Goal: Information Seeking & Learning: Check status

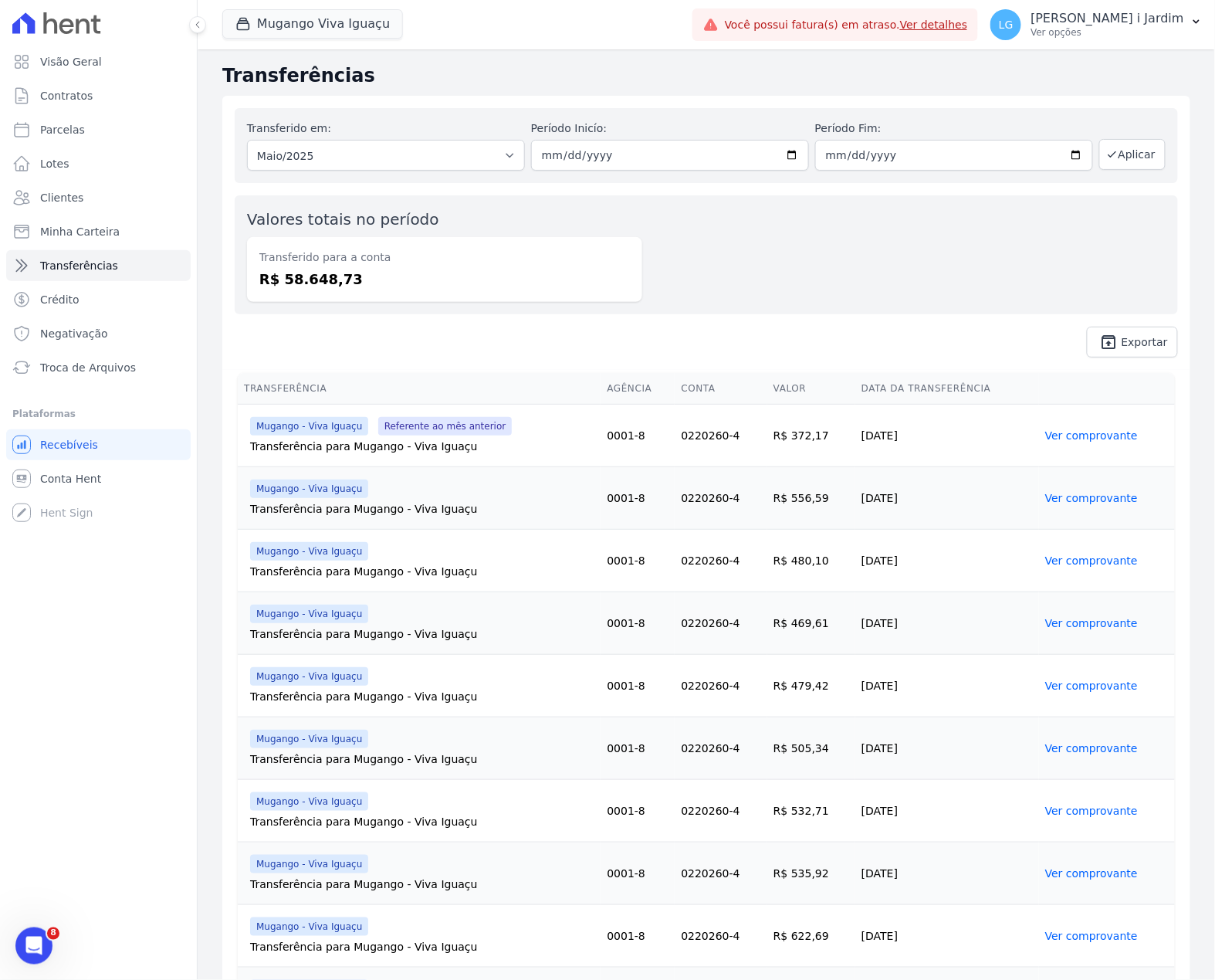
drag, startPoint x: 358, startPoint y: 290, endPoint x: 261, endPoint y: 238, distance: 110.1
click at [261, 238] on div "Transferido para a conta R$ 58.648,73" at bounding box center [445, 269] width 396 height 65
click at [593, 329] on span "unarchive Exportar" at bounding box center [706, 341] width 943 height 31
click at [309, 35] on button "Mugango Viva Iguaçu" at bounding box center [312, 24] width 181 height 29
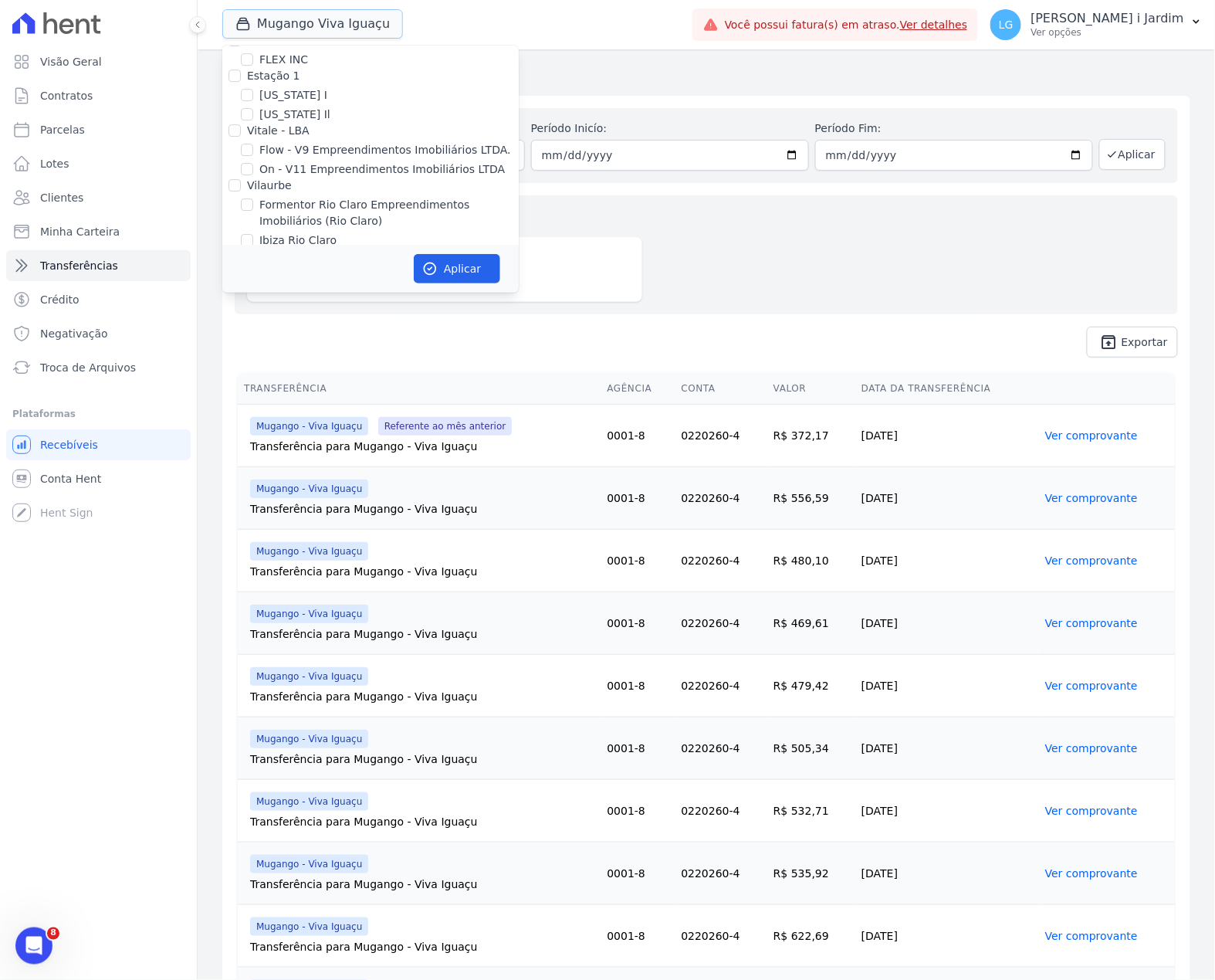
scroll to position [2471, 0]
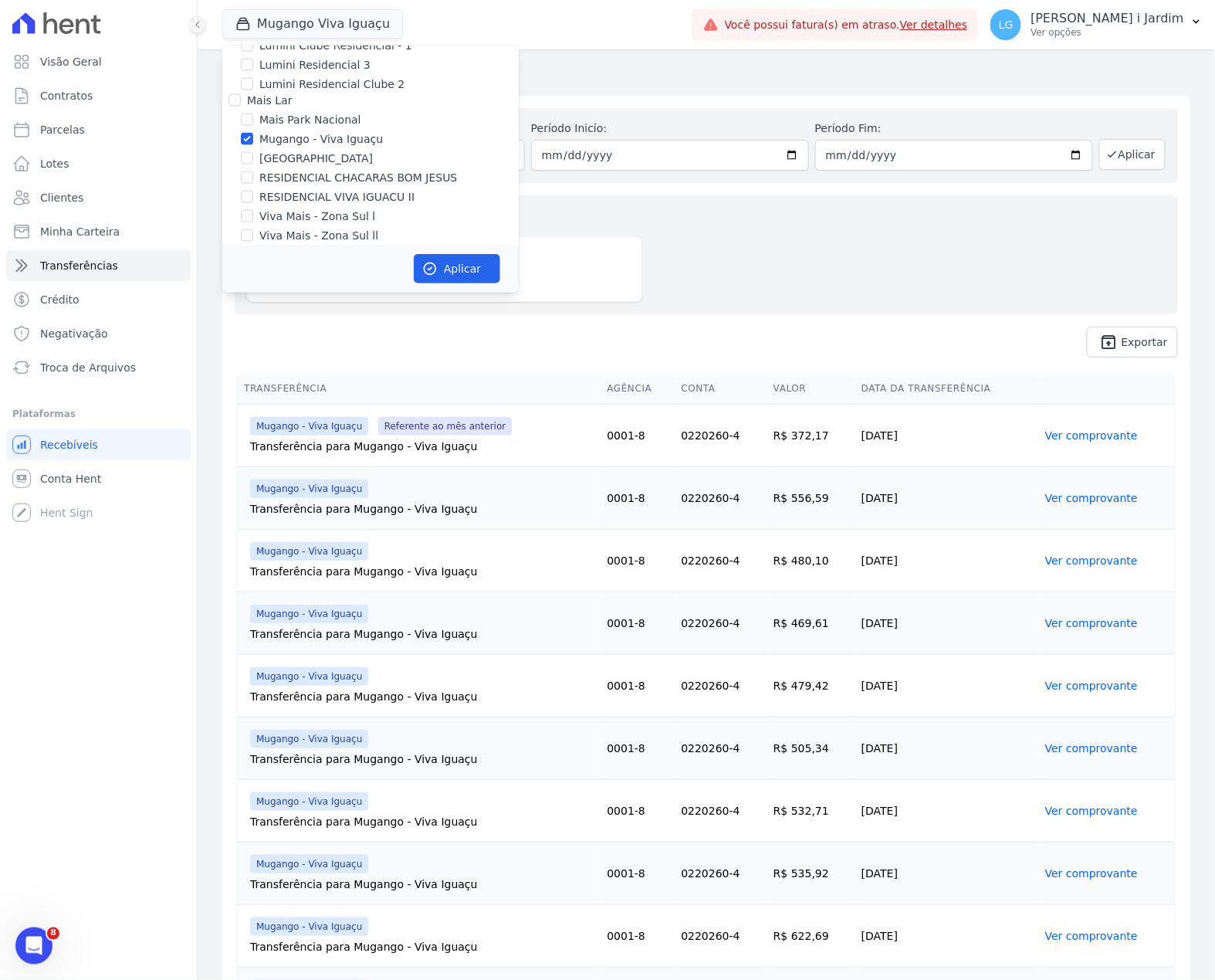
click at [352, 132] on label "Mugango - Viva Iguaçu" at bounding box center [321, 139] width 124 height 16
click at [254, 132] on input "Mugango - Viva Iguaçu" at bounding box center [247, 139] width 12 height 12
checkbox input "false"
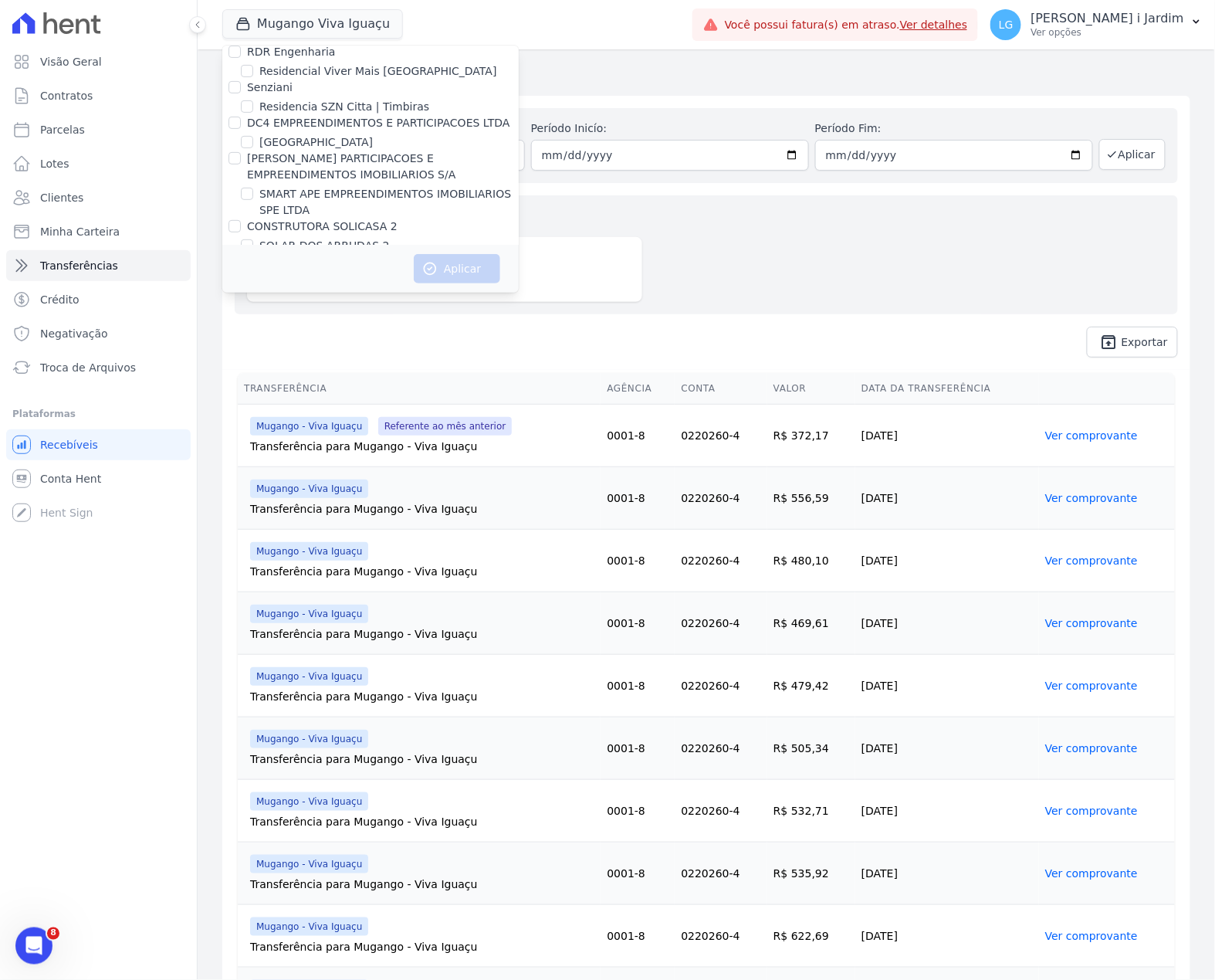
scroll to position [254, 0]
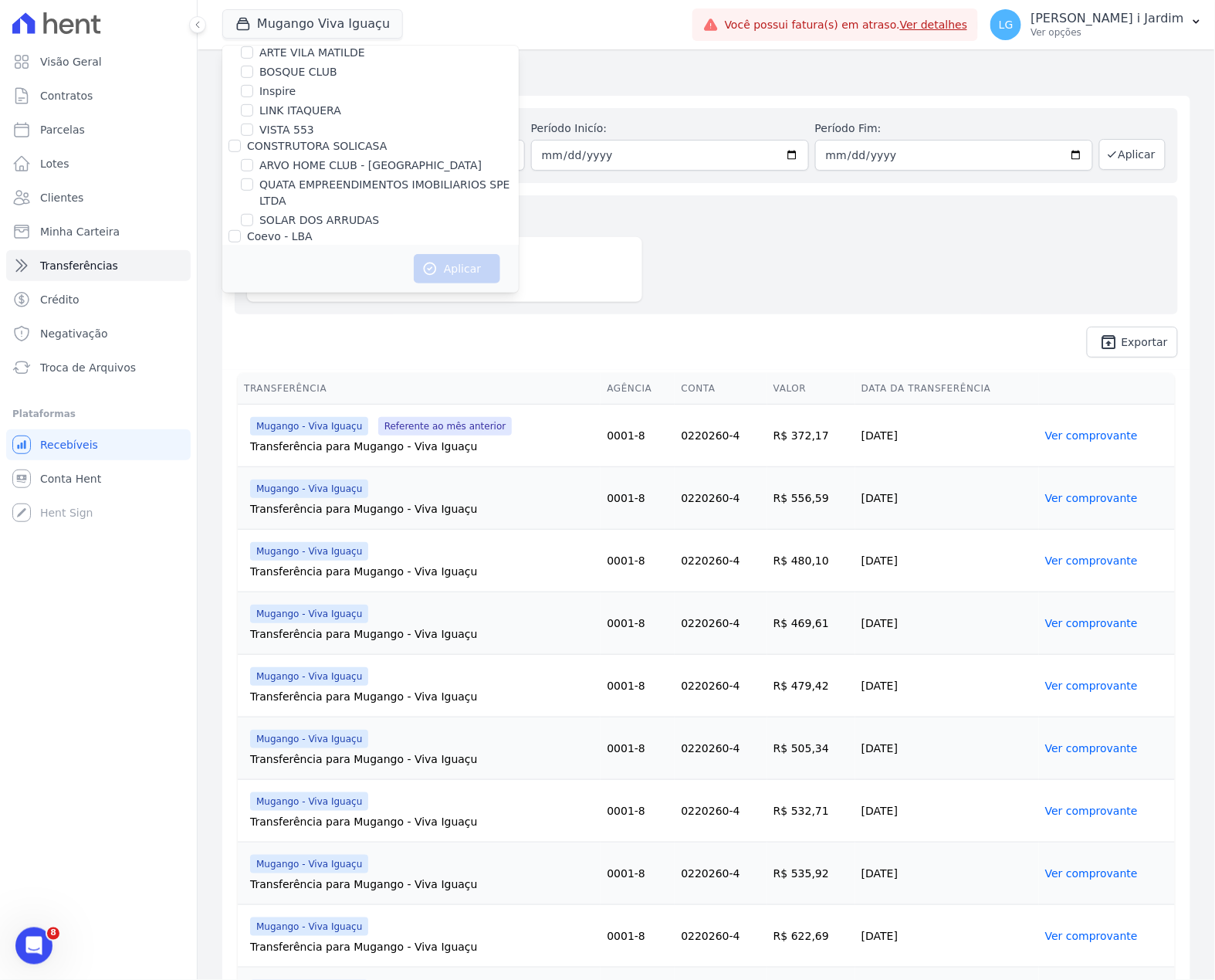
click at [319, 217] on label "SOLAR DOS ARRUDAS" at bounding box center [319, 220] width 119 height 16
click at [254, 217] on input "SOLAR DOS ARRUDAS" at bounding box center [247, 220] width 12 height 12
checkbox input "true"
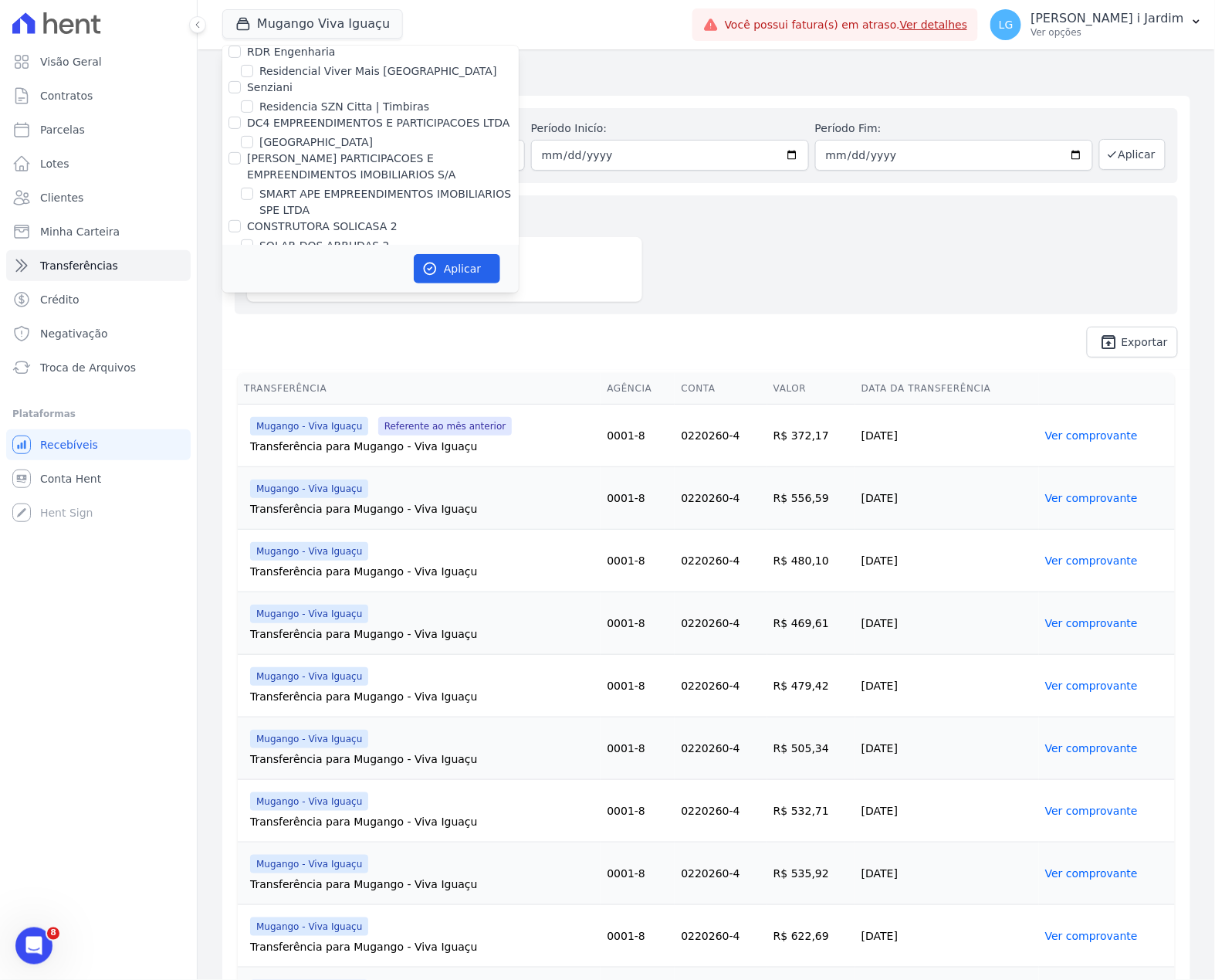
click at [358, 238] on label "SOLAR DOS ARRUDAS 2" at bounding box center [325, 246] width 131 height 16
click at [254, 240] on input "SOLAR DOS ARRUDAS 2" at bounding box center [247, 246] width 12 height 12
checkbox input "true"
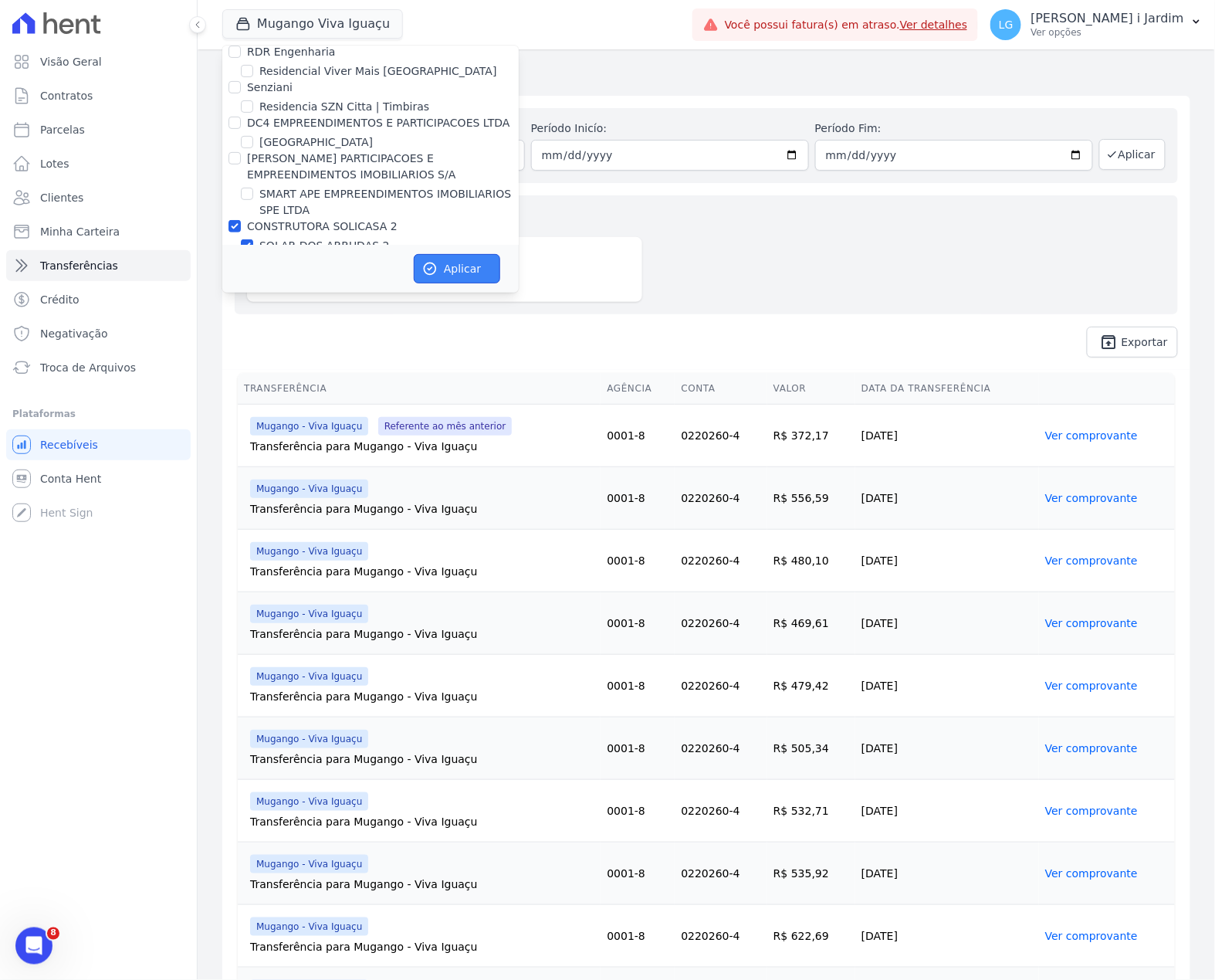
click at [440, 258] on button "Aplicar" at bounding box center [457, 268] width 87 height 29
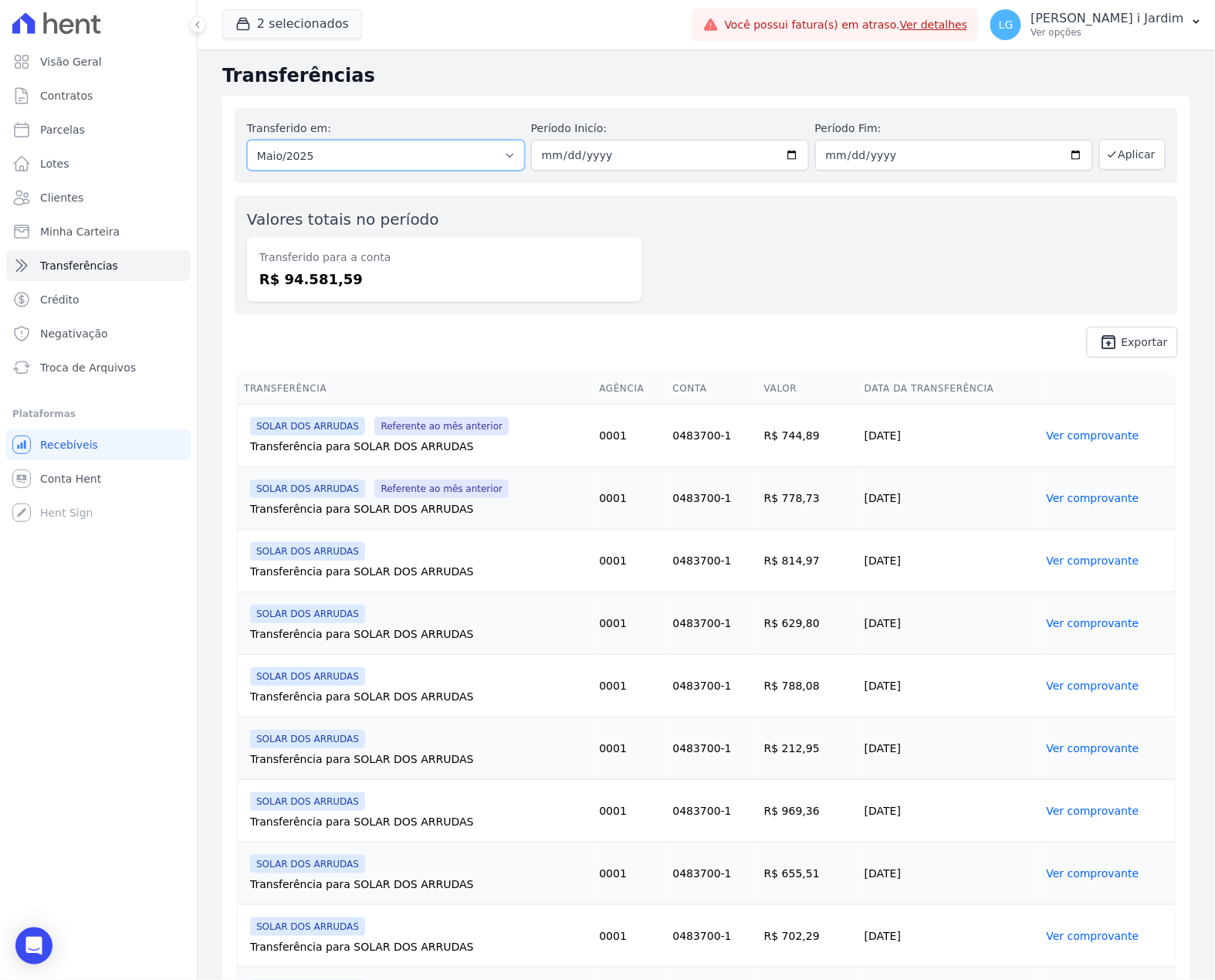
click at [464, 155] on select "Todos os meses Julho/2024 Agosto/2024 Setembro/2024 Outubro/2024 Novembro/2024 …" at bounding box center [386, 154] width 278 height 31
select select "08/2025"
click at [247, 139] on select "Todos os meses Julho/2024 Agosto/2024 Setembro/2024 Outubro/2024 Novembro/2024 …" at bounding box center [386, 154] width 278 height 31
click at [1116, 148] on button "Aplicar" at bounding box center [1133, 154] width 67 height 31
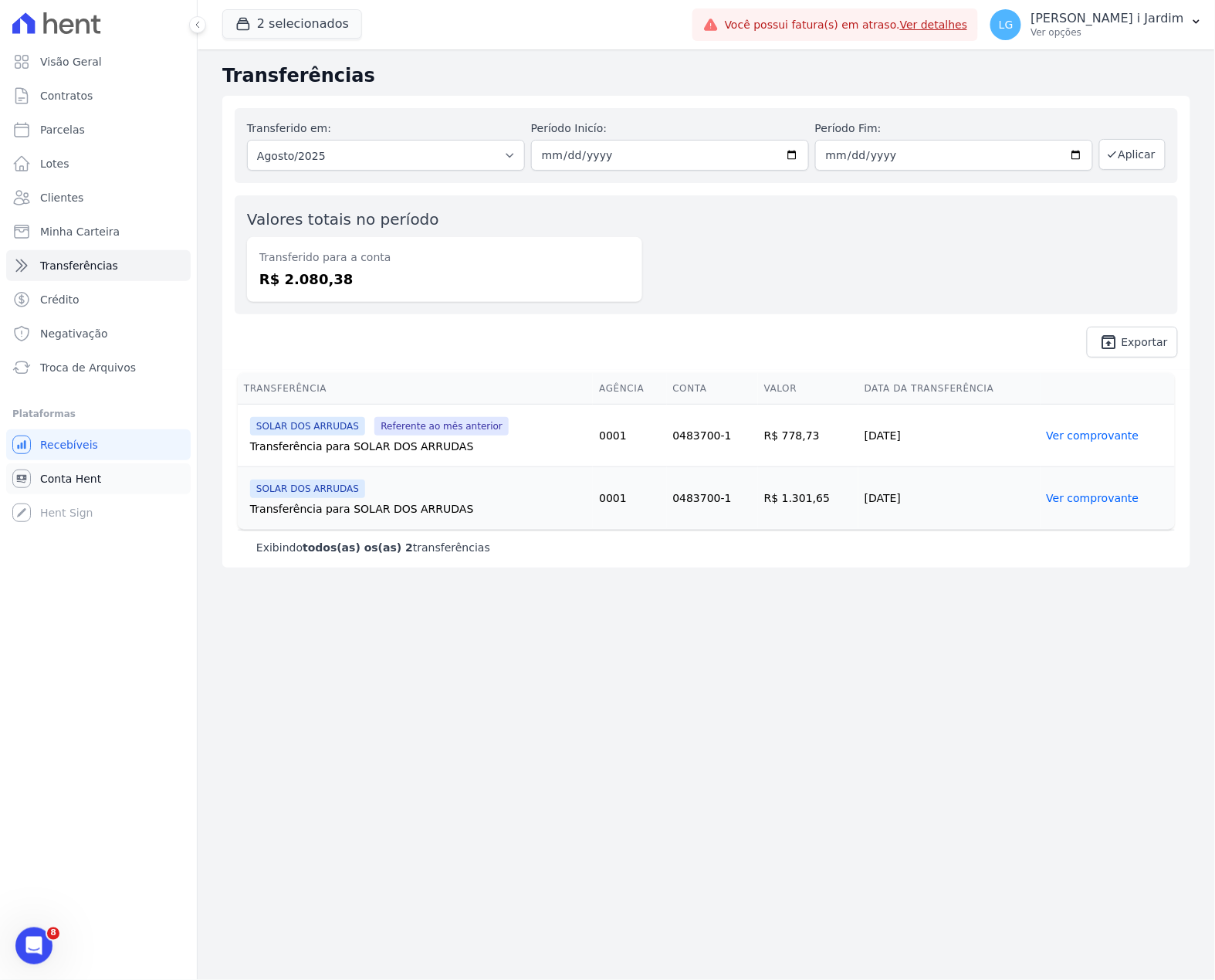
click at [147, 479] on link "Conta Hent" at bounding box center [98, 478] width 184 height 31
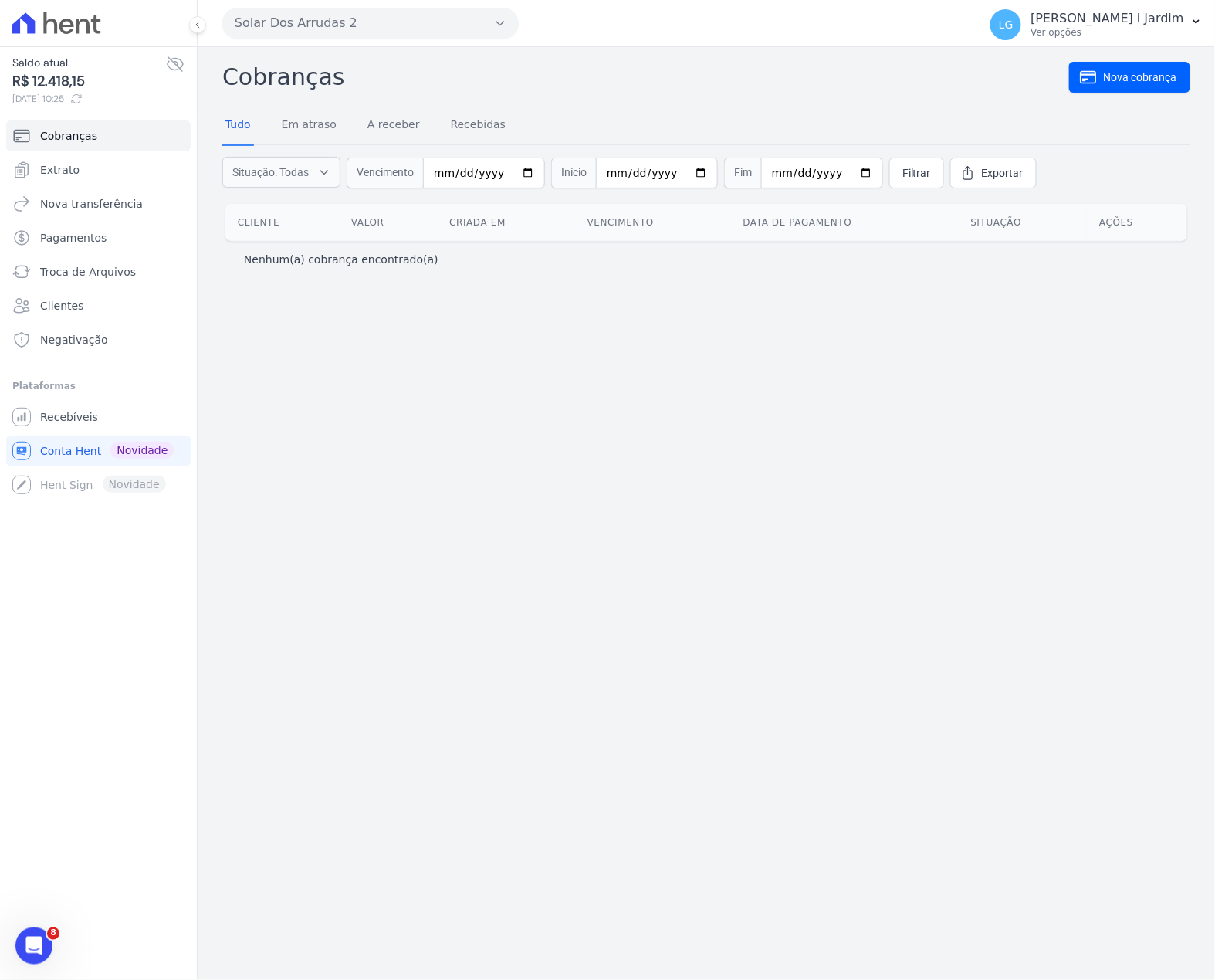
click at [668, 705] on div "Cobranças Nova cobrança Tudo Em atraso A receber Recebidas Situação: Todas Em a…" at bounding box center [706, 513] width 1018 height 933
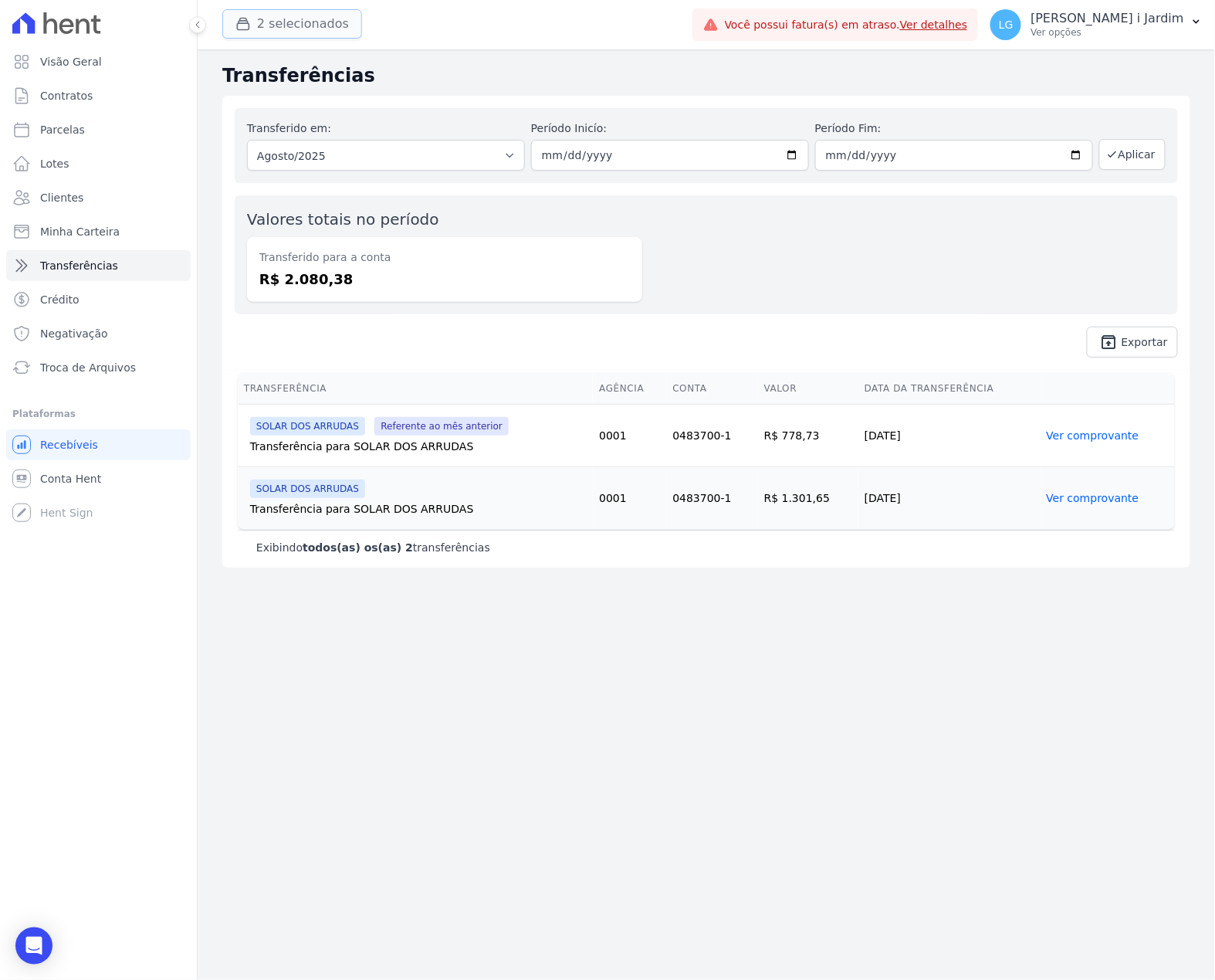
click at [318, 28] on button "2 selecionados" at bounding box center [291, 24] width 139 height 29
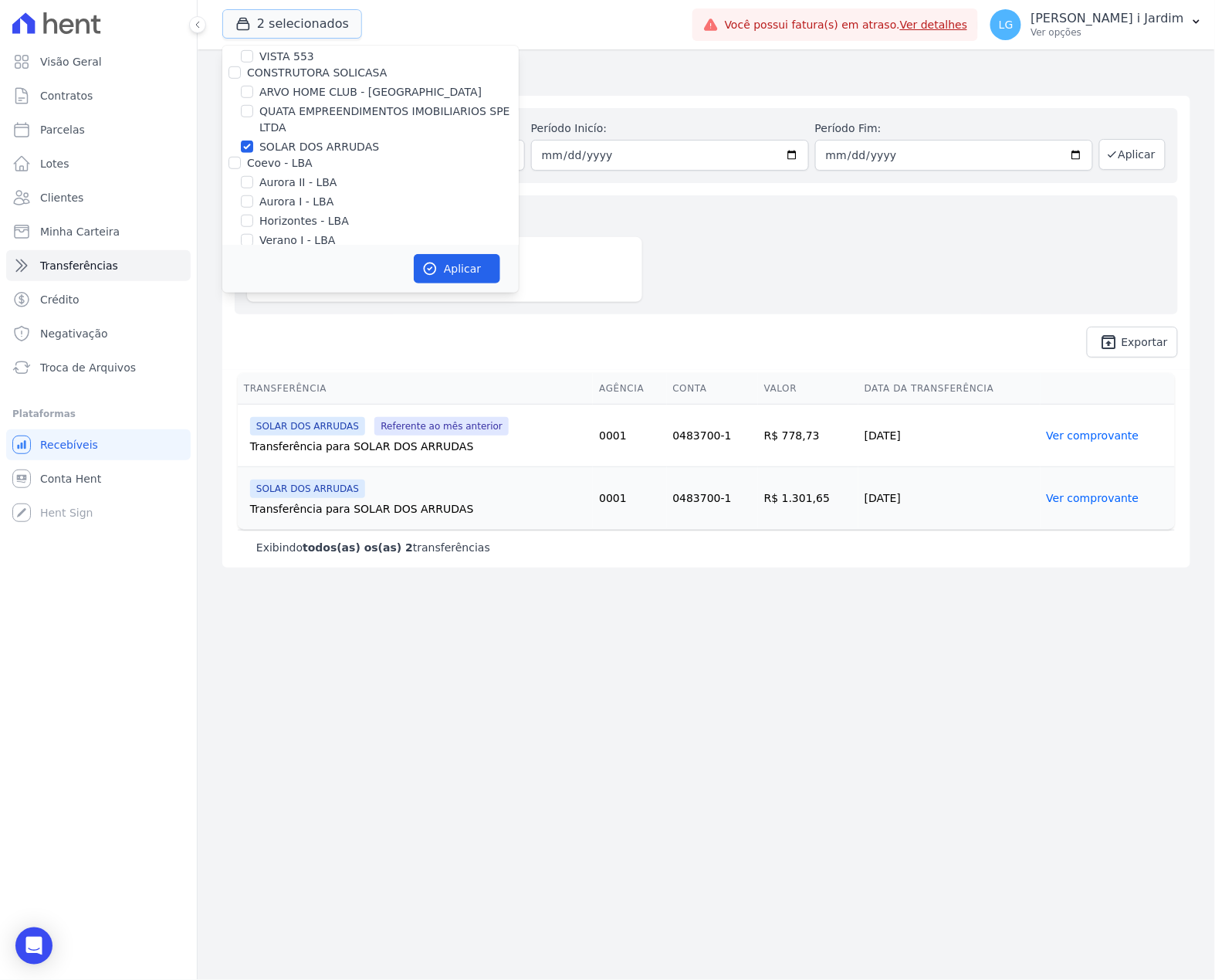
scroll to position [309, 0]
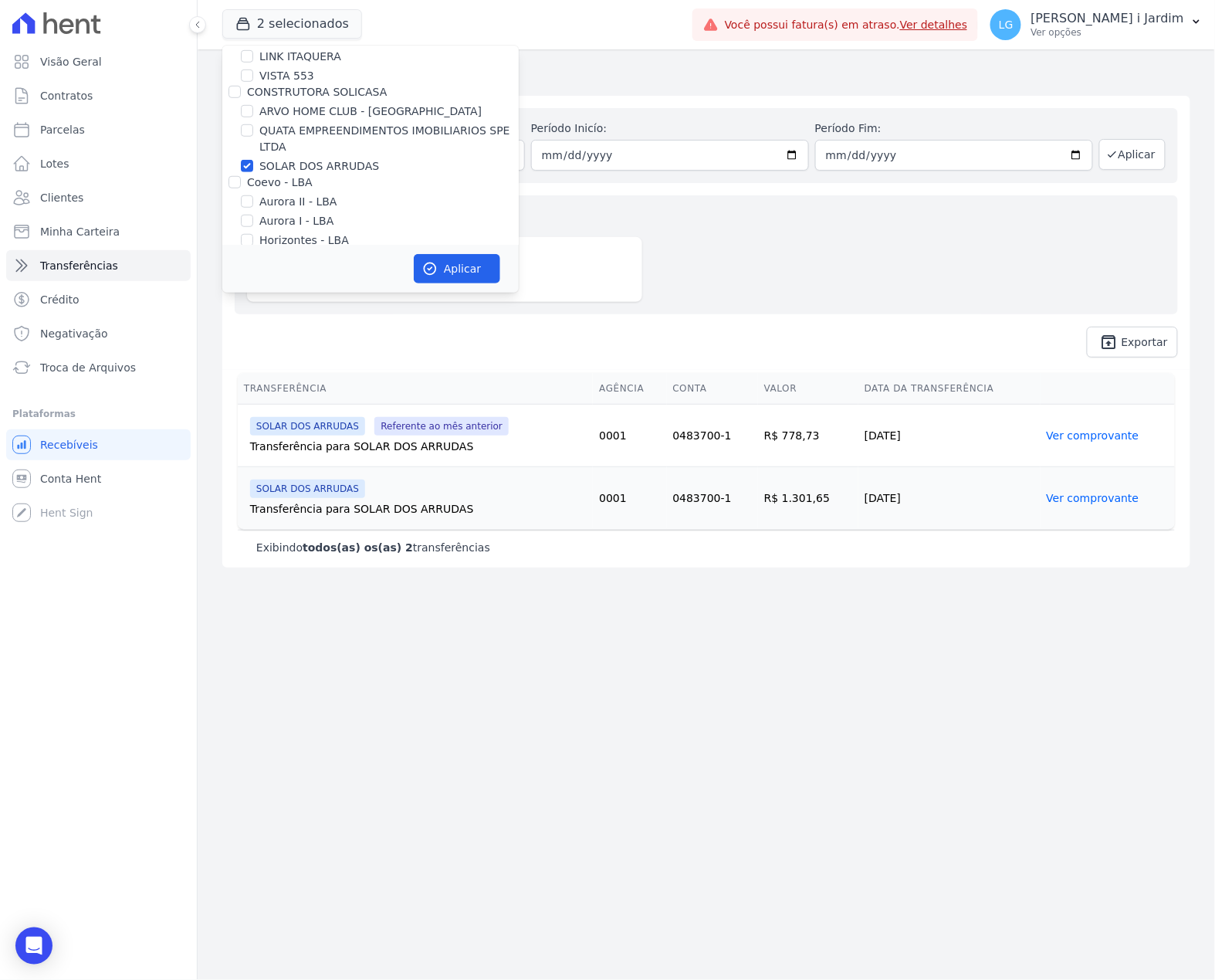
click at [292, 171] on label "SOLAR DOS ARRUDAS" at bounding box center [319, 166] width 119 height 16
click at [254, 171] on input "SOLAR DOS ARRUDAS" at bounding box center [247, 166] width 12 height 12
checkbox input "false"
click at [309, 286] on label "MG ERNESTA INCORPORACAO SPE LTDA." at bounding box center [368, 294] width 218 height 16
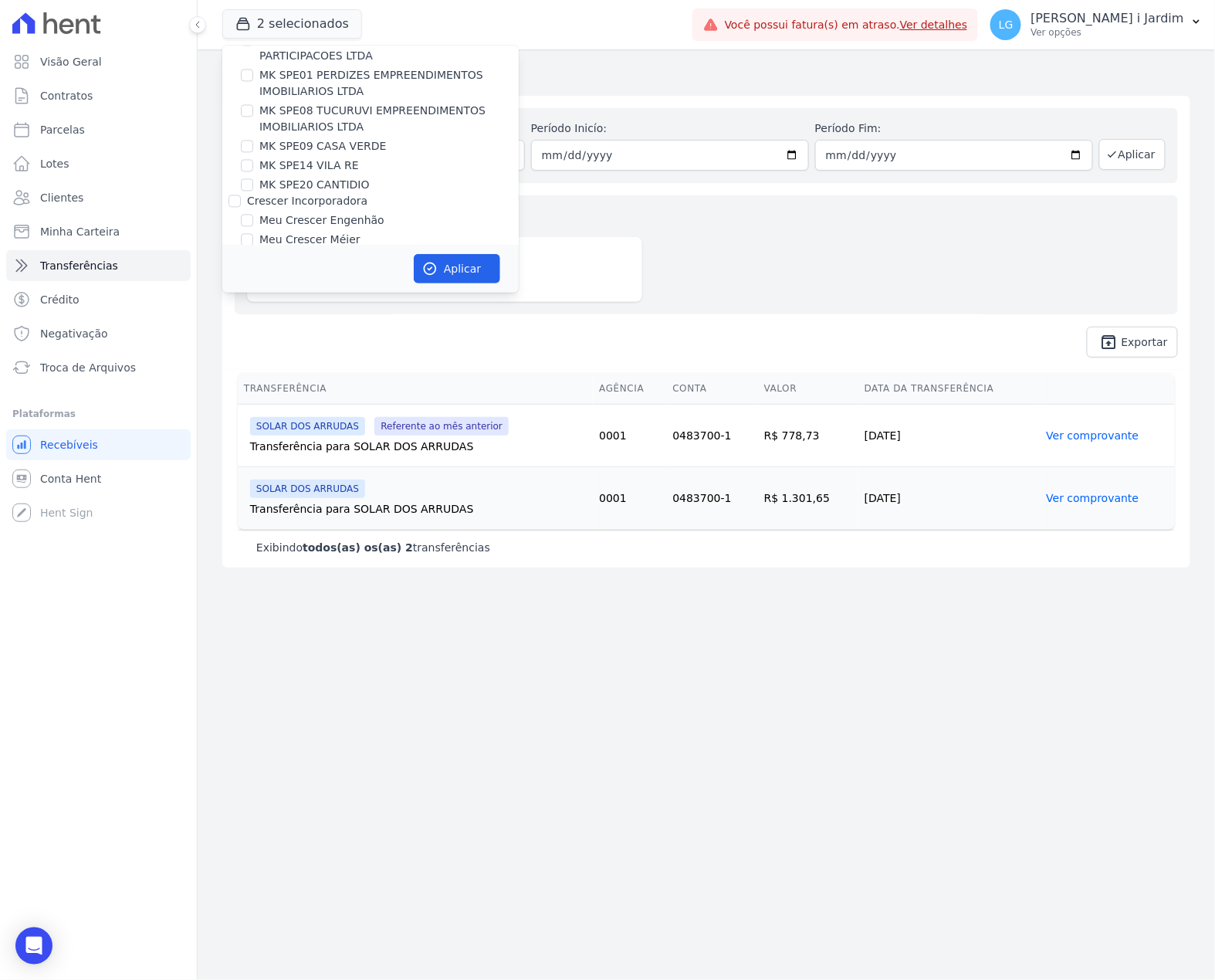
click at [254, 288] on input "MG ERNESTA INCORPORACAO SPE LTDA." at bounding box center [247, 294] width 12 height 12
checkbox input "true"
click at [455, 266] on button "Aplicar" at bounding box center [457, 268] width 87 height 29
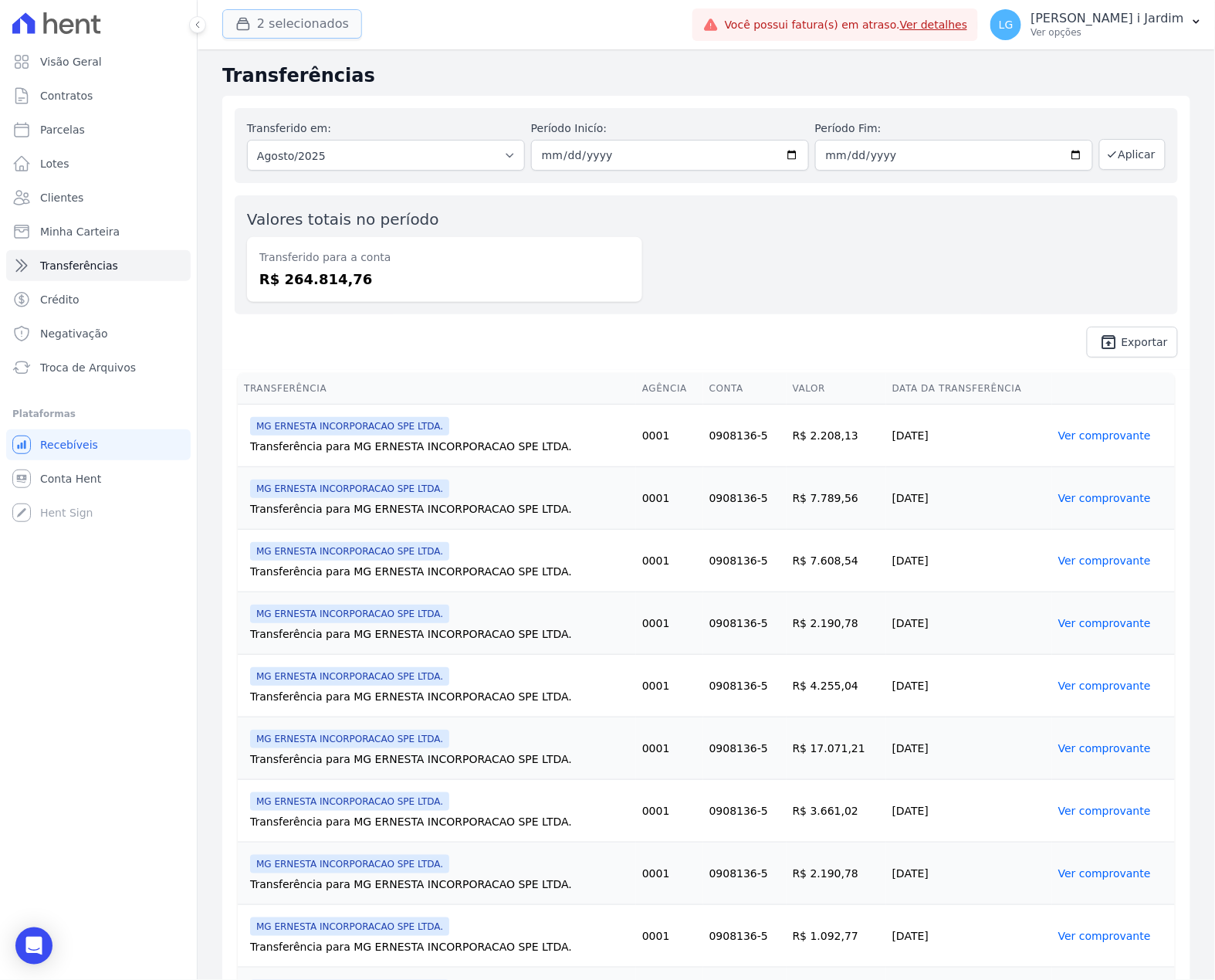
click at [322, 23] on button "2 selecionados" at bounding box center [291, 24] width 139 height 29
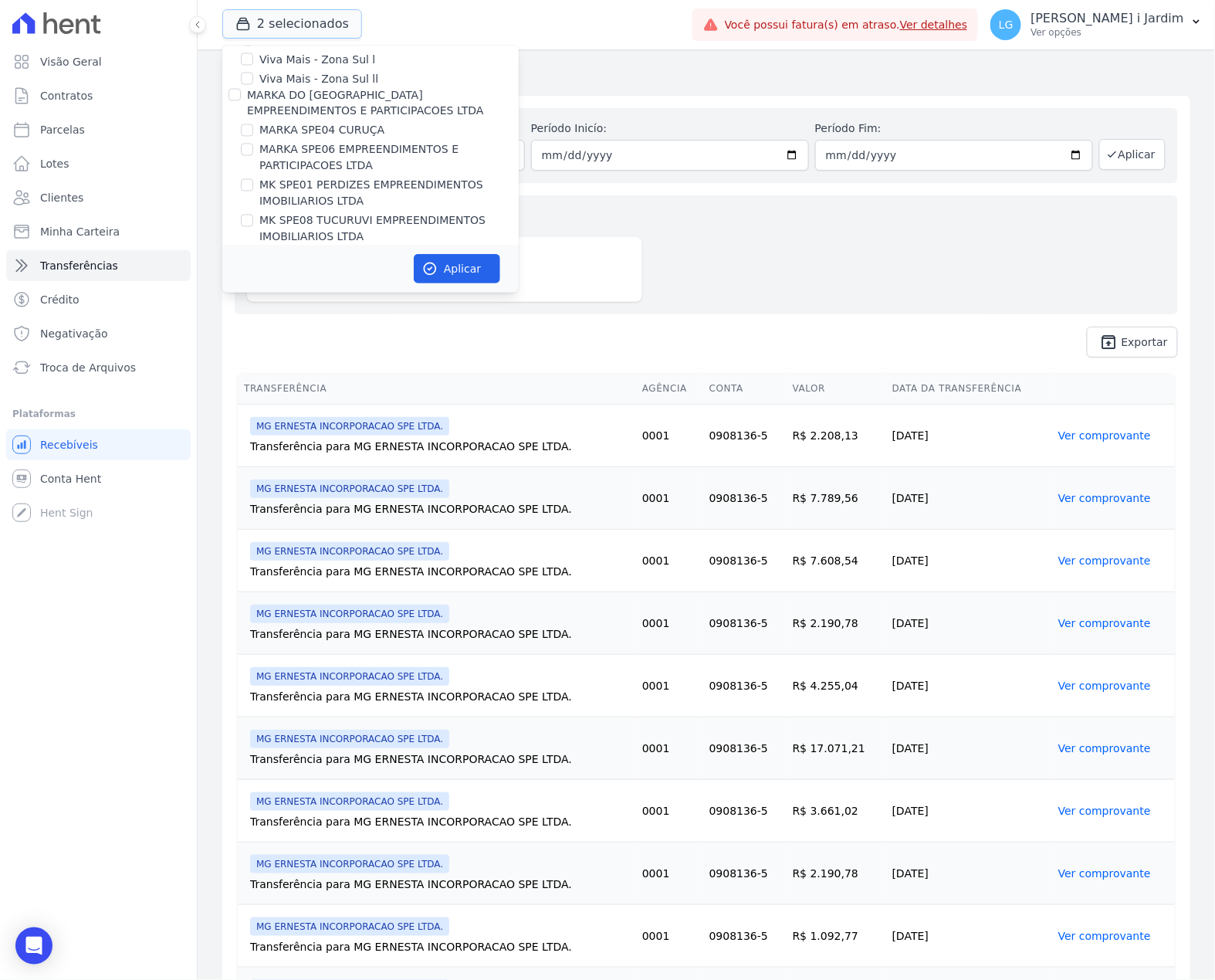
scroll to position [2779, 0]
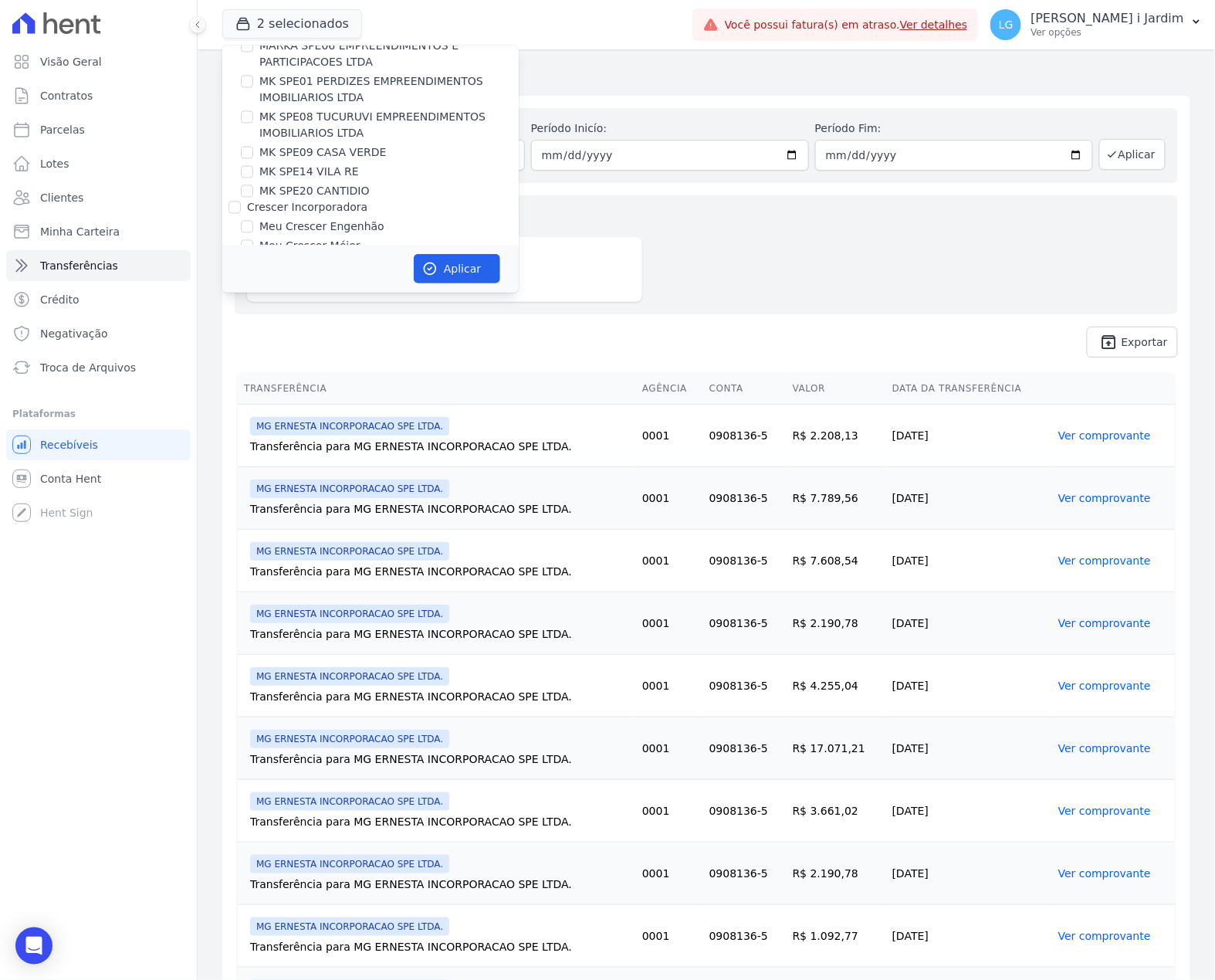
click at [312, 293] on label "MG ERNESTA INCORPORACAO SPE LTDA." at bounding box center [368, 301] width 218 height 16
click at [254, 295] on input "MG ERNESTA INCORPORACAO SPE LTDA." at bounding box center [247, 301] width 12 height 12
checkbox input "false"
click at [312, 293] on label "MG ERNESTA INCORPORACAO SPE LTDA." at bounding box center [368, 301] width 218 height 16
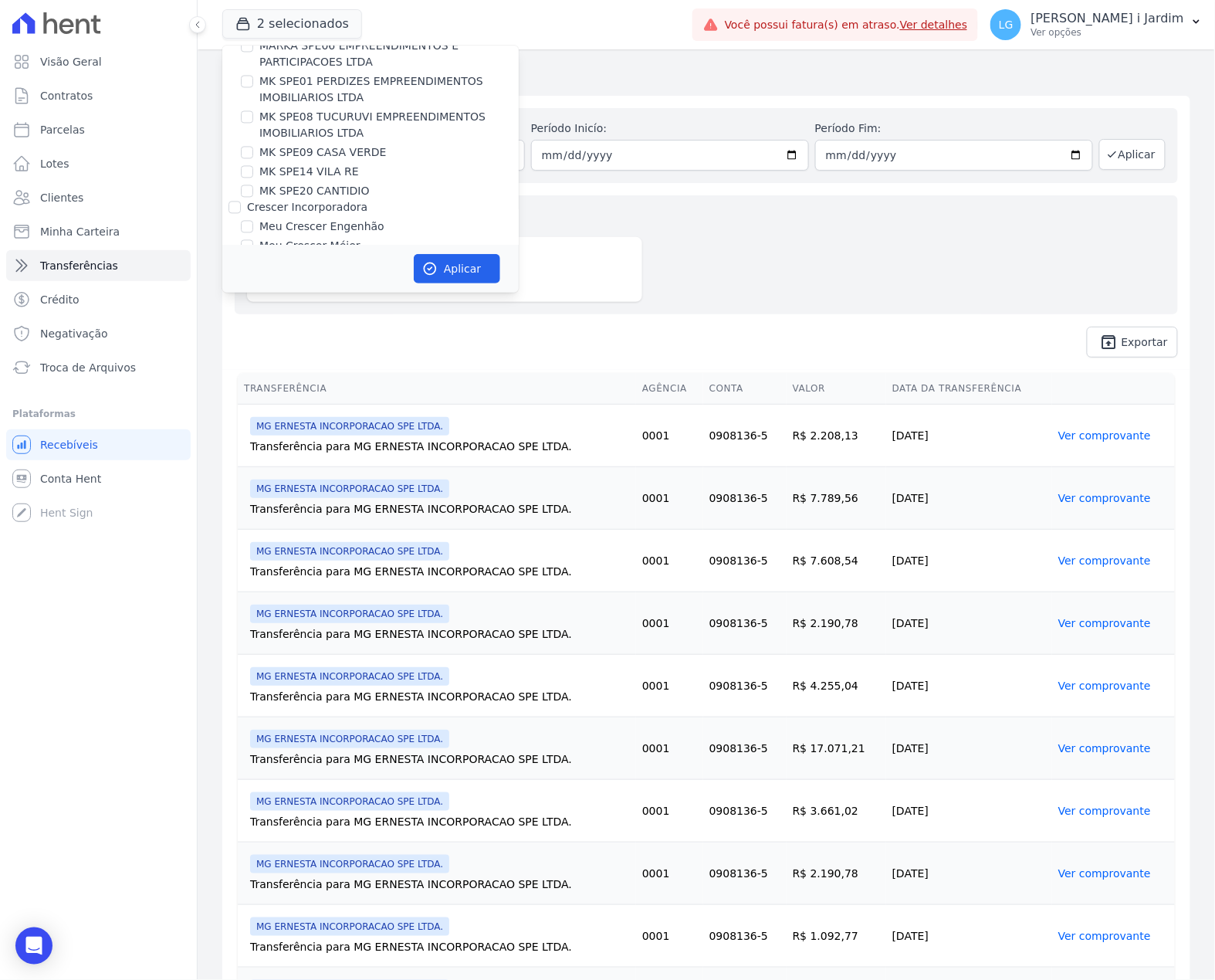
click at [254, 295] on input "MG ERNESTA INCORPORACAO SPE LTDA." at bounding box center [247, 301] width 12 height 12
checkbox input "true"
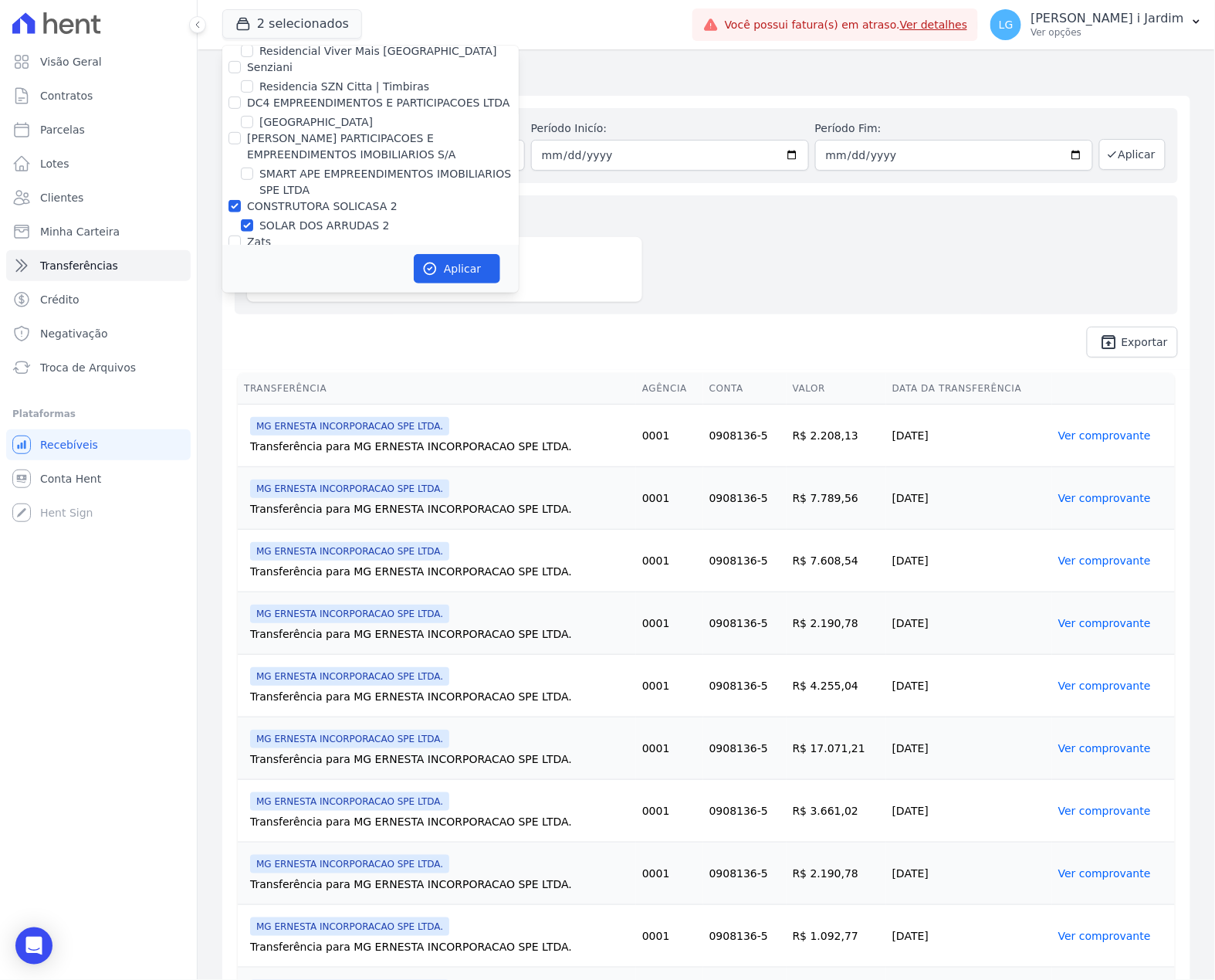
scroll to position [3809, 0]
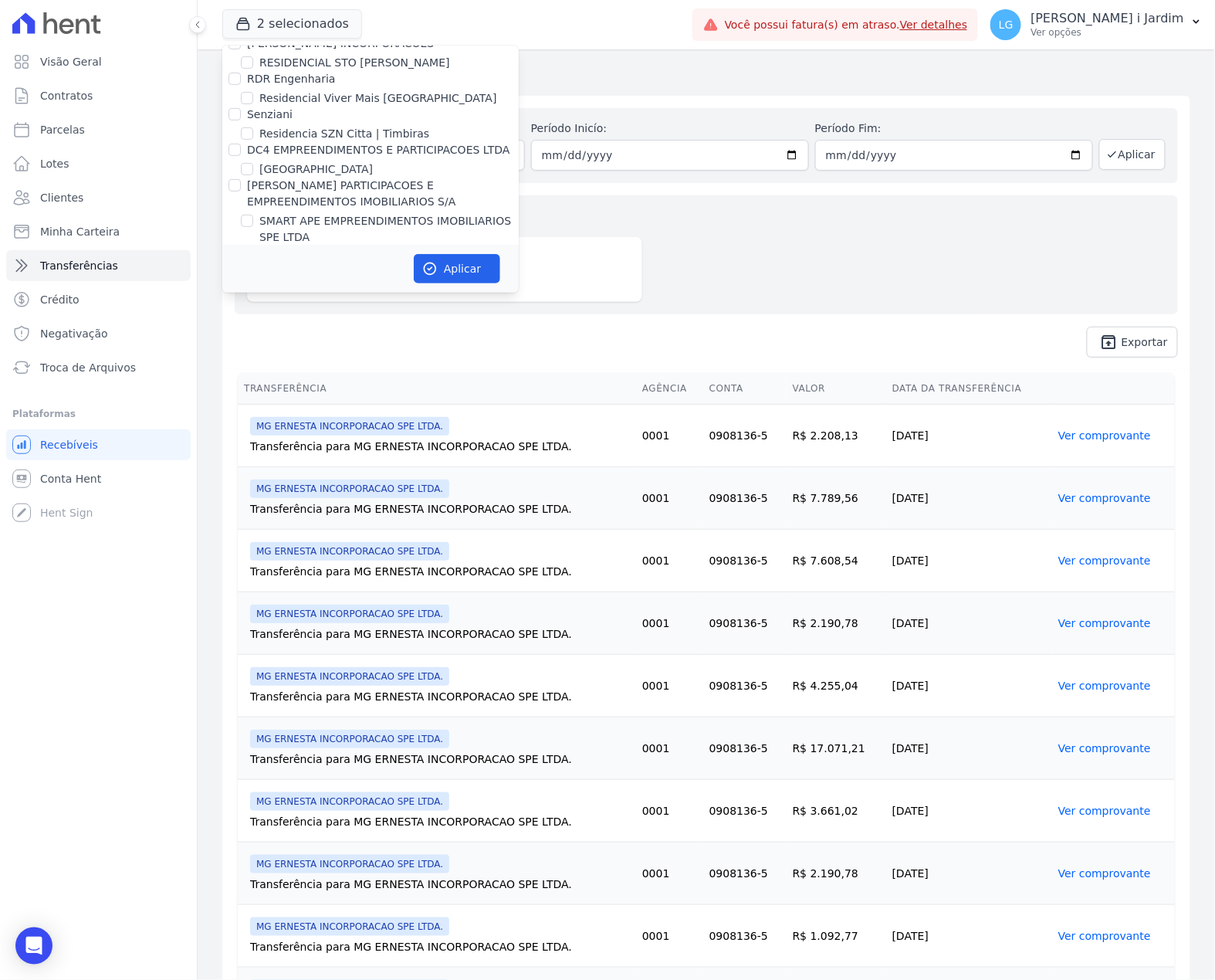
click at [313, 265] on label "SOLAR DOS ARRUDAS 2" at bounding box center [325, 273] width 131 height 16
click at [254, 267] on input "SOLAR DOS ARRUDAS 2" at bounding box center [247, 273] width 12 height 12
checkbox input "false"
click at [470, 262] on button "Aplicar" at bounding box center [457, 268] width 87 height 29
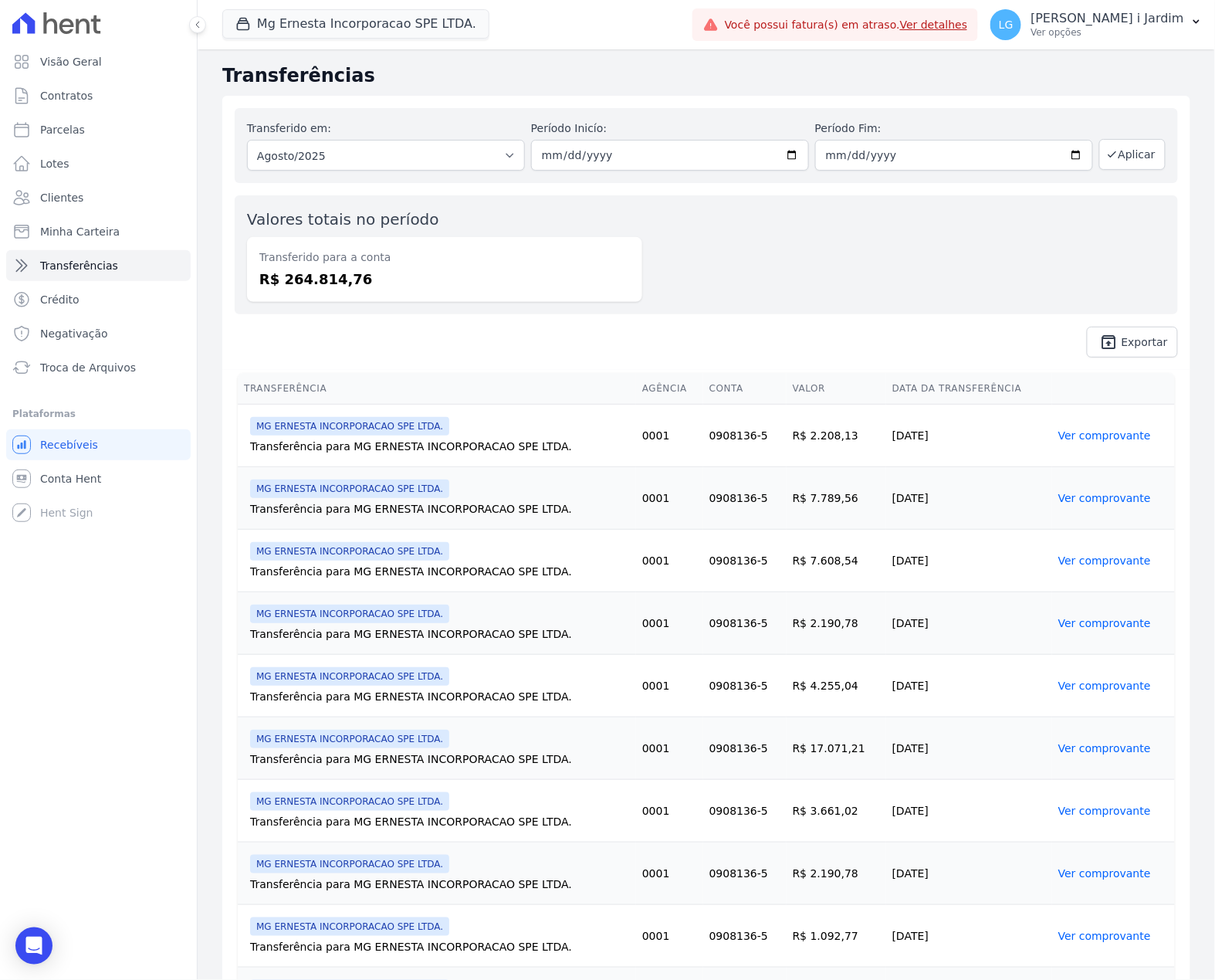
click at [430, 282] on dd "R$ 264.814,76" at bounding box center [445, 279] width 370 height 21
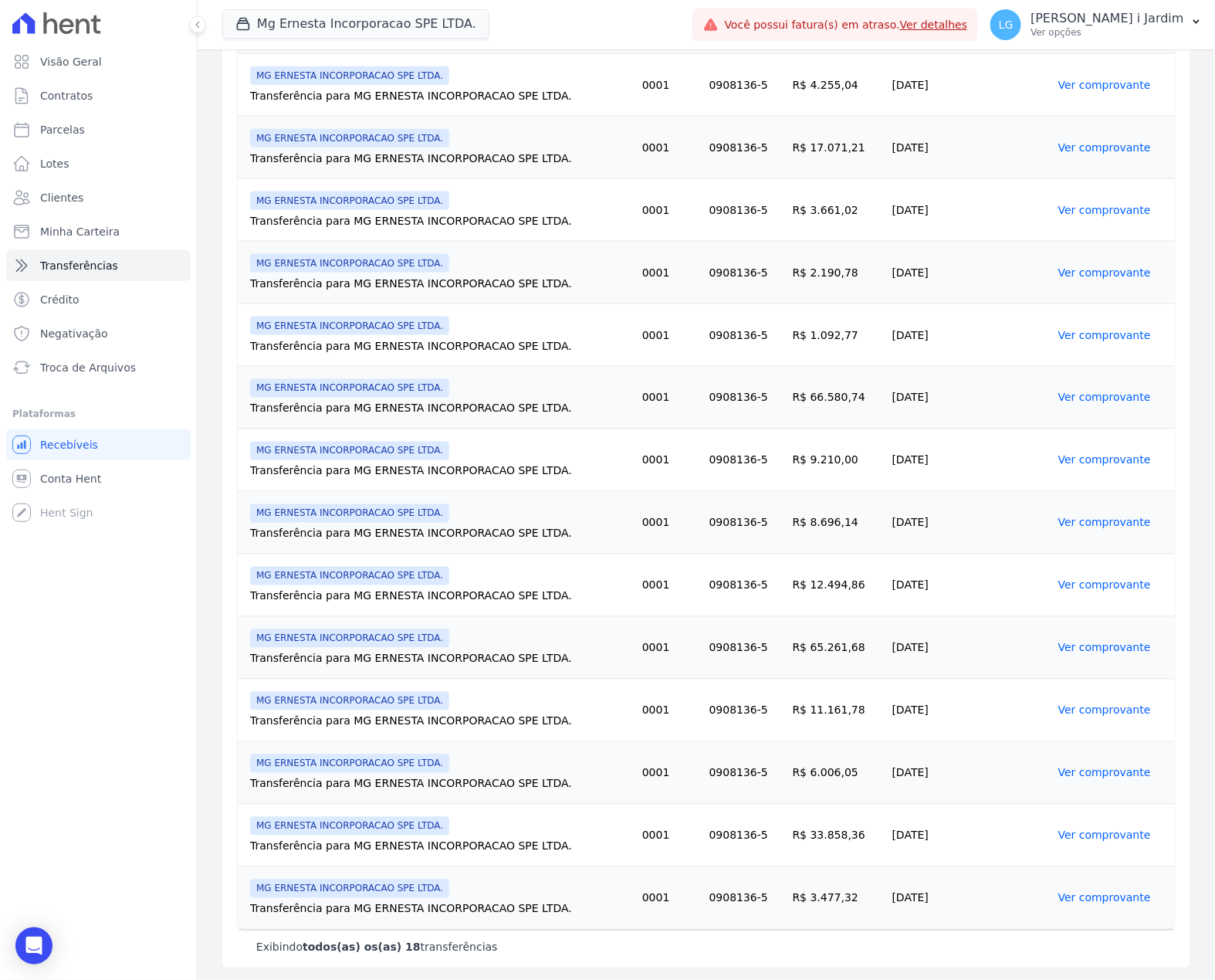
scroll to position [0, 0]
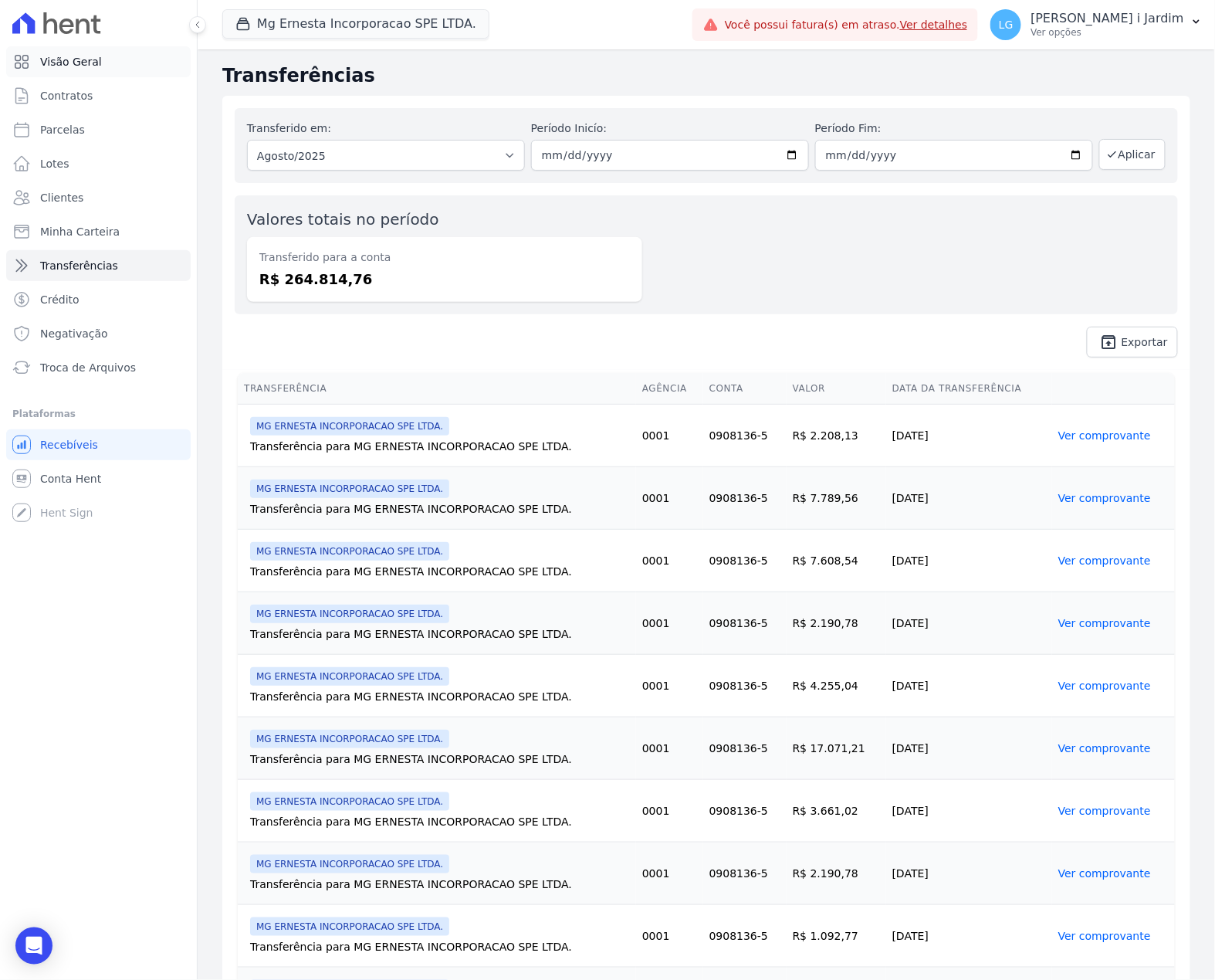
click at [94, 61] on span "Visão Geral" at bounding box center [71, 62] width 61 height 16
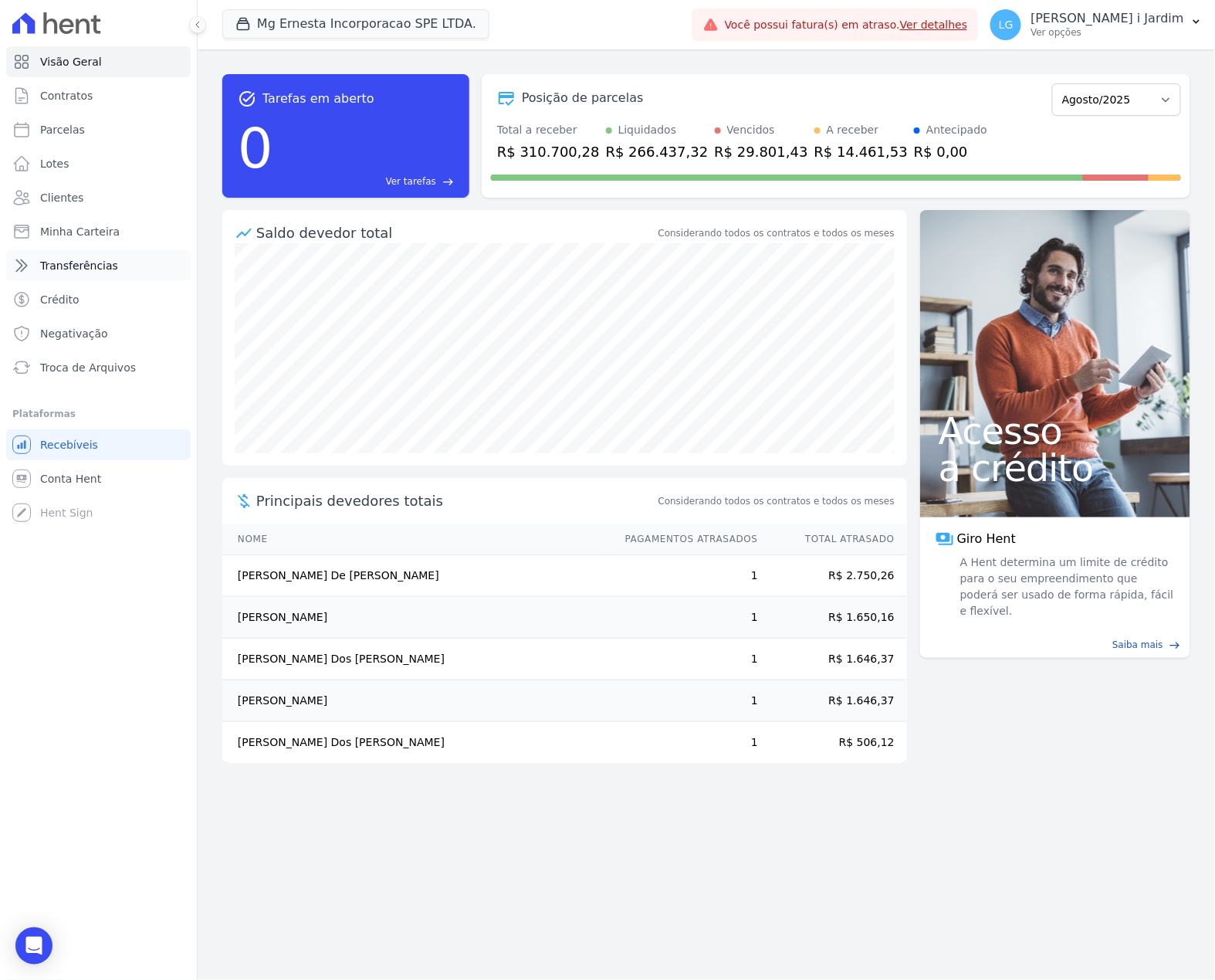
click at [105, 258] on span "Transferências" at bounding box center [79, 266] width 78 height 16
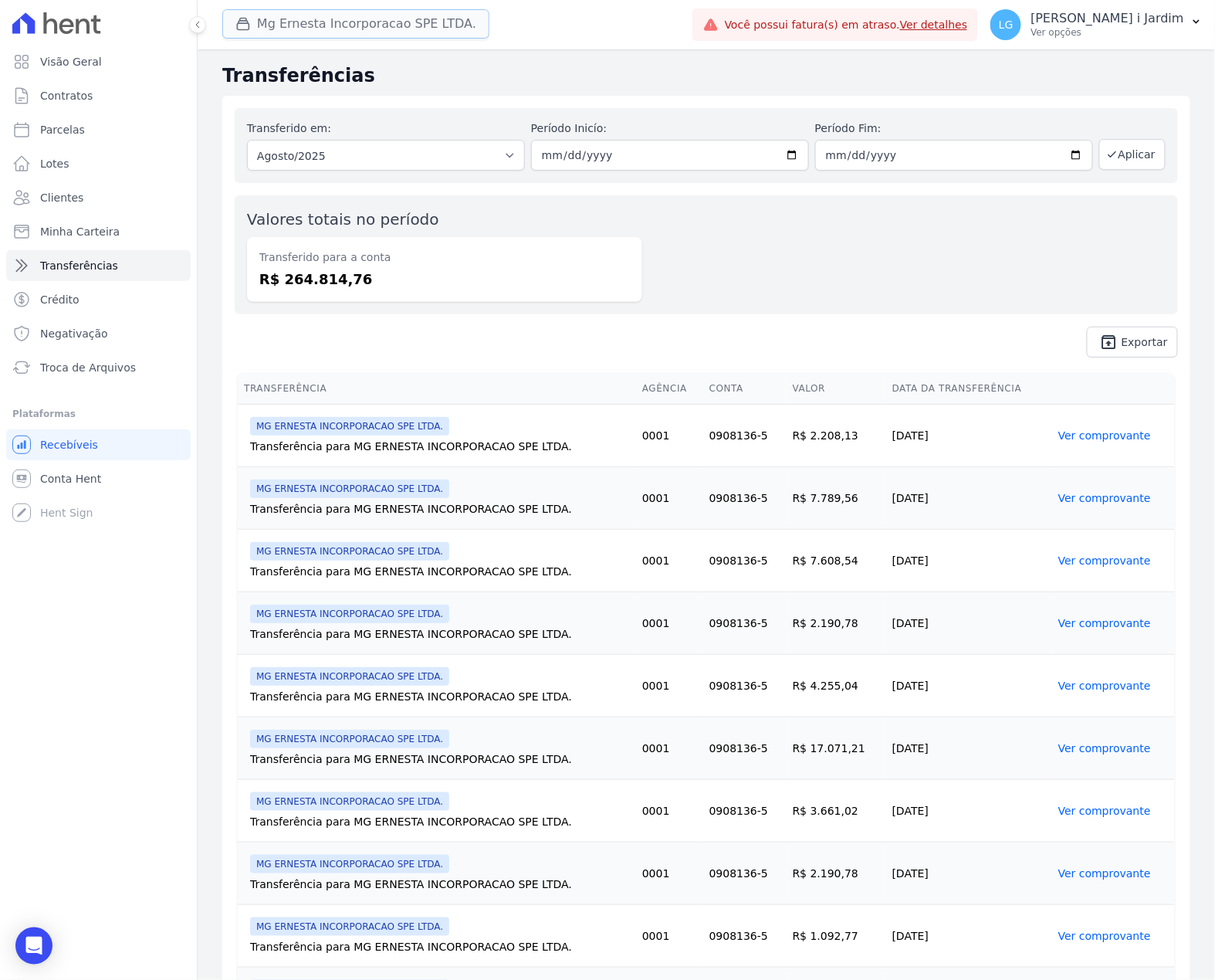
click at [344, 26] on button "Mg Ernesta Incorporacao SPE LTDA." at bounding box center [355, 24] width 267 height 29
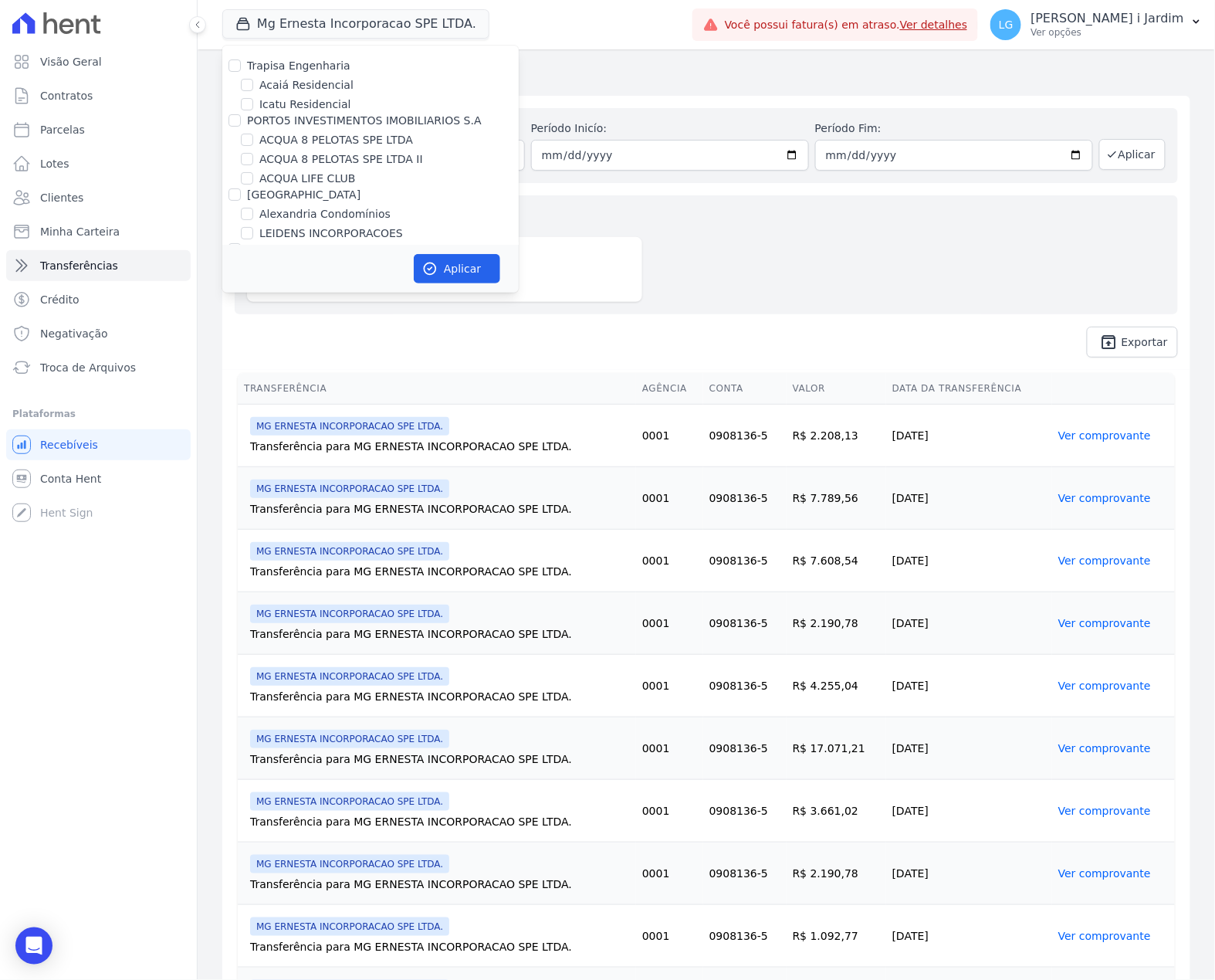
scroll to position [3682, 0]
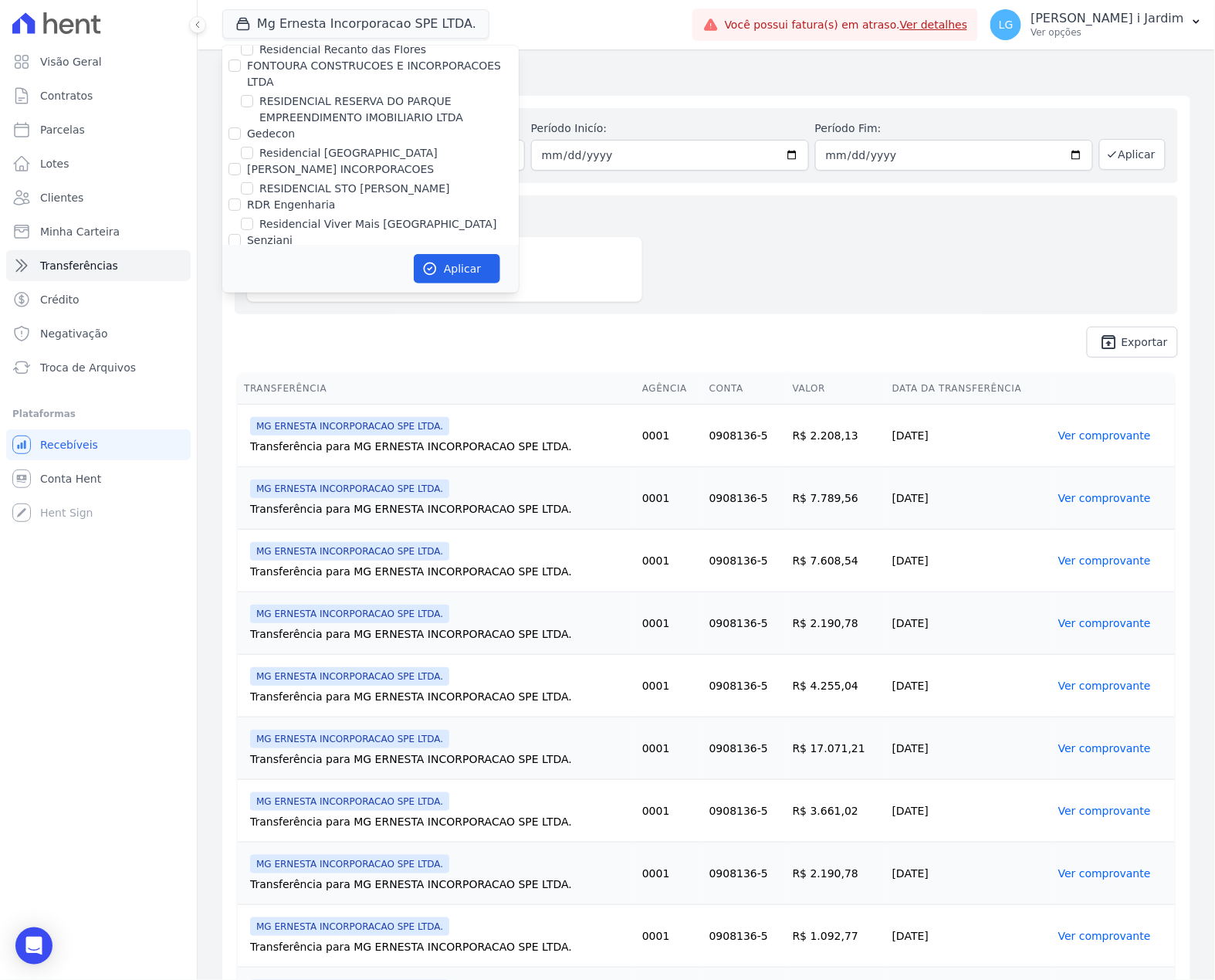
click at [331, 269] on label "DC4 EMPREENDIMENTOS E PARTICIPACOES LTDA" at bounding box center [379, 275] width 263 height 12
click at [241, 269] on input "DC4 EMPREENDIMENTOS E PARTICIPACOES LTDA" at bounding box center [234, 275] width 12 height 12
checkbox input "true"
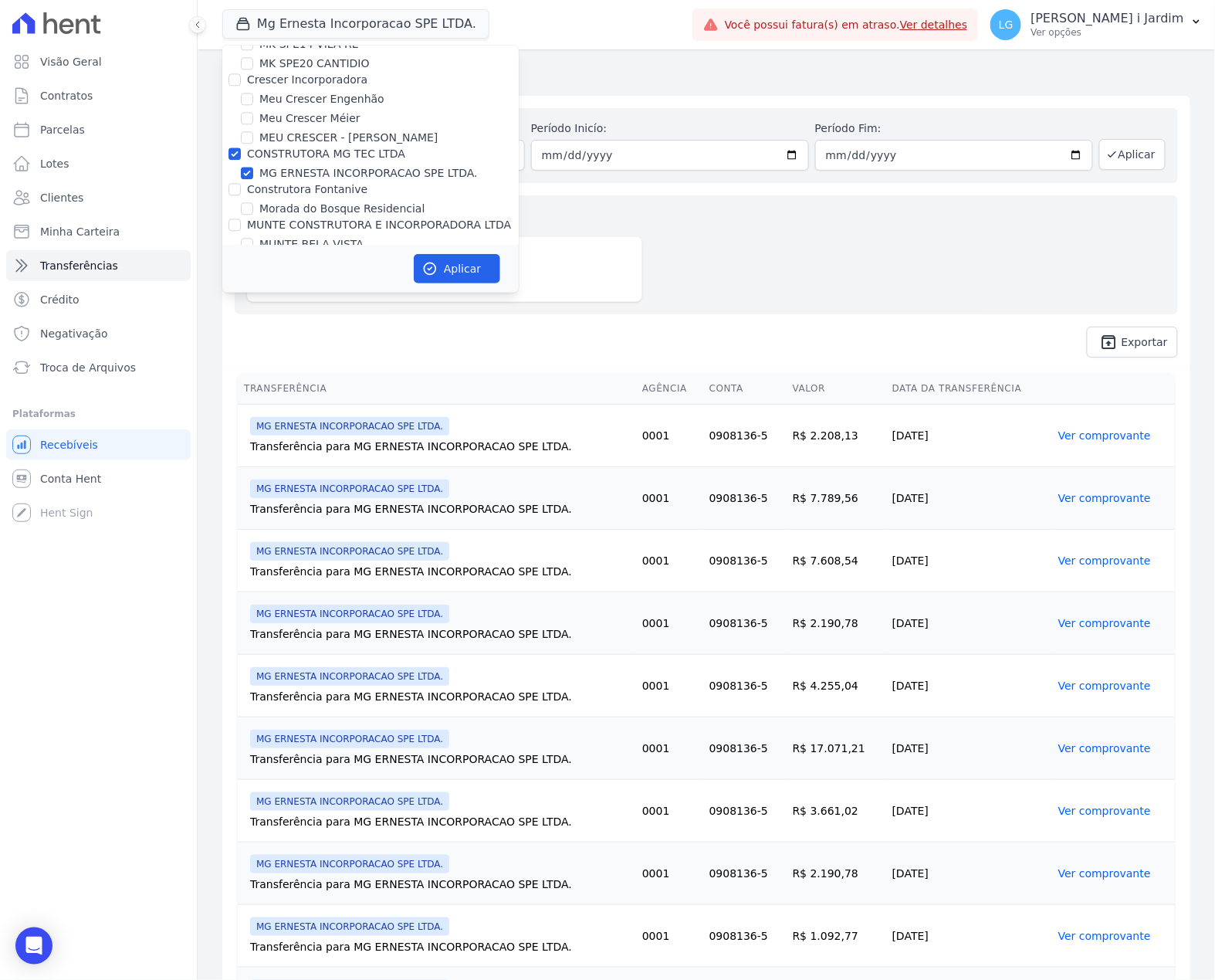
scroll to position [2859, 0]
click at [338, 213] on label "MG ERNESTA INCORPORACAO SPE LTDA." at bounding box center [368, 221] width 218 height 16
click at [254, 215] on input "MG ERNESTA INCORPORACAO SPE LTDA." at bounding box center [247, 221] width 12 height 12
checkbox input "false"
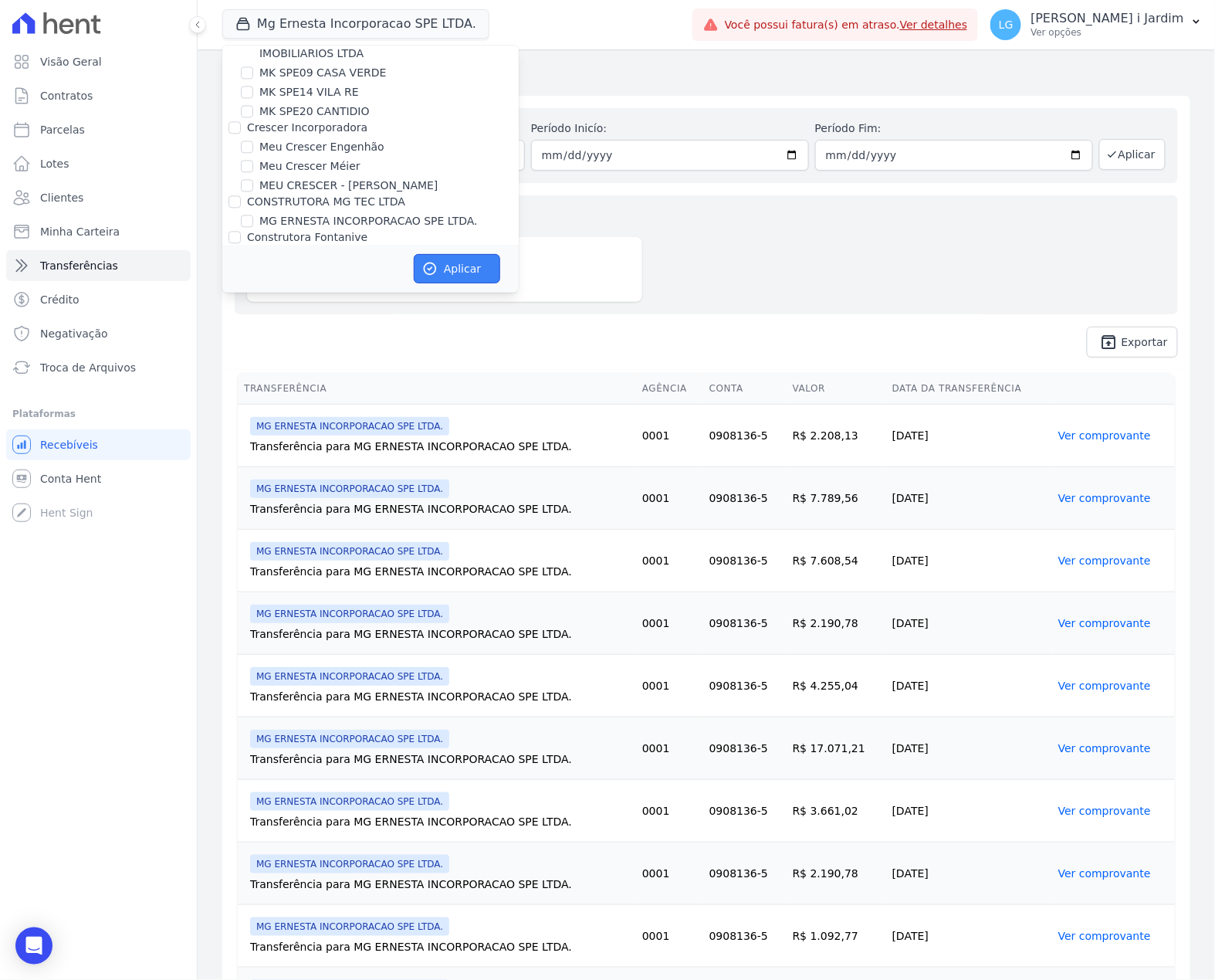
click at [446, 264] on button "Aplicar" at bounding box center [457, 268] width 87 height 29
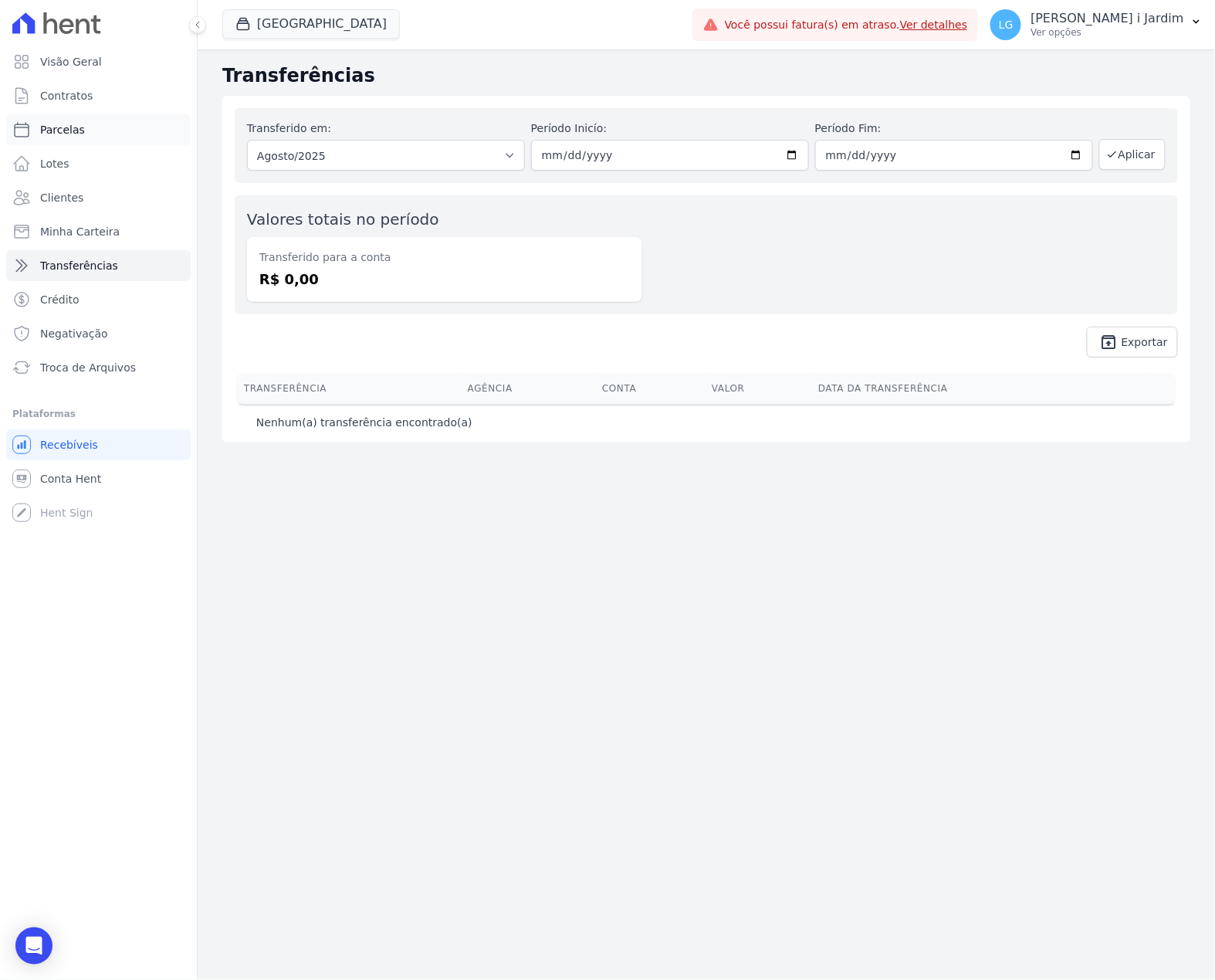
click at [102, 131] on link "Parcelas" at bounding box center [98, 129] width 184 height 31
select select
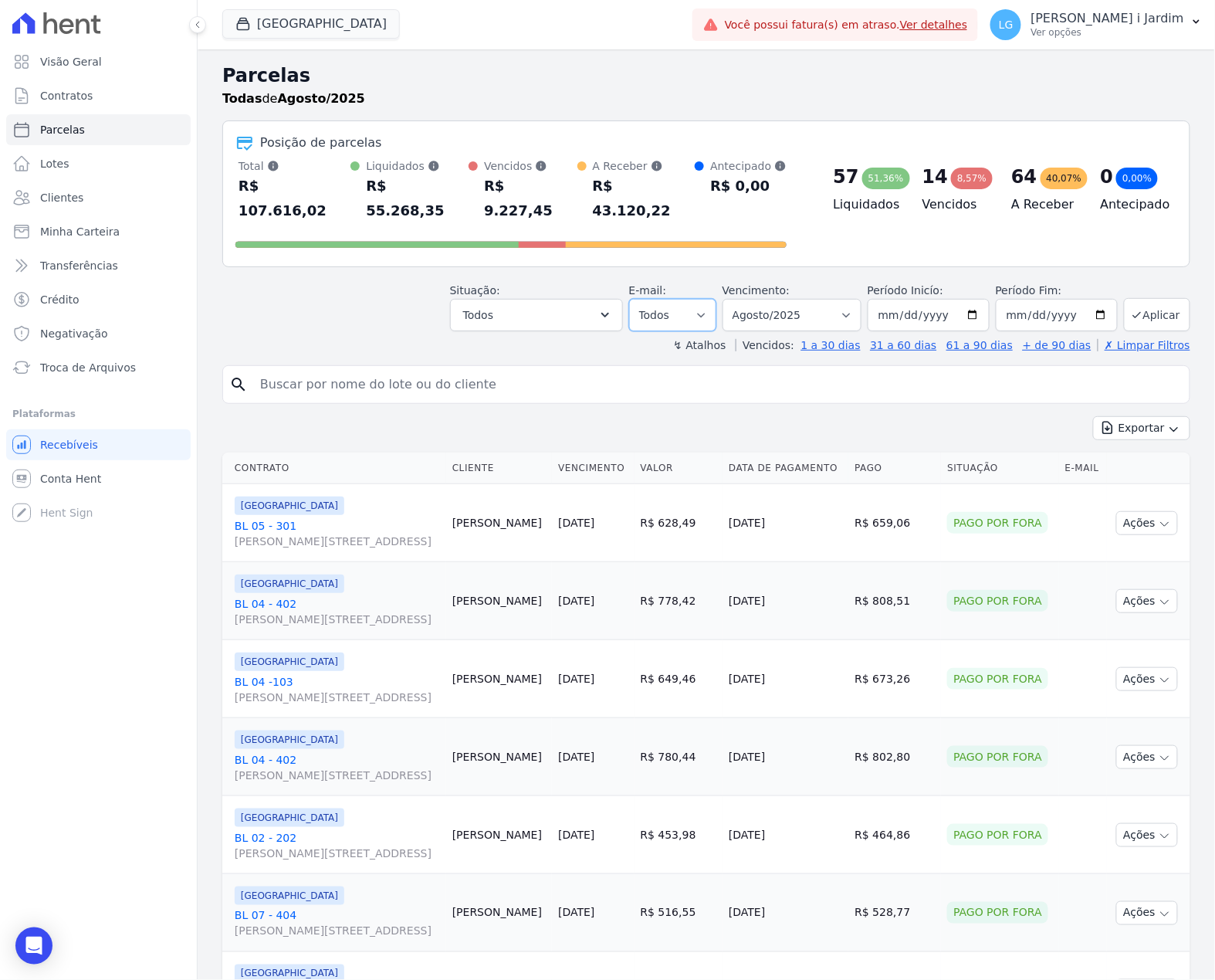
click at [687, 299] on select "Todos Lido Não-lido" at bounding box center [672, 315] width 87 height 32
click at [782, 299] on select "Filtrar por período ──────── Todos os meses Junho/2024 Julho/2024 Agosto/2024 S…" at bounding box center [792, 315] width 139 height 32
select select "09/2025"
click at [726, 299] on select "Filtrar por período ──────── Todos os meses Junho/2024 Julho/2024 Agosto/2024 S…" at bounding box center [792, 315] width 139 height 32
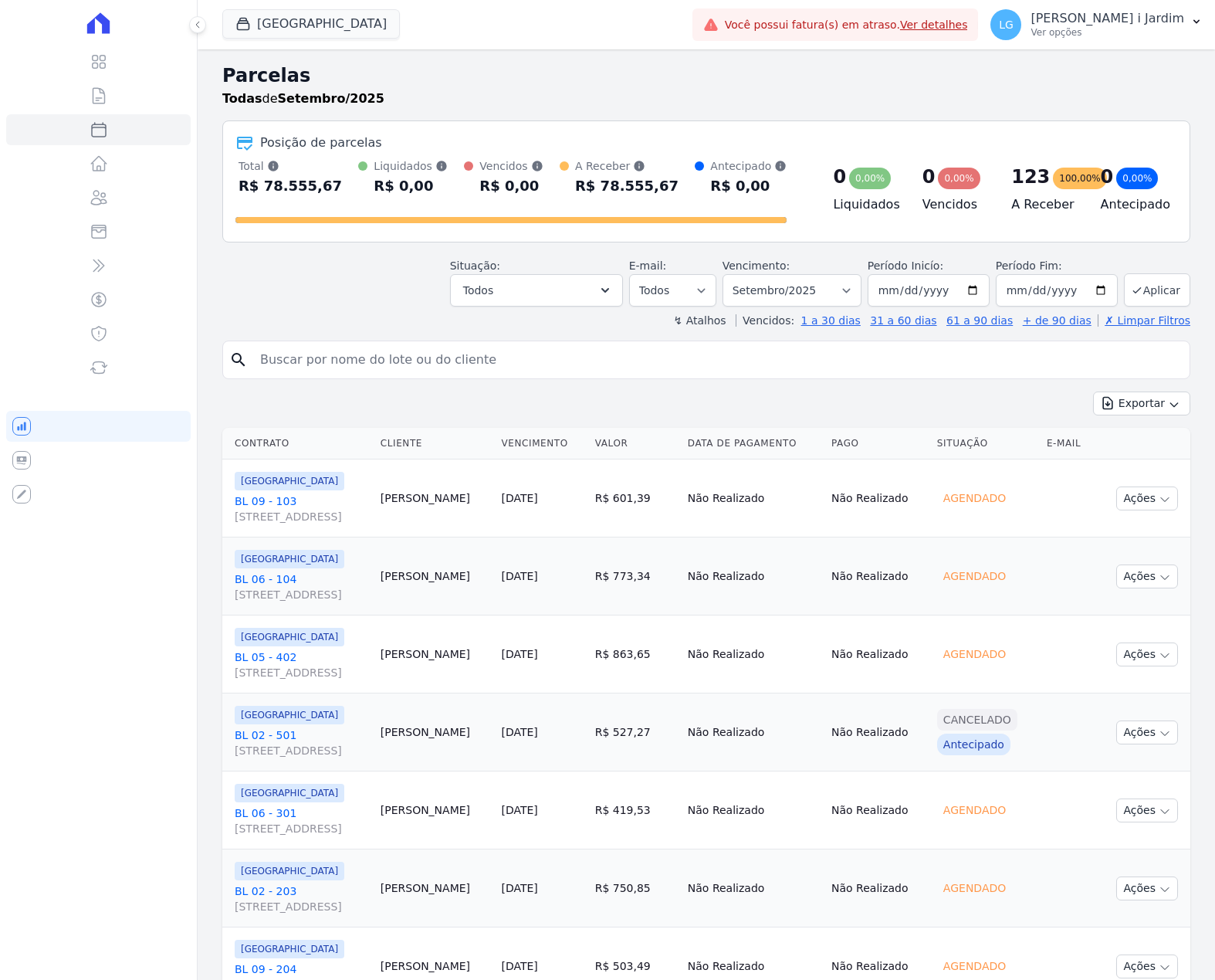
select select
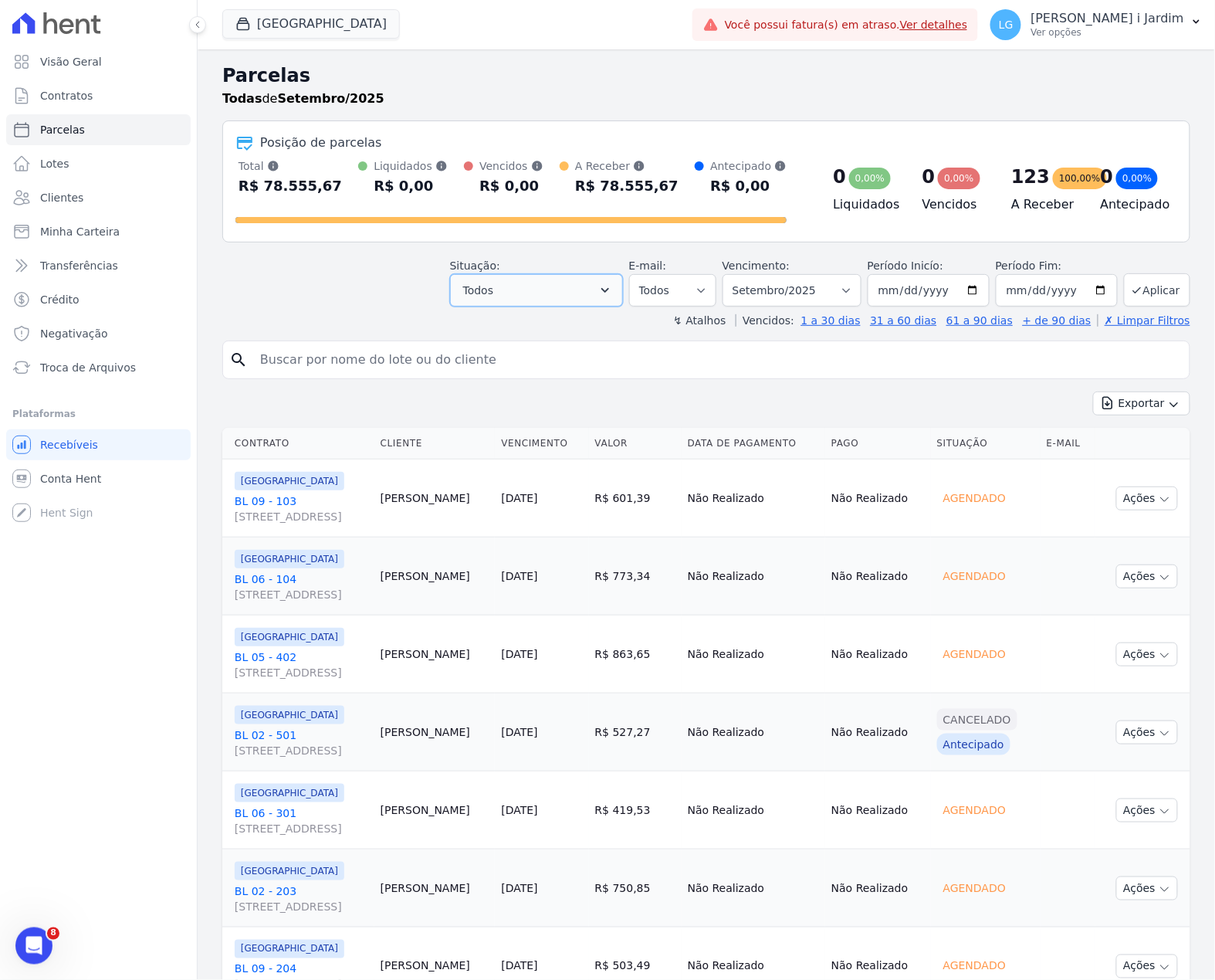
click at [575, 292] on button "Todos" at bounding box center [536, 290] width 173 height 32
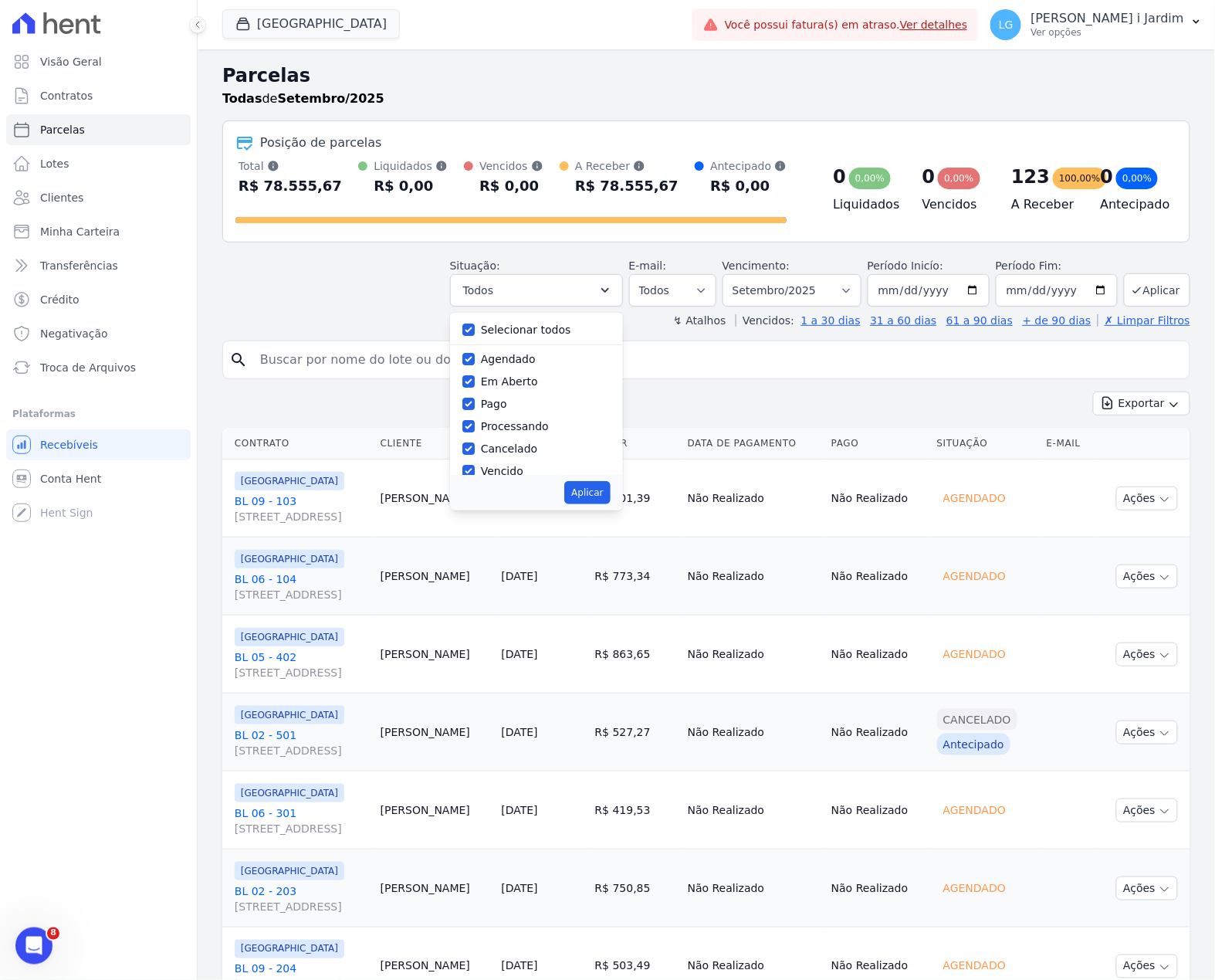
click at [550, 324] on label "Selecionar todos" at bounding box center [525, 330] width 90 height 12
click at [475, 324] on input "Selecionar todos" at bounding box center [468, 330] width 12 height 12
checkbox input "false"
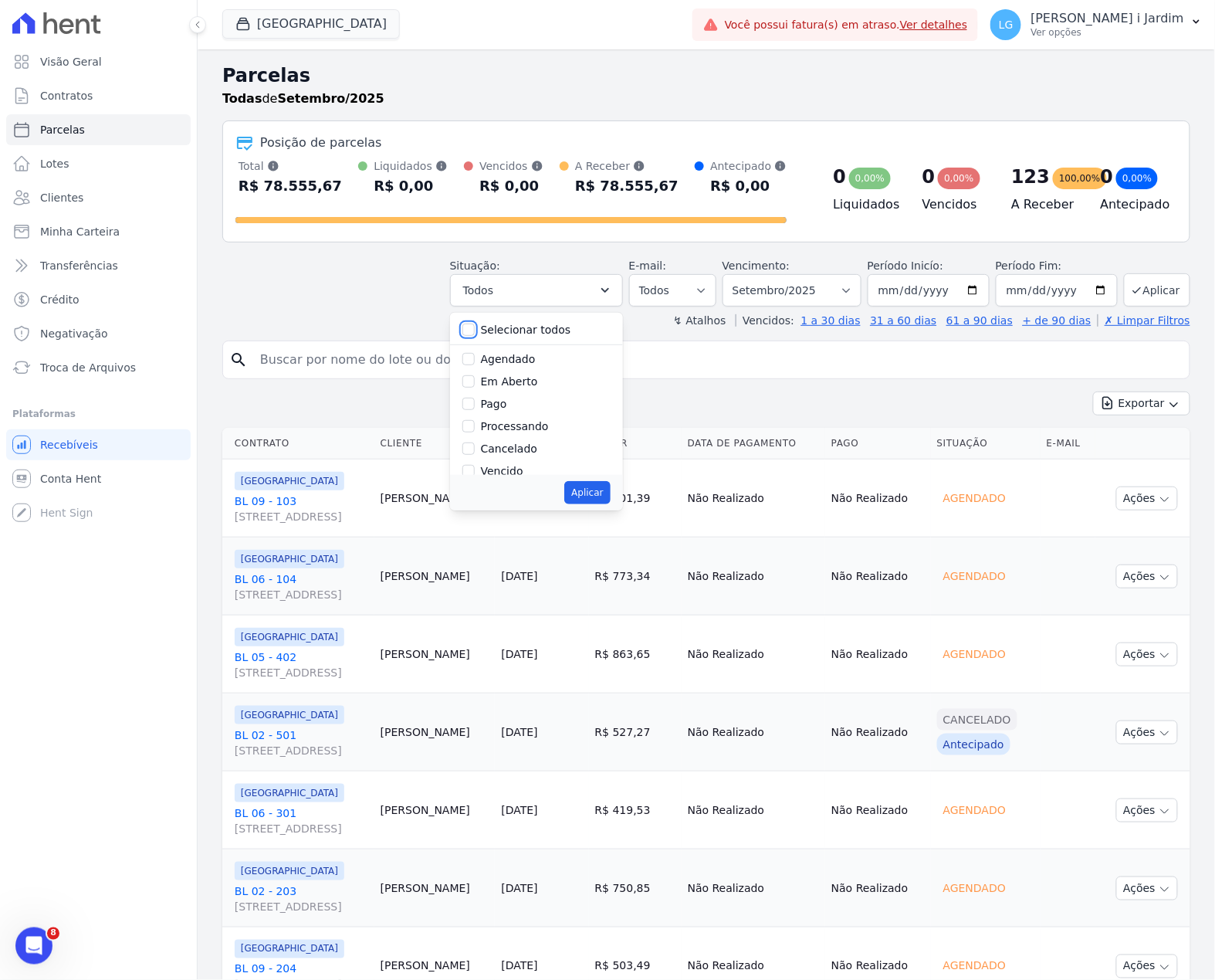
checkbox input "false"
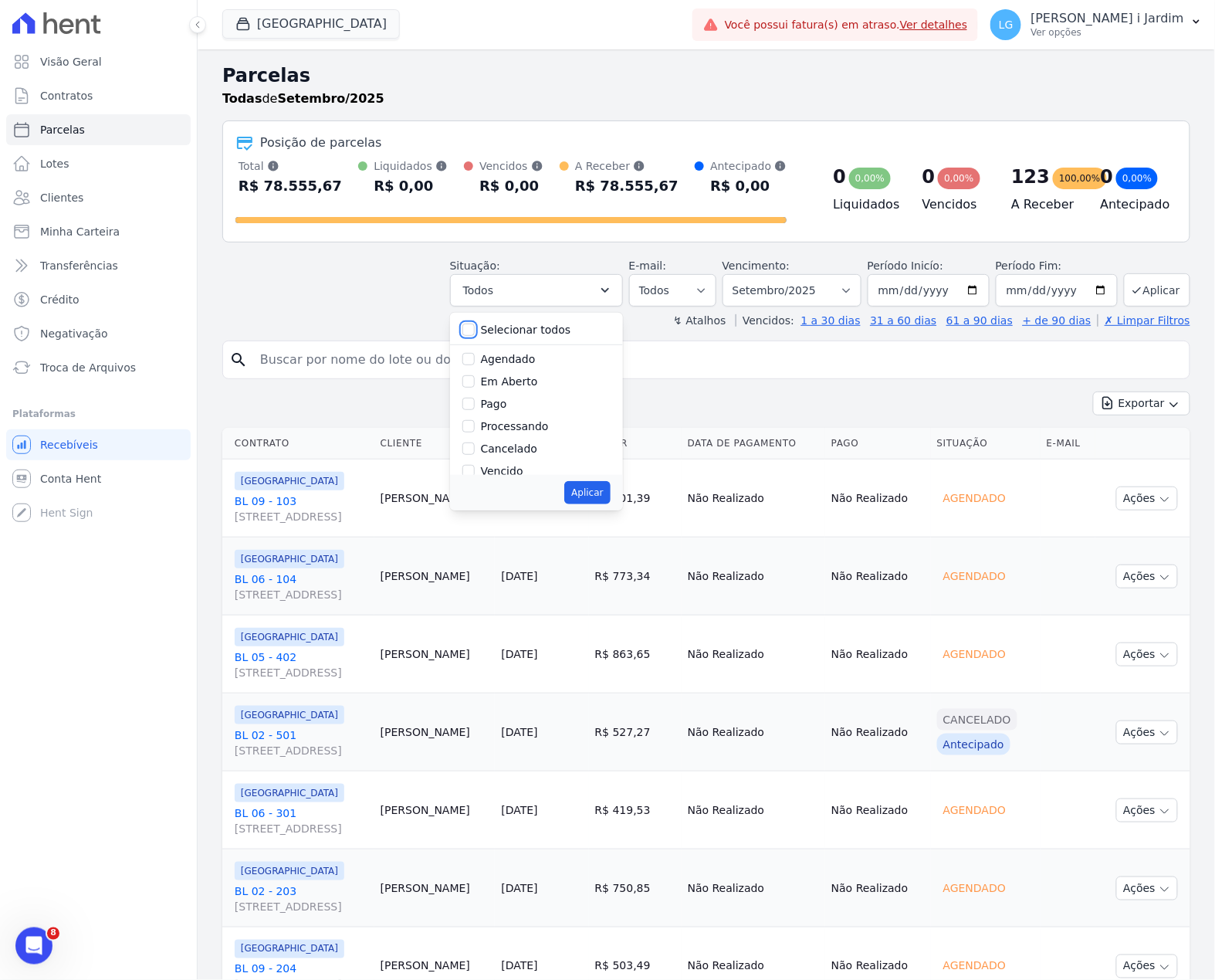
checkbox input "false"
click at [525, 381] on label "Em Aberto" at bounding box center [509, 382] width 57 height 12
click at [475, 381] on input "Em Aberto" at bounding box center [468, 382] width 12 height 12
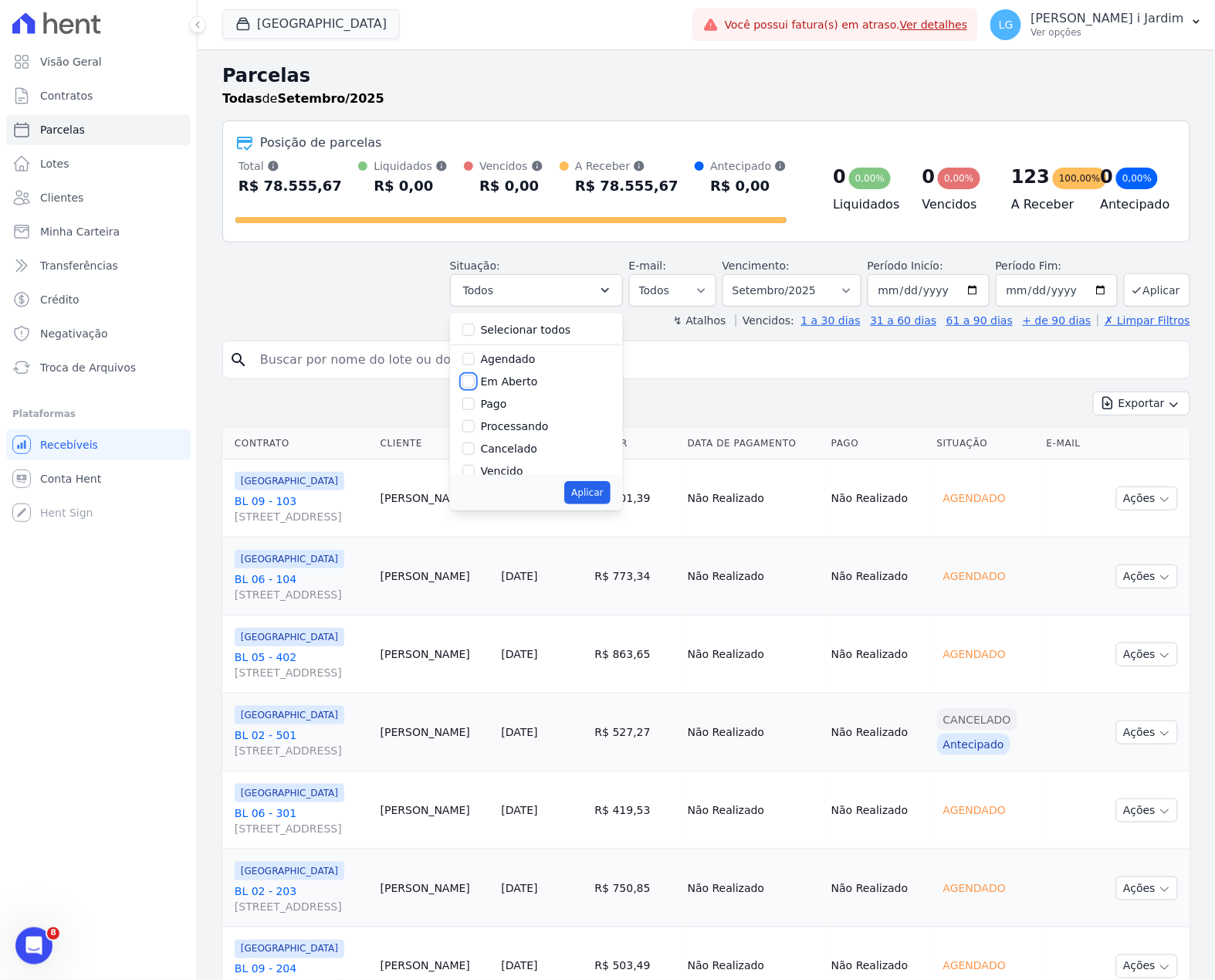
checkbox input "true"
click at [585, 496] on button "Aplicar" at bounding box center [587, 492] width 46 height 23
select select "pending"
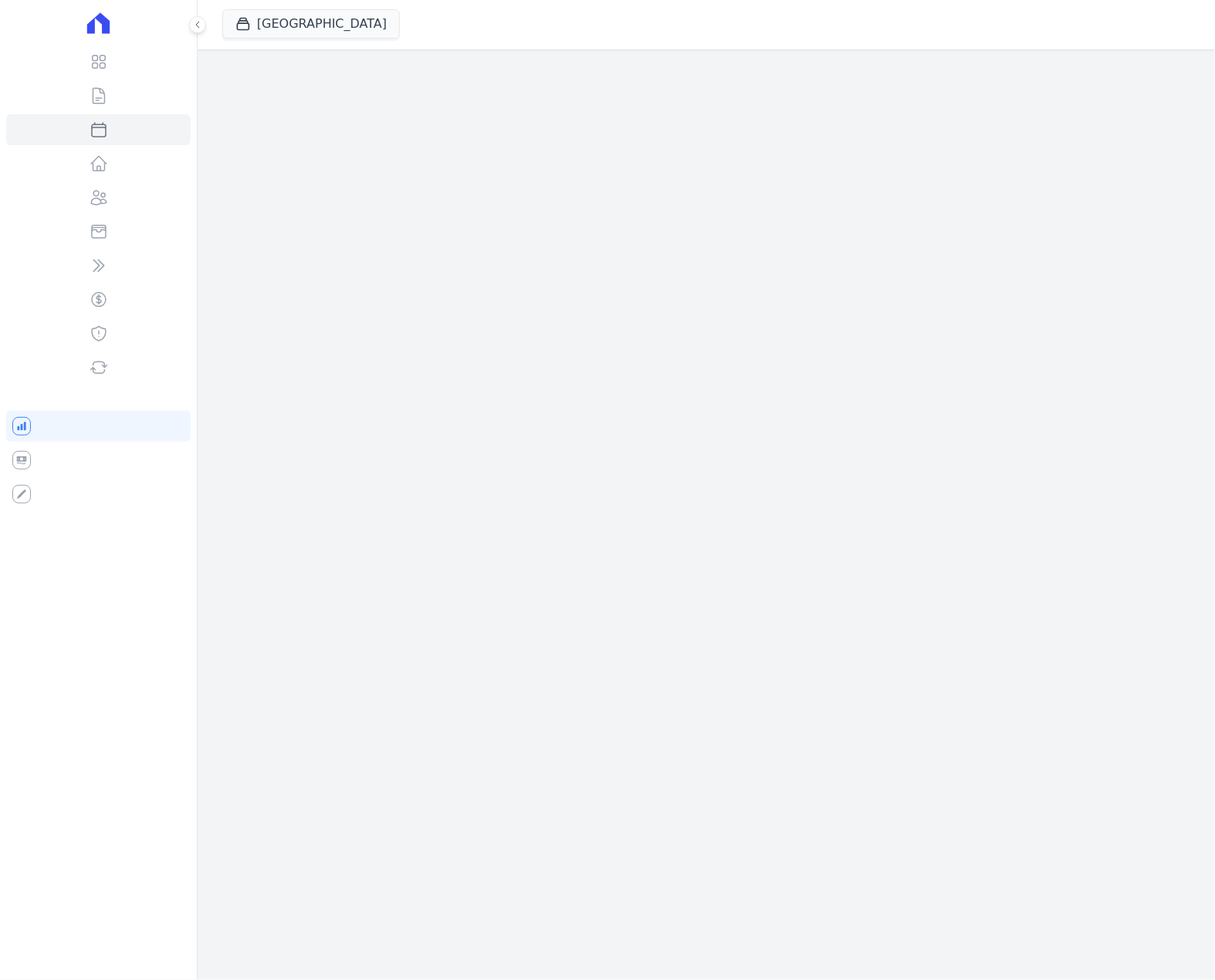
select select
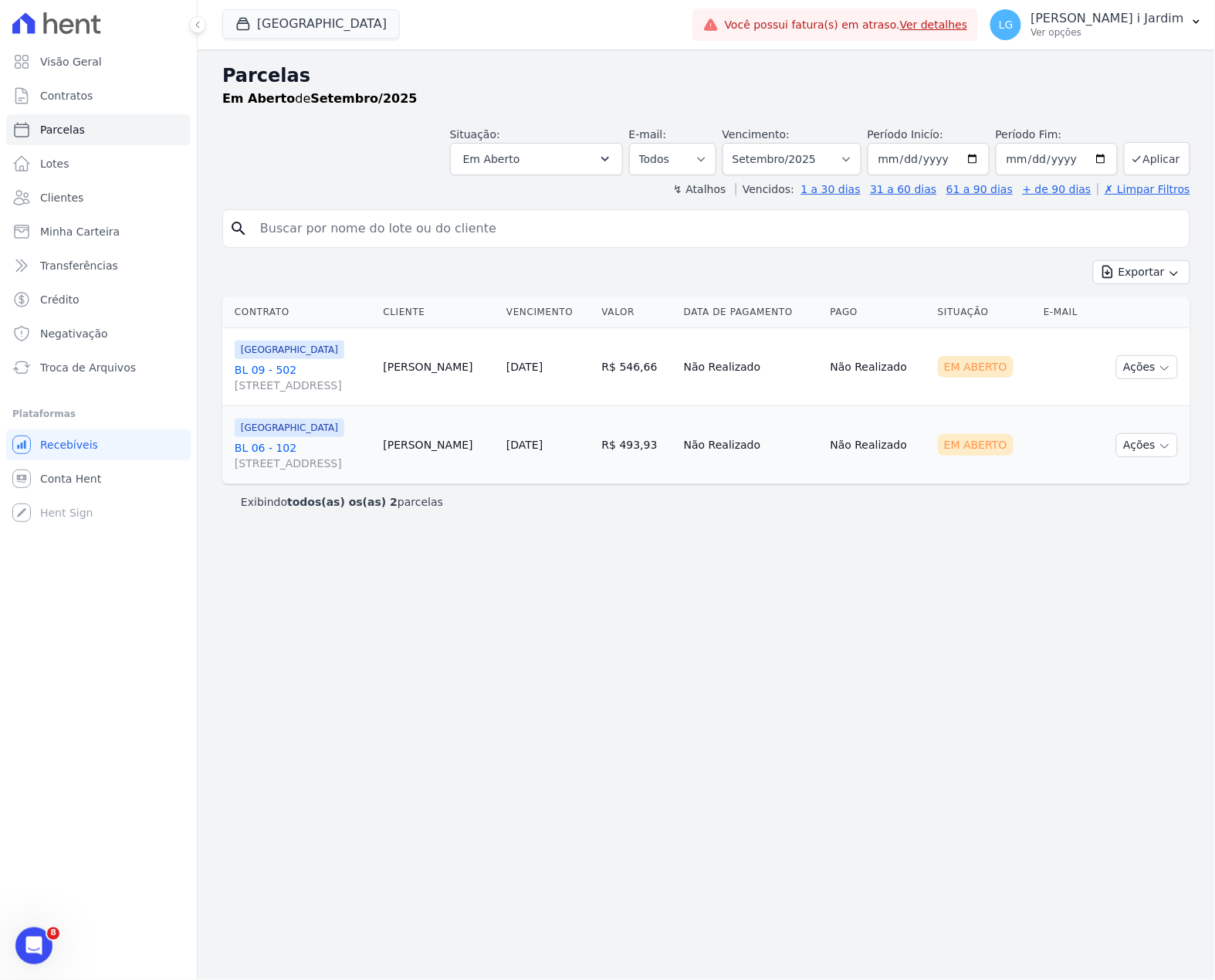
click at [250, 44] on div "[GEOGRAPHIC_DATA] Trapisa Engenharia Acaiá Residencial Icatu Residencial PORTO5…" at bounding box center [454, 25] width 464 height 51
click at [270, 23] on button "[GEOGRAPHIC_DATA]" at bounding box center [311, 24] width 177 height 29
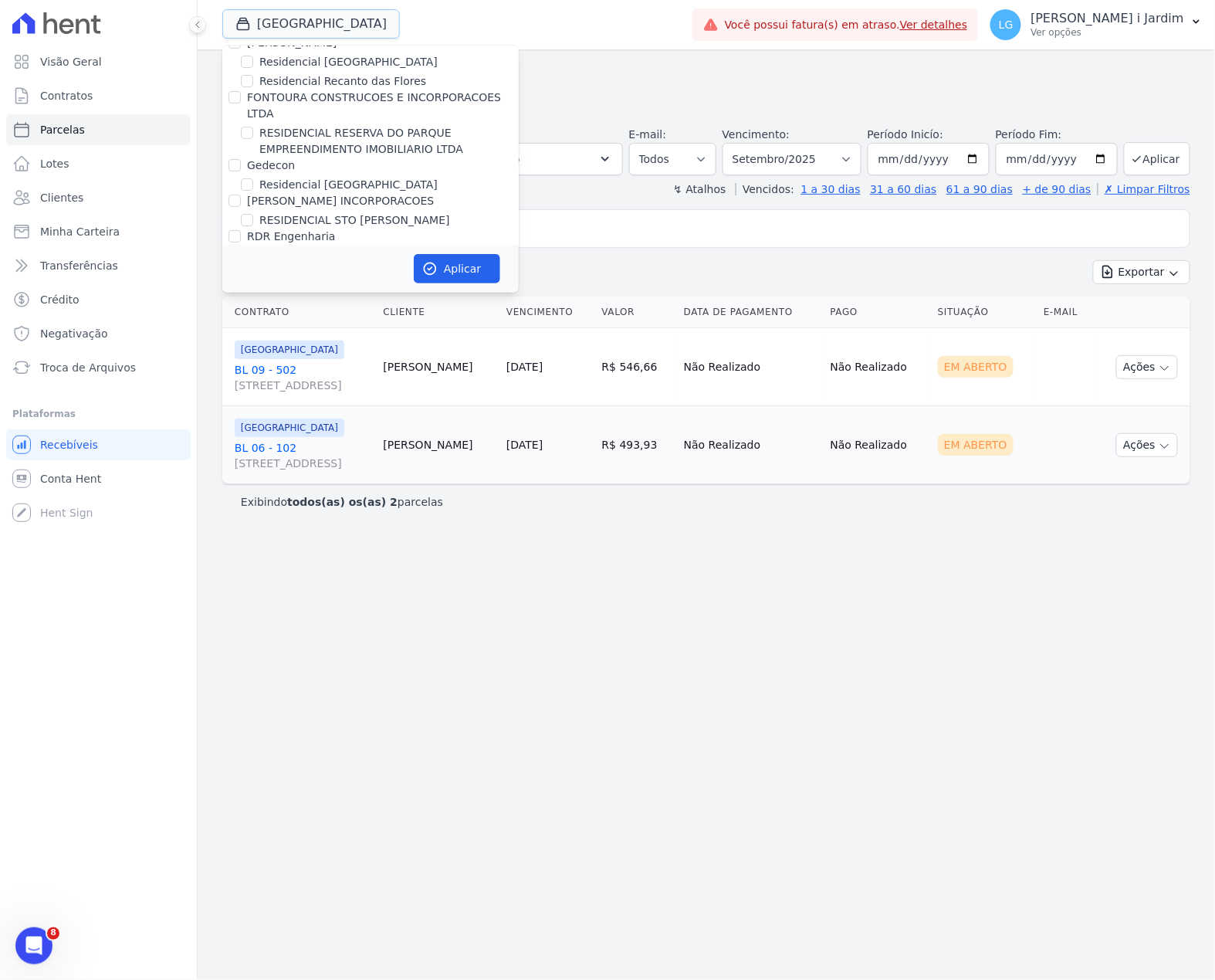
scroll to position [3706, 0]
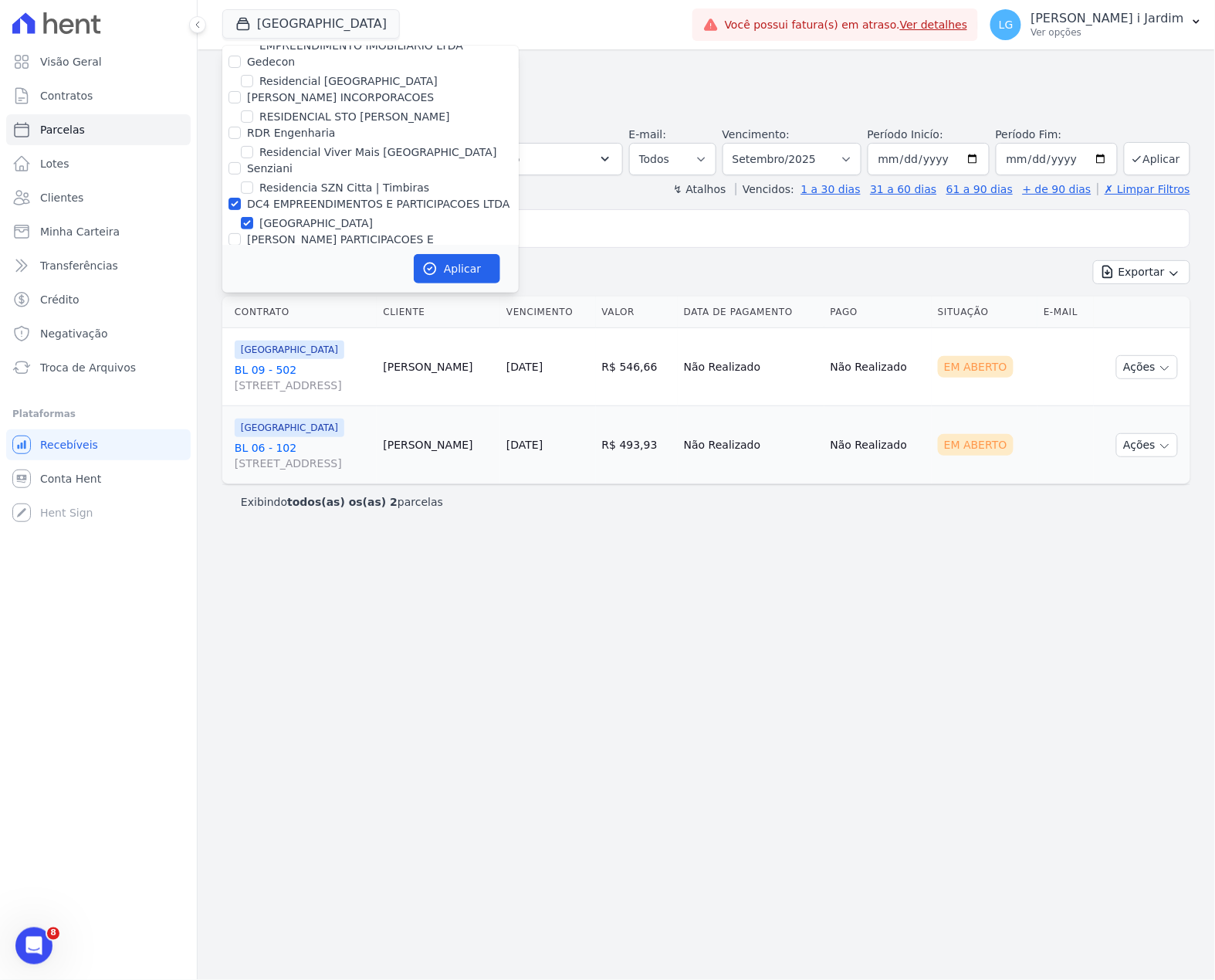
click at [343, 197] on label "DC4 EMPREENDIMENTOS E PARTICIPACOES LTDA" at bounding box center [379, 204] width 263 height 12
click at [241, 197] on input "DC4 EMPREENDIMENTOS E PARTICIPACOES LTDA" at bounding box center [234, 204] width 12 height 12
checkbox input "false"
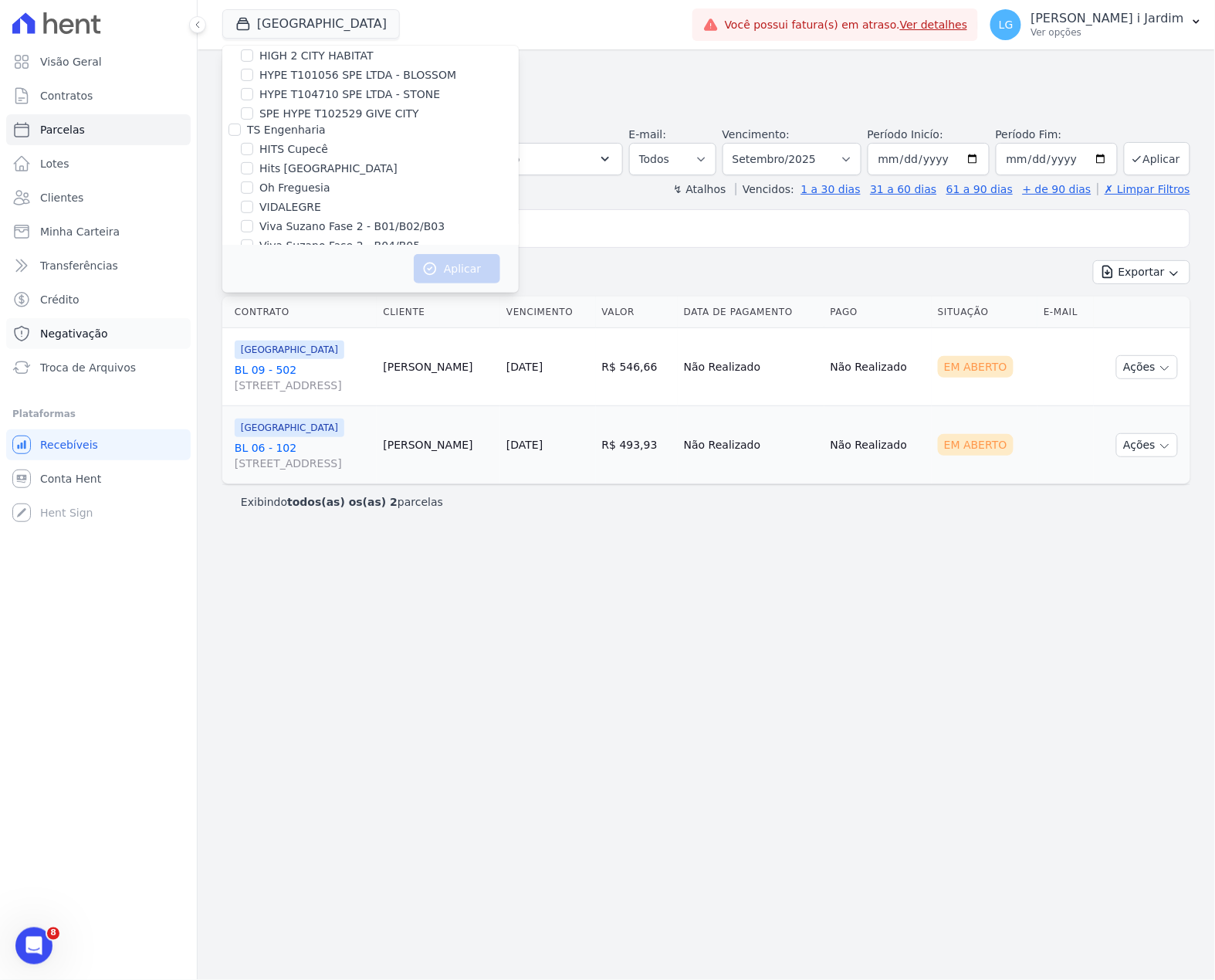
scroll to position [3941, 0]
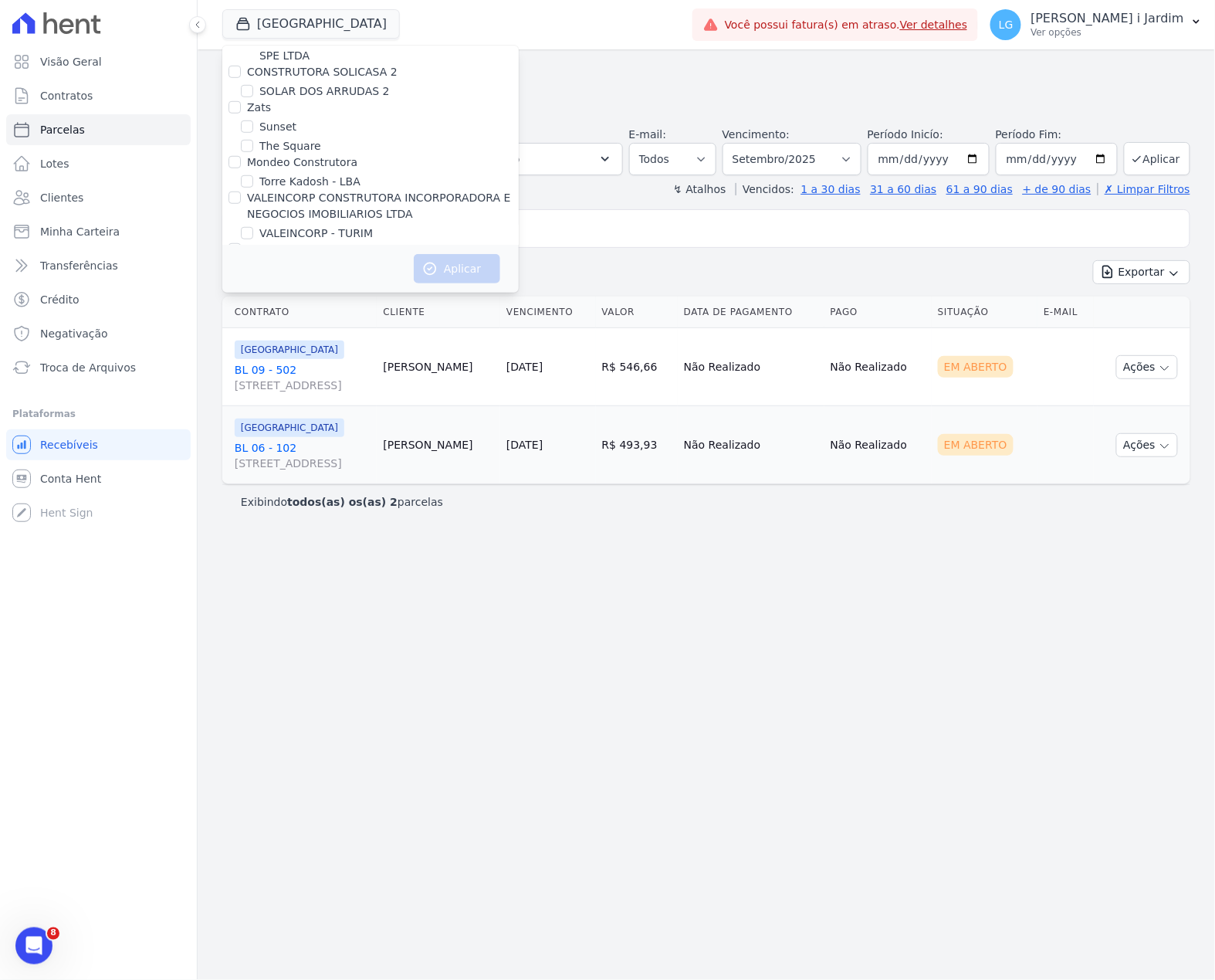
click at [335, 297] on label "VIVA VISTA HARMONIA" at bounding box center [320, 304] width 122 height 16
click at [254, 298] on input "VIVA VISTA HARMONIA" at bounding box center [247, 304] width 12 height 12
checkbox input "true"
click at [453, 272] on button "Aplicar" at bounding box center [457, 268] width 87 height 29
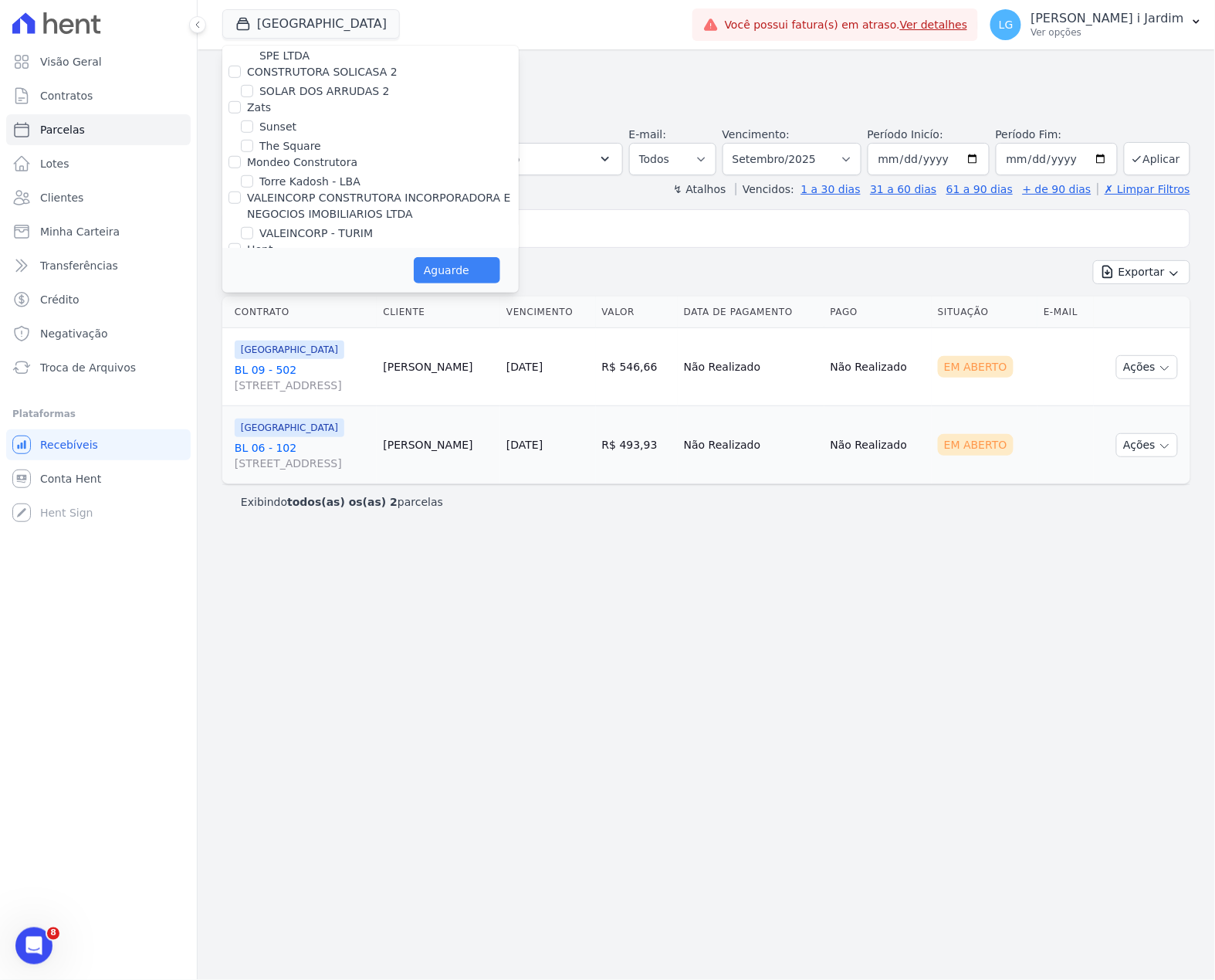
scroll to position [3938, 0]
select select
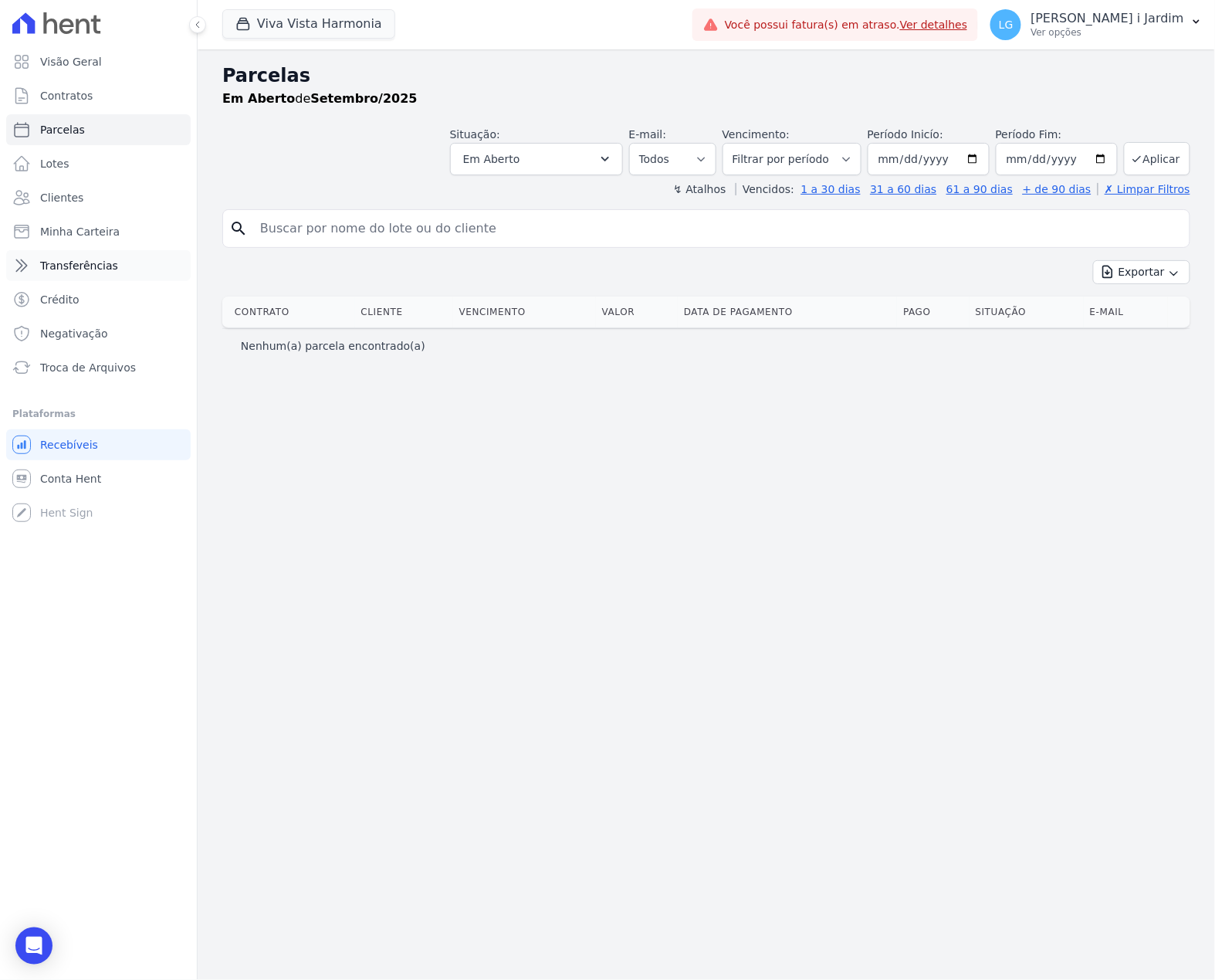
click at [131, 274] on link "Transferências" at bounding box center [98, 265] width 184 height 31
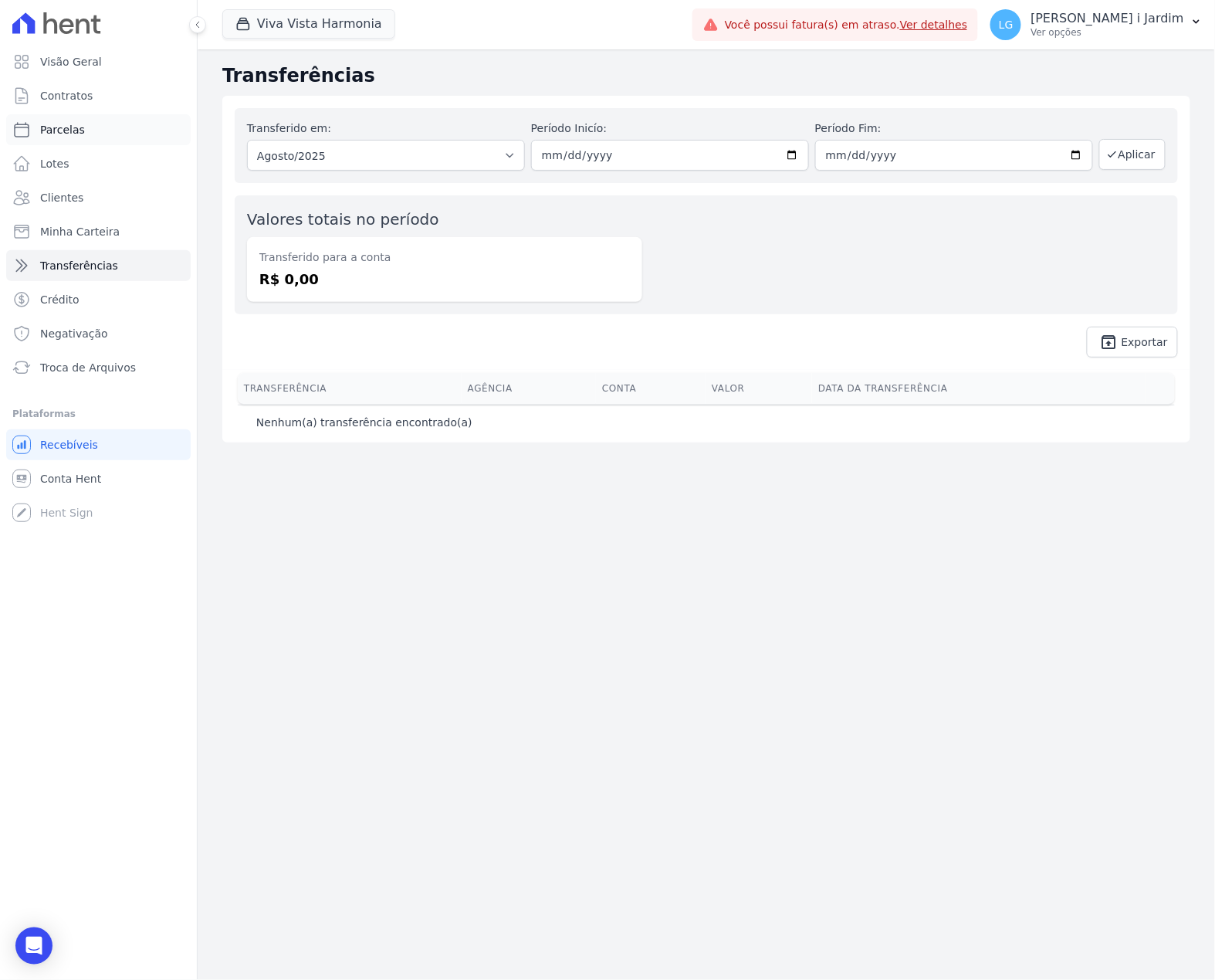
click at [109, 137] on link "Parcelas" at bounding box center [98, 129] width 184 height 31
select select
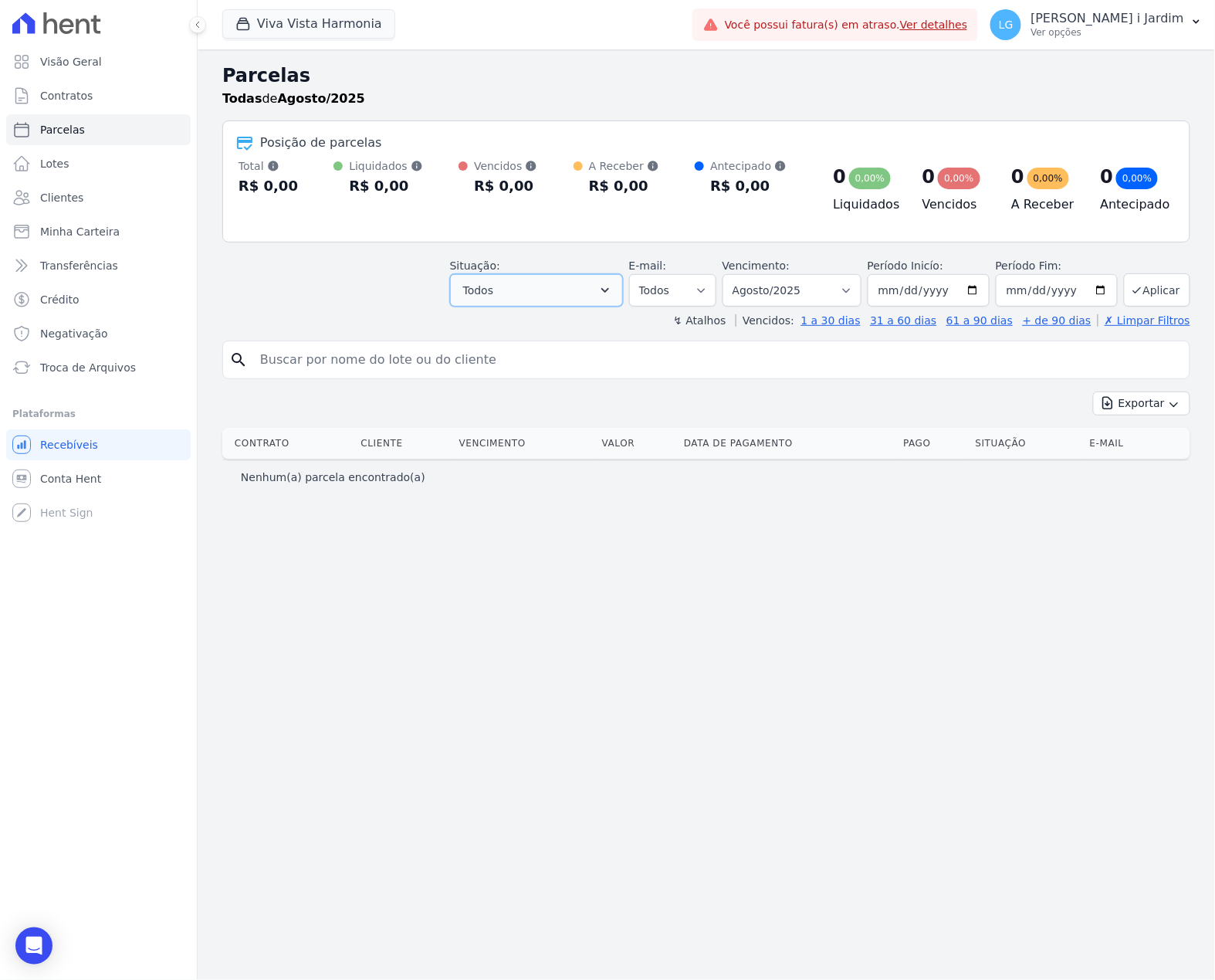
click at [548, 284] on button "Todos" at bounding box center [536, 290] width 173 height 32
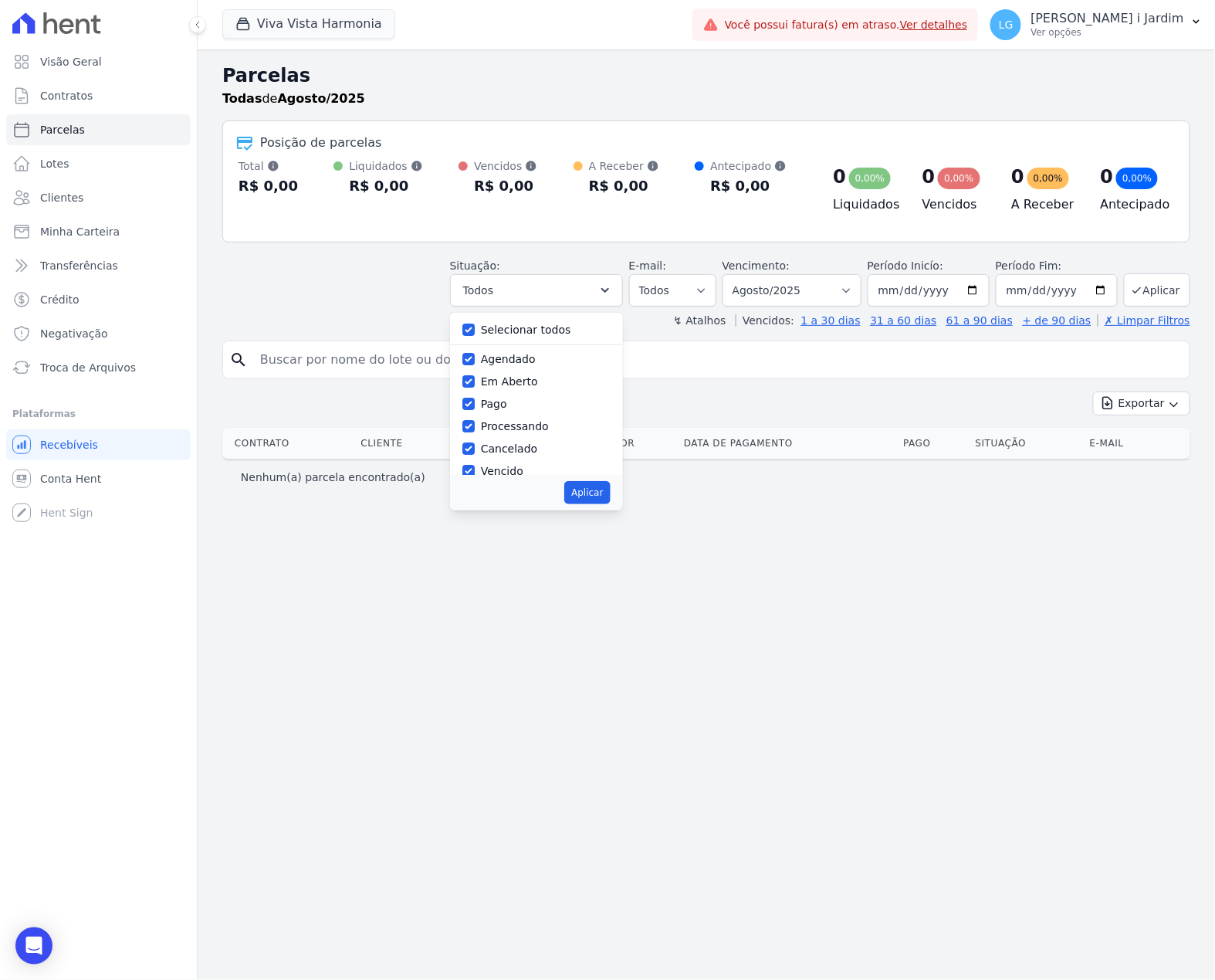
click at [531, 331] on label "Selecionar todos" at bounding box center [525, 330] width 90 height 12
click at [475, 331] on input "Selecionar todos" at bounding box center [468, 330] width 12 height 12
checkbox input "false"
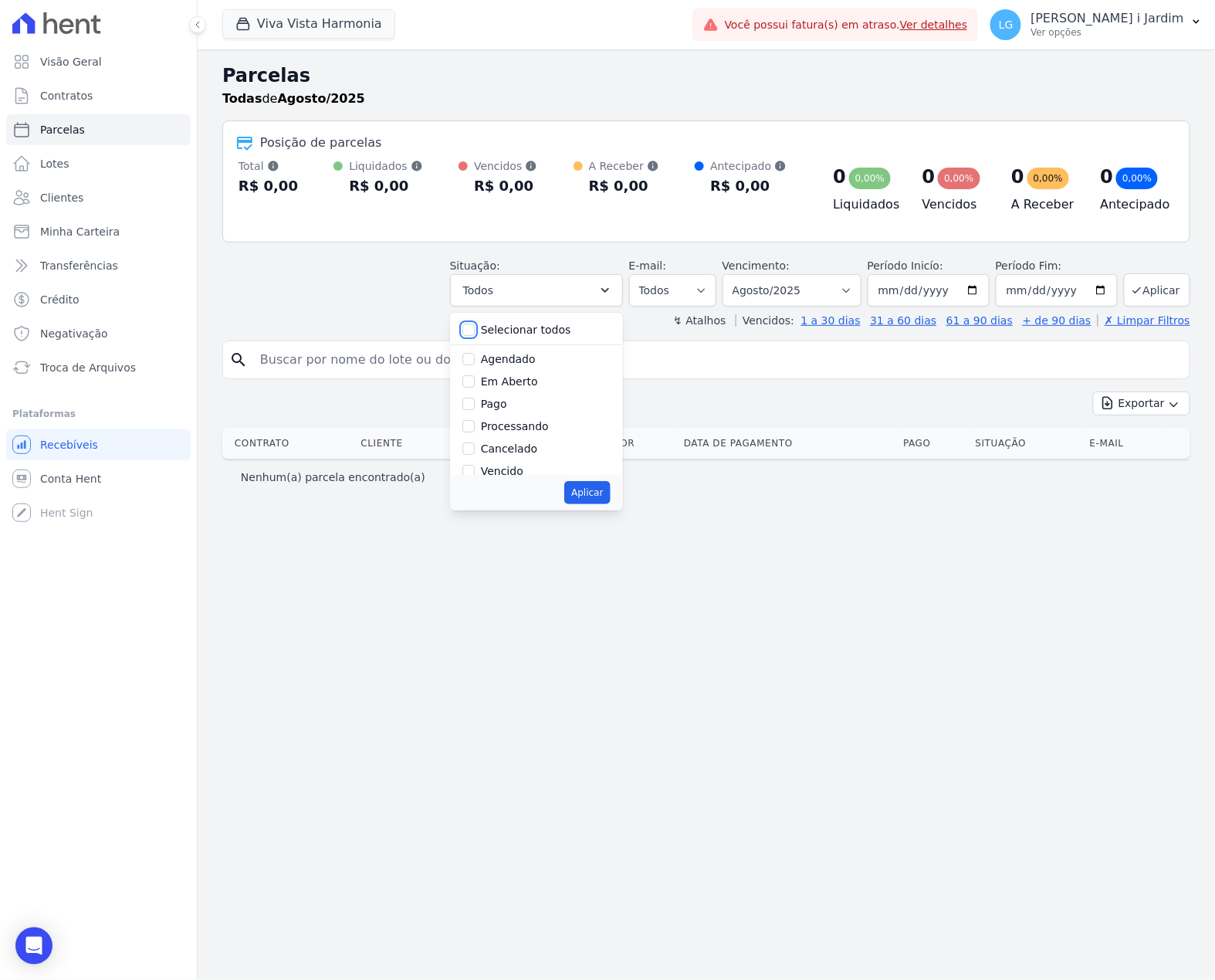
checkbox input "false"
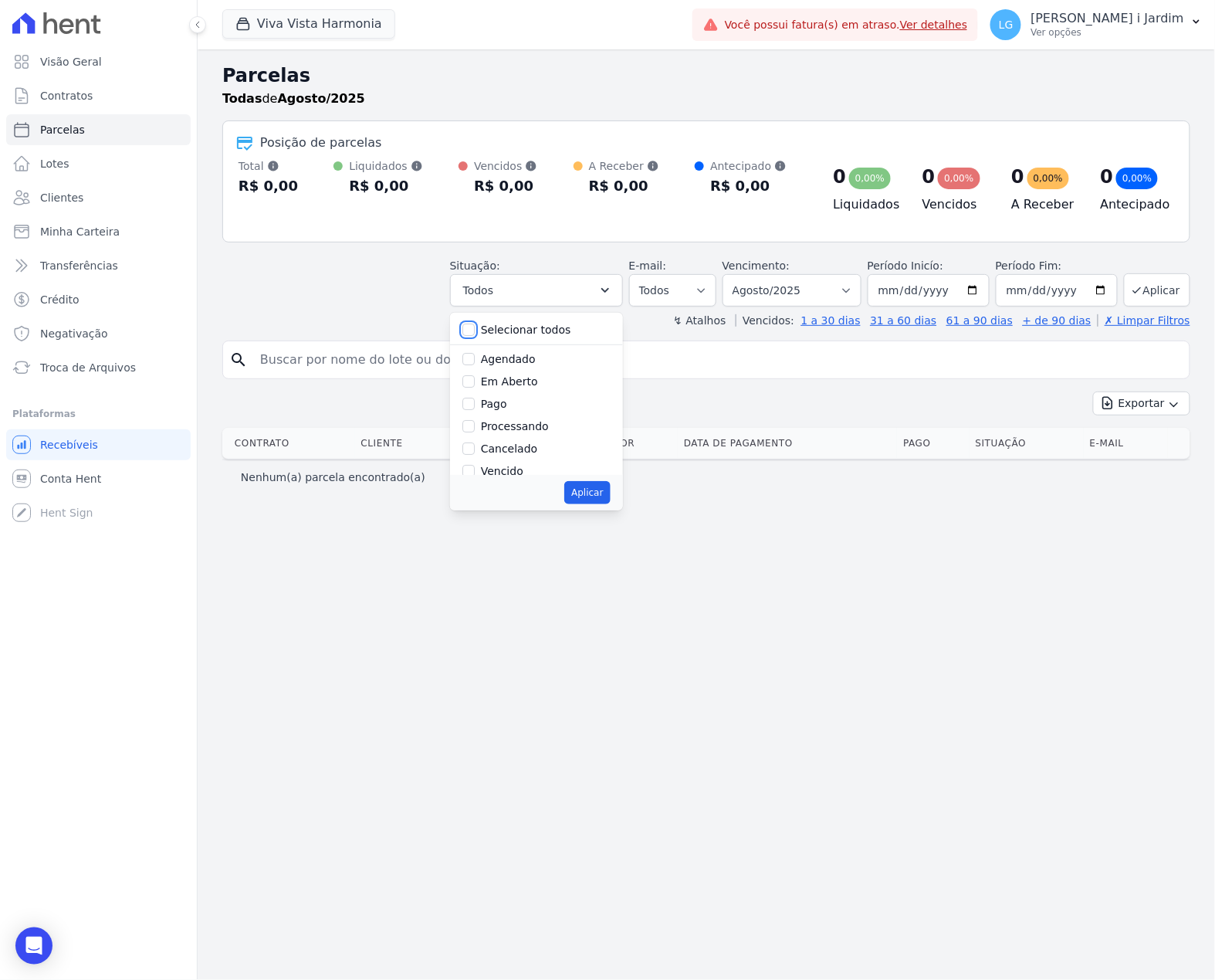
checkbox input "false"
click at [524, 332] on label "Selecionar todos" at bounding box center [525, 330] width 90 height 12
click at [475, 332] on input "Selecionar todos" at bounding box center [468, 330] width 12 height 12
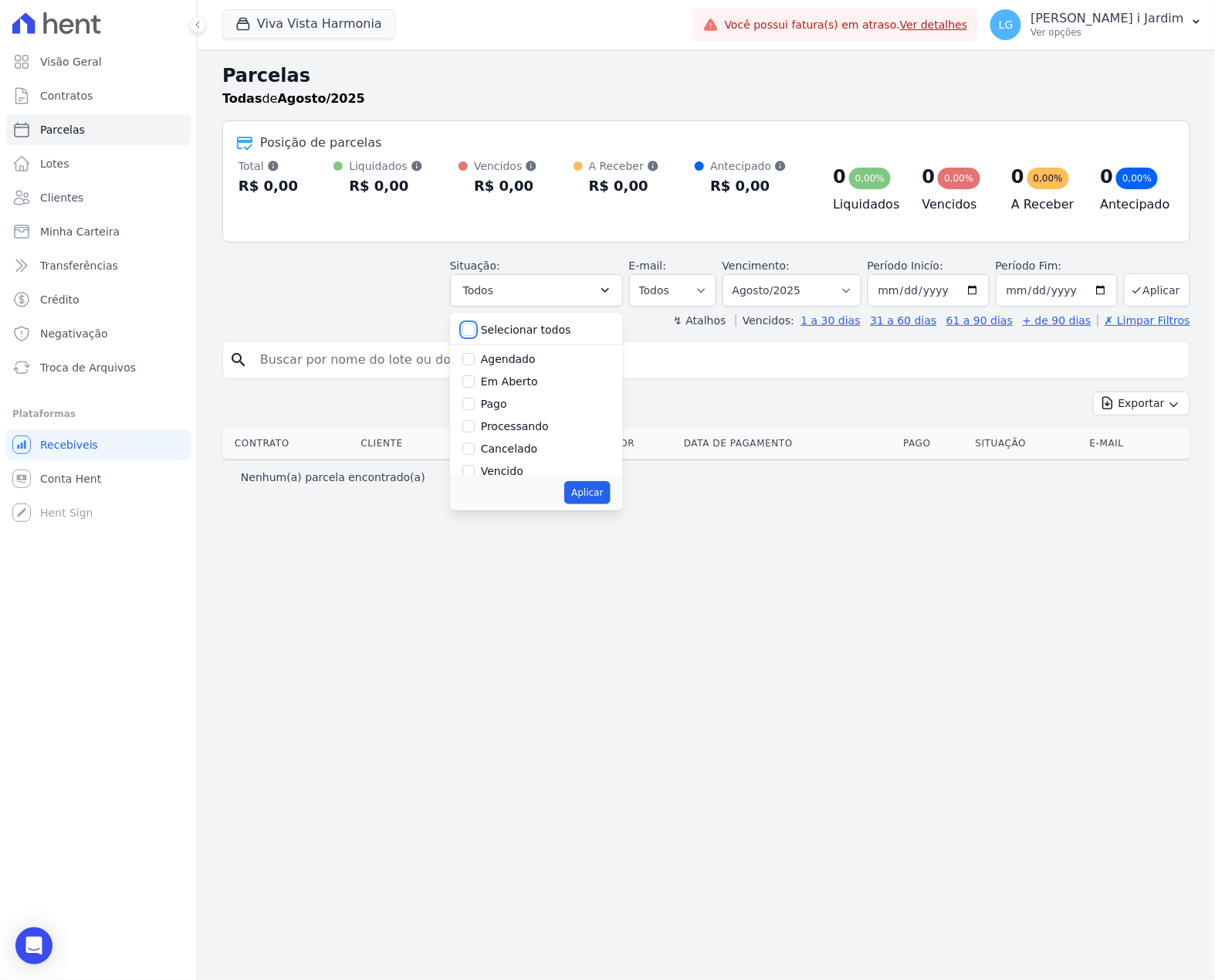
checkbox input "true"
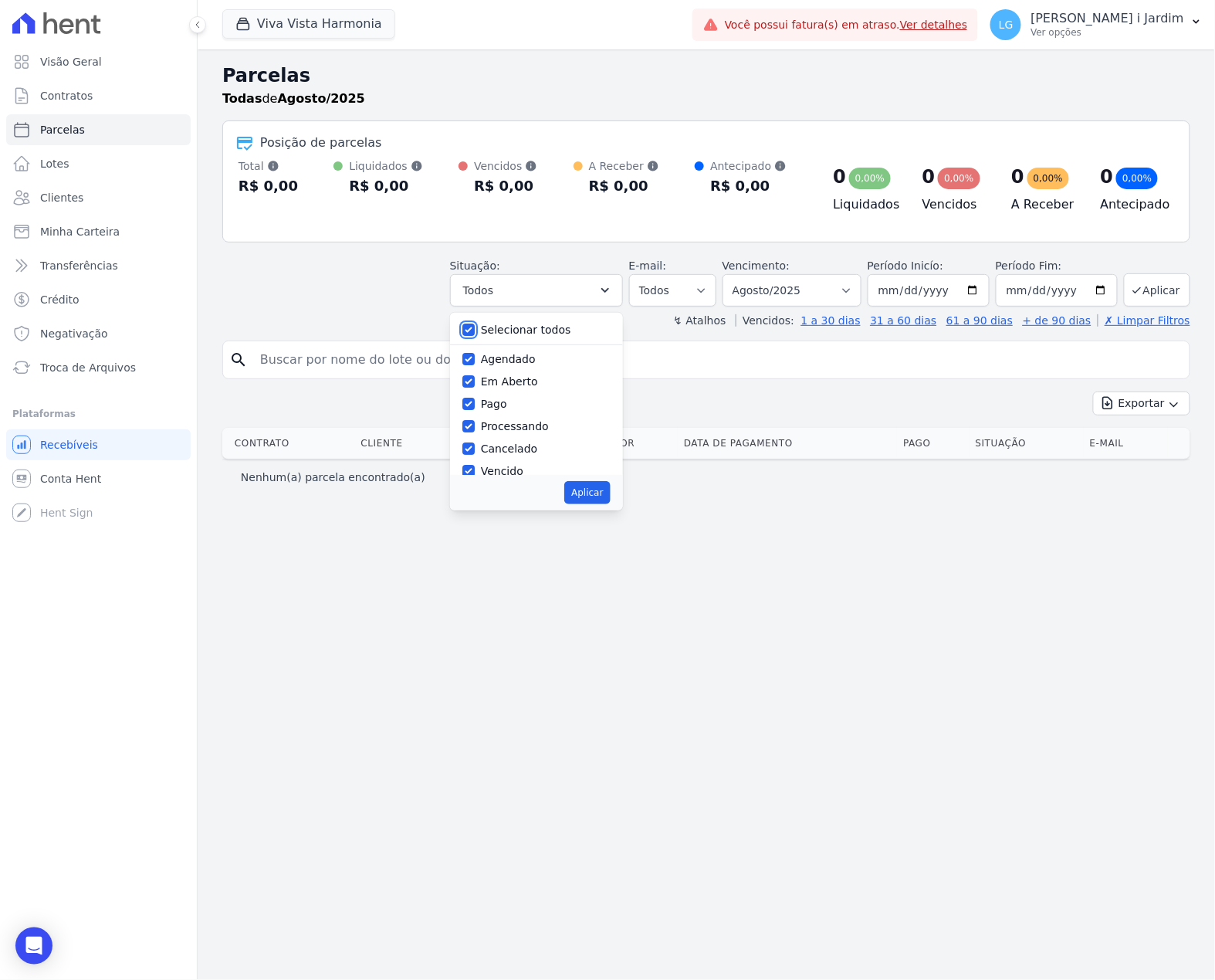
checkbox input "true"
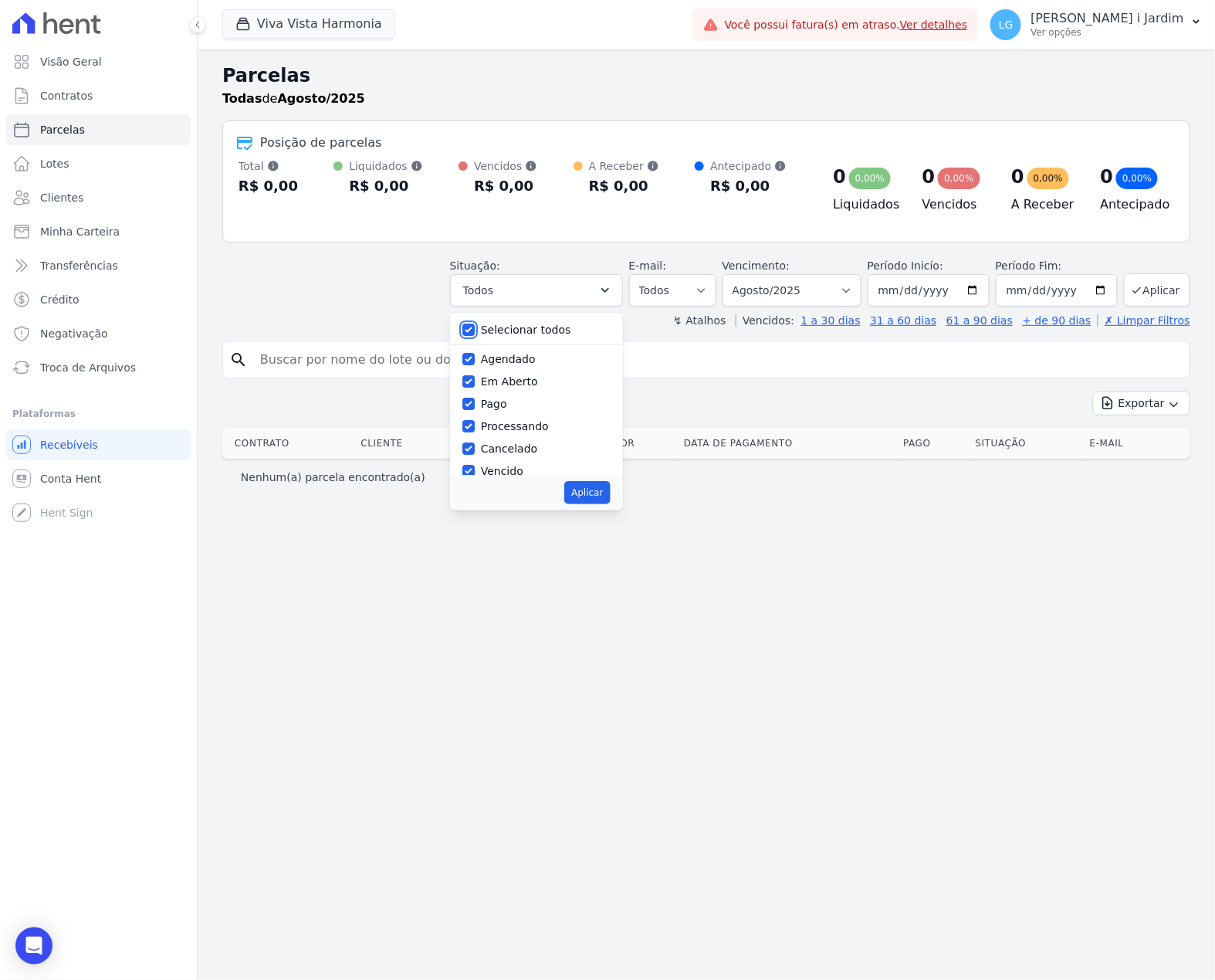
checkbox input "true"
click at [610, 496] on button "Aplicar" at bounding box center [587, 492] width 46 height 23
select select "scheduled"
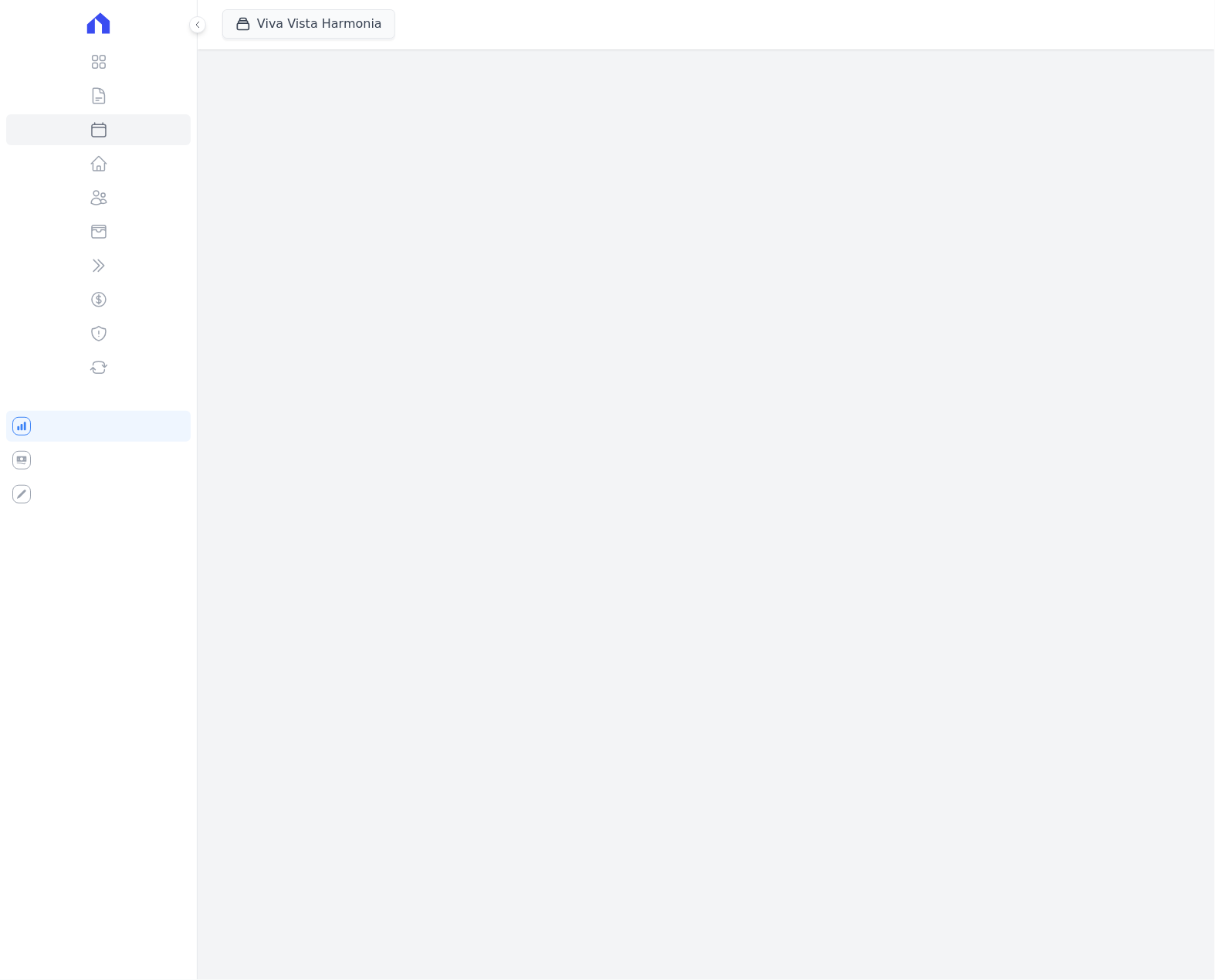
select select
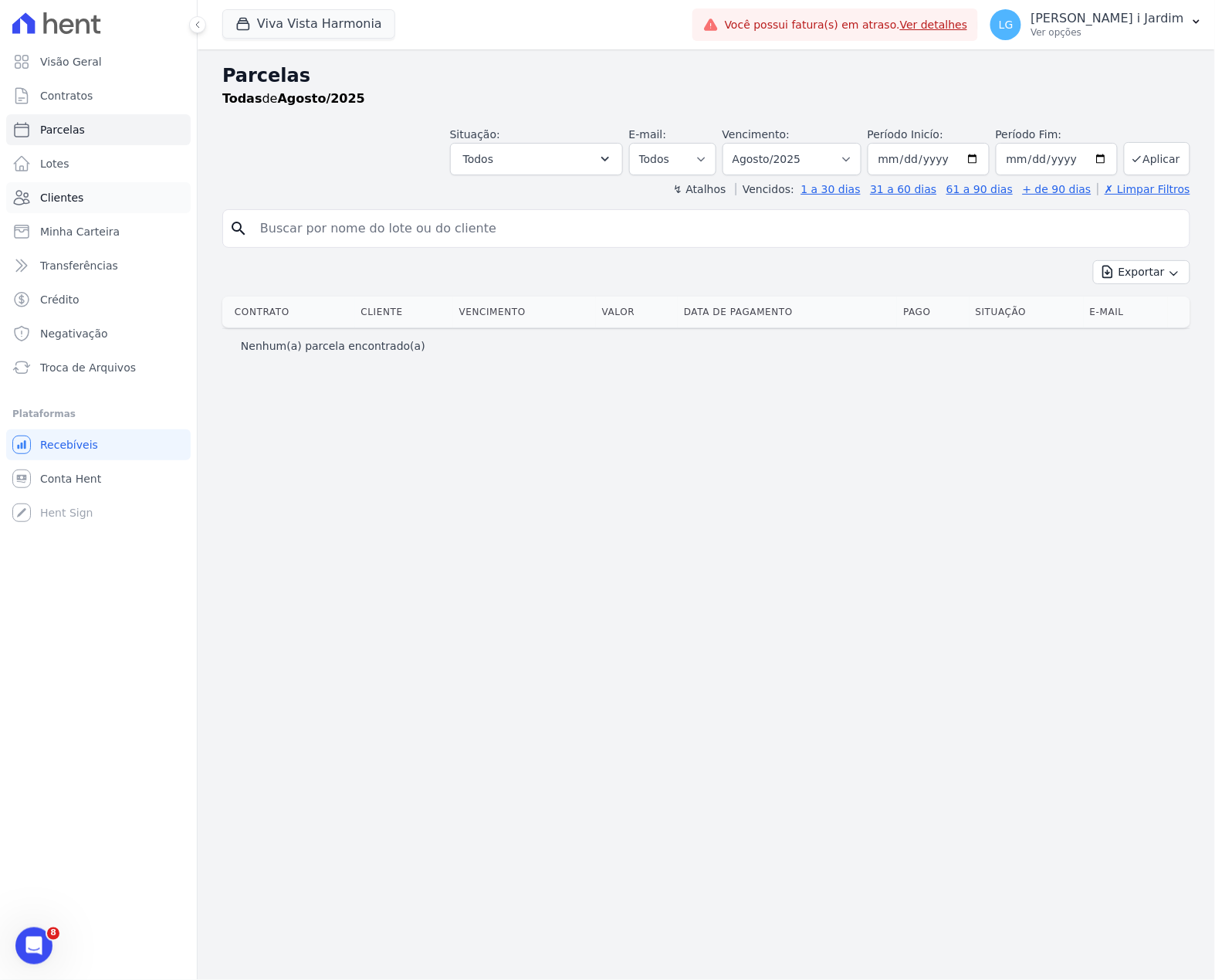
click at [93, 205] on link "Clientes" at bounding box center [98, 197] width 184 height 31
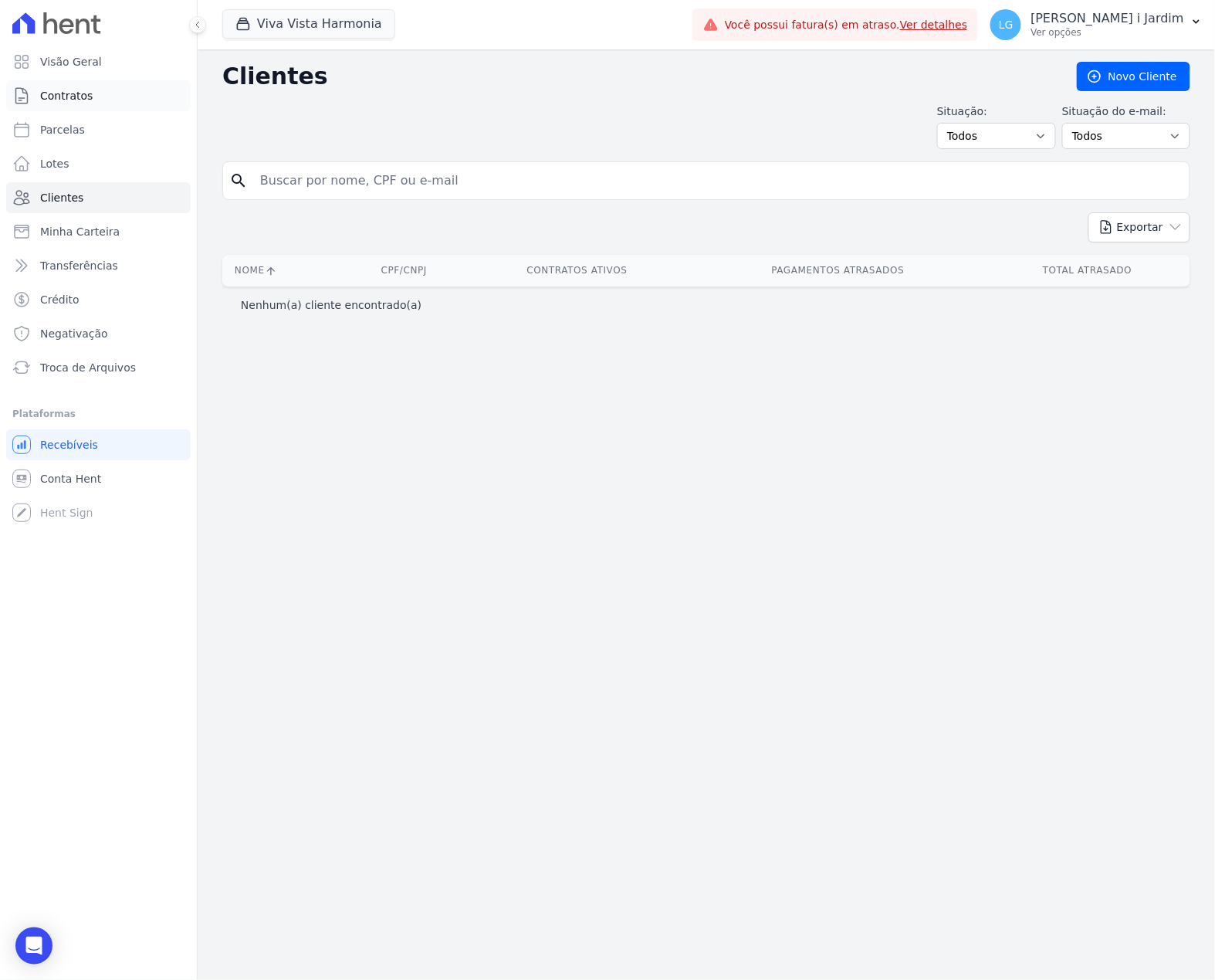
click at [90, 83] on link "Contratos" at bounding box center [98, 96] width 184 height 31
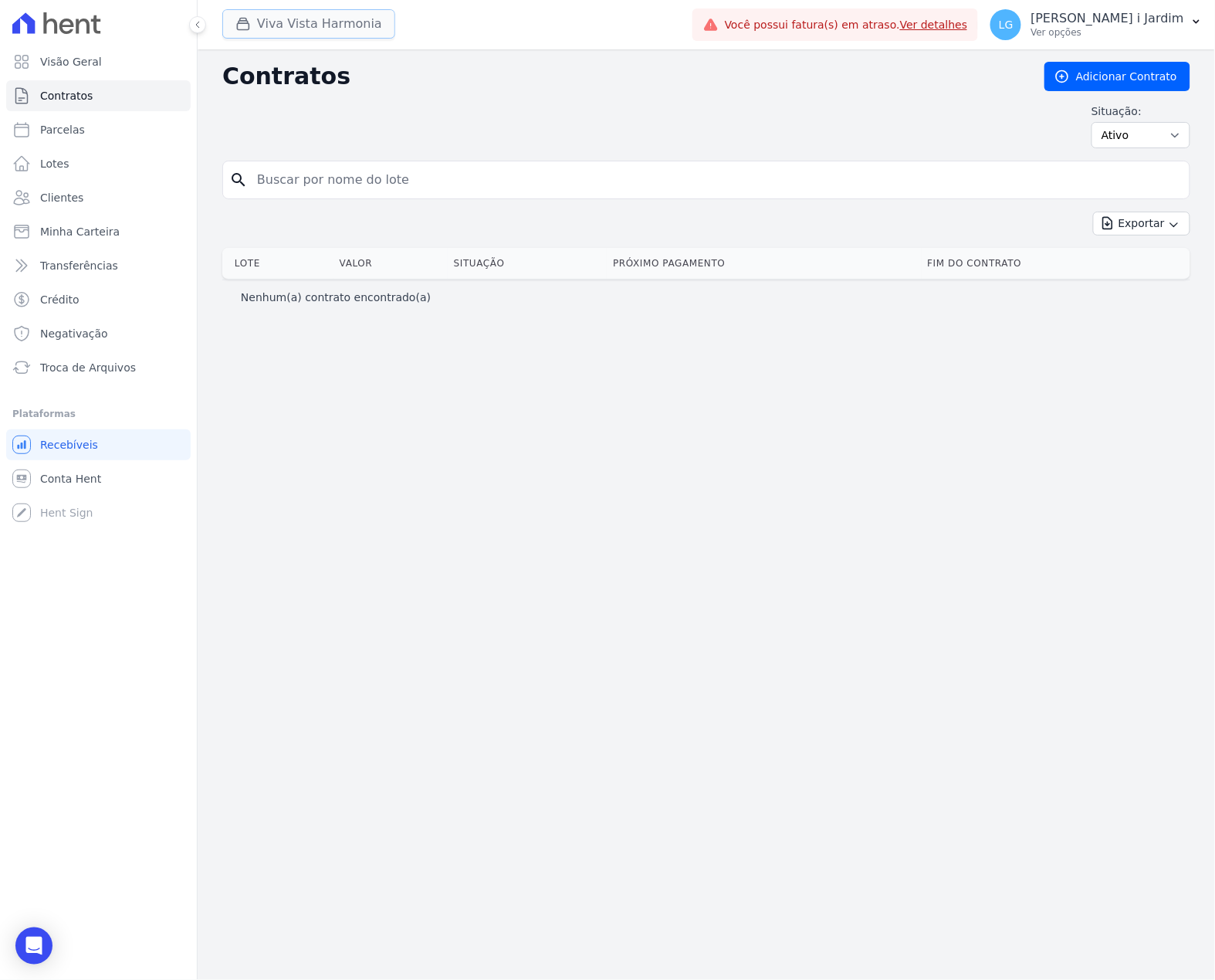
click at [300, 19] on button "Viva Vista Harmonia" at bounding box center [308, 24] width 173 height 29
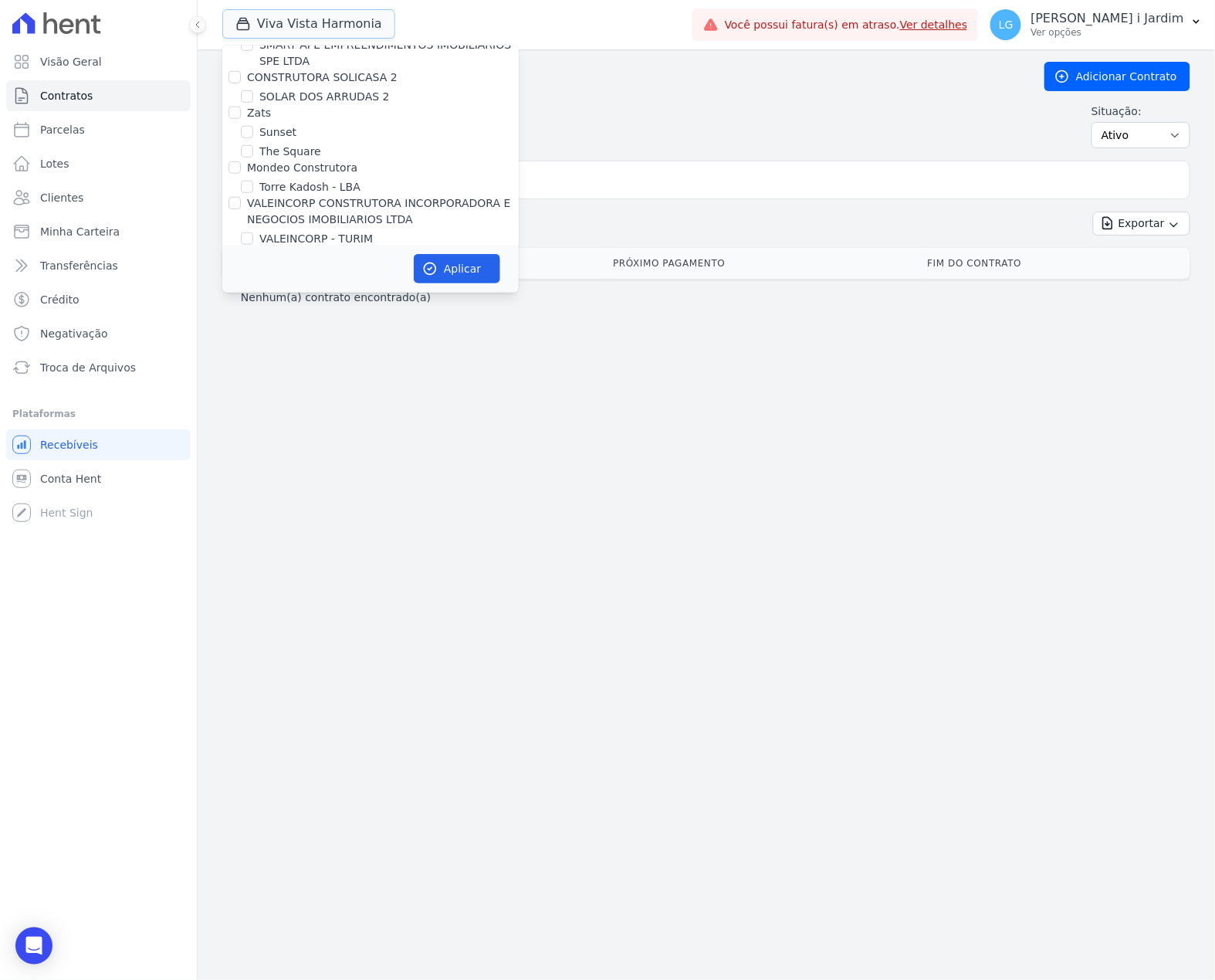
scroll to position [3941, 0]
click at [267, 279] on label "MISTRA NEGOCIOS IMOBILIARIOS" at bounding box center [337, 285] width 180 height 12
click at [241, 279] on input "MISTRA NEGOCIOS IMOBILIARIOS" at bounding box center [234, 285] width 12 height 12
checkbox input "false"
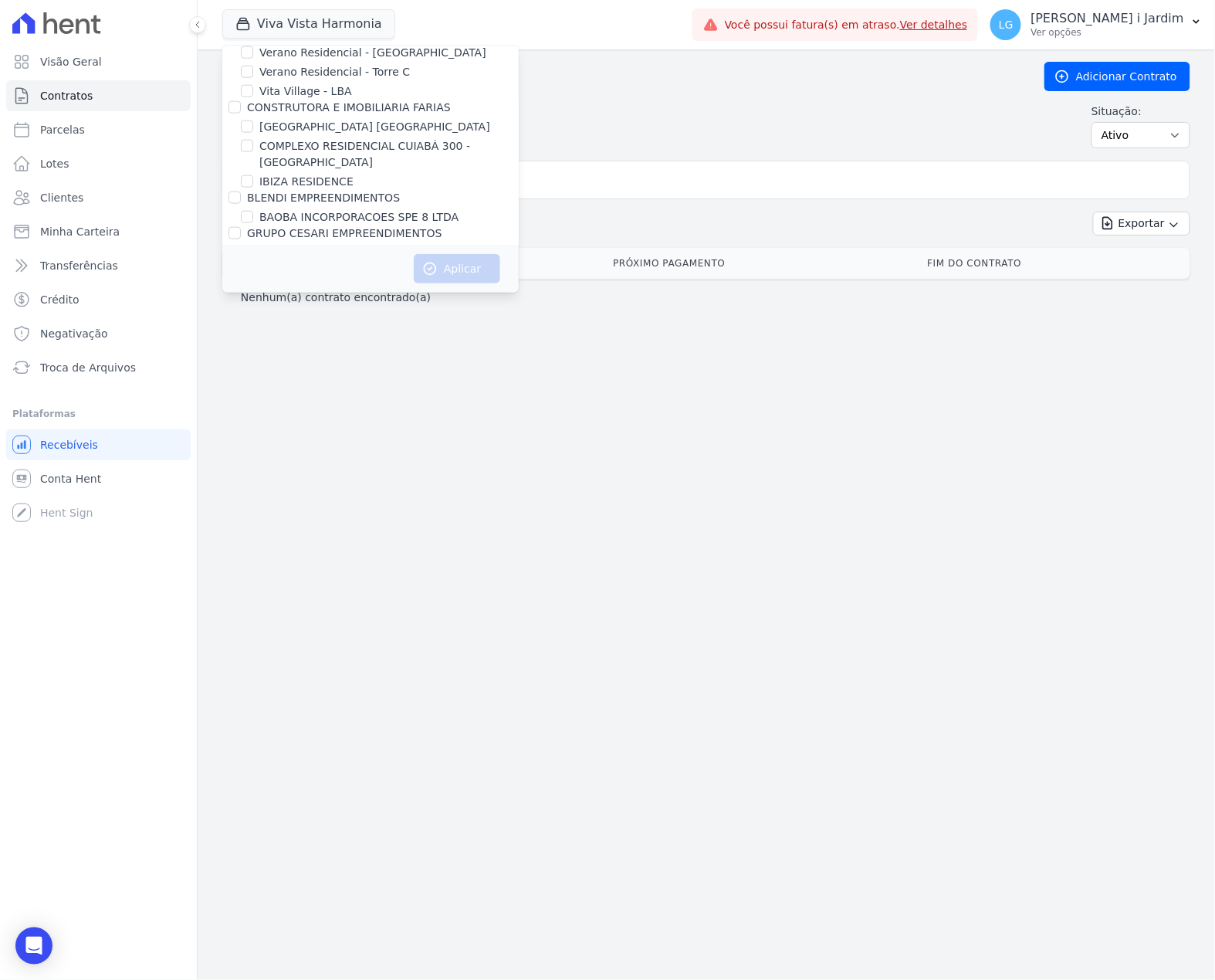
scroll to position [3330, 0]
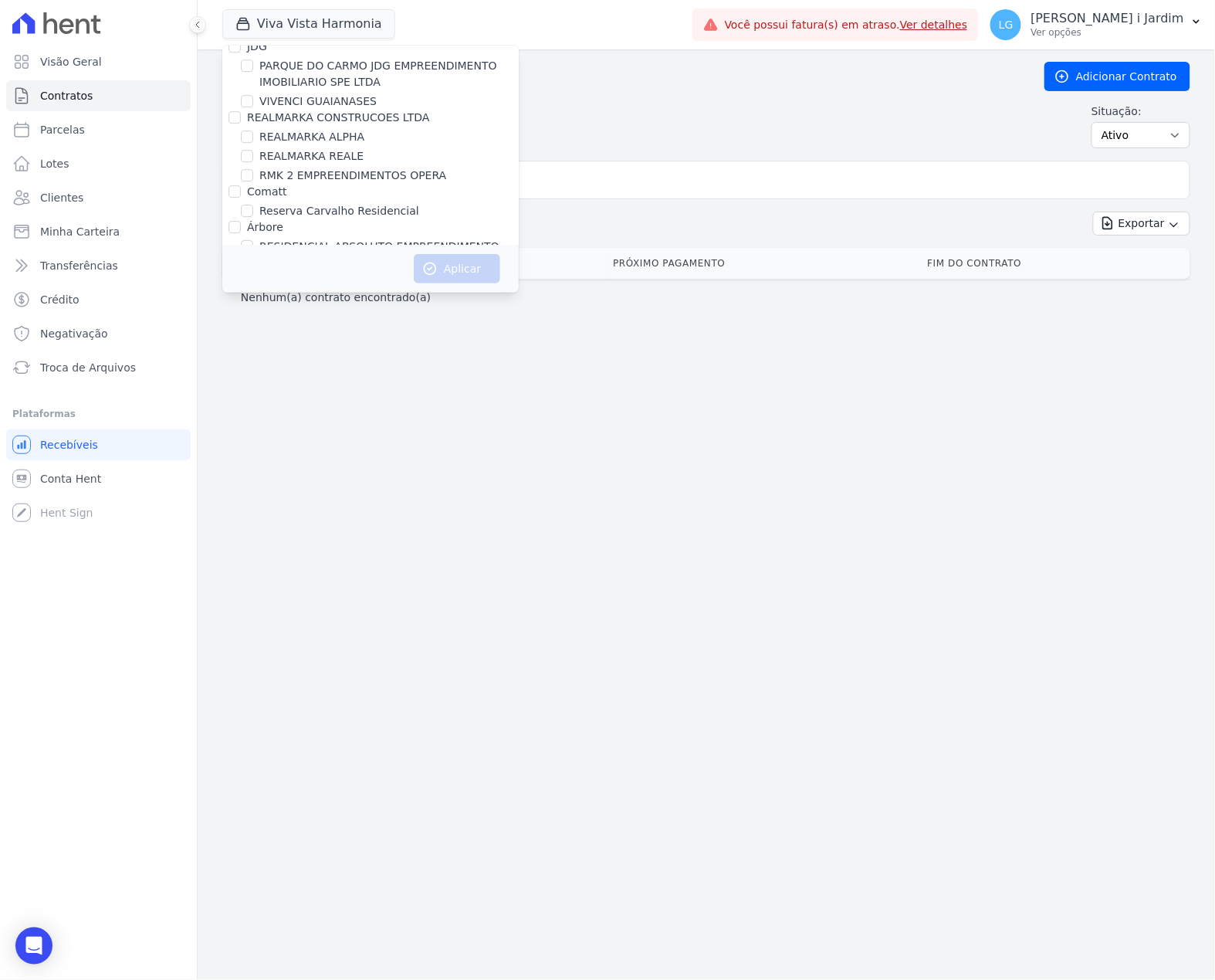
click at [303, 239] on label "RESIDENCIAL ABSOLUTO EMPREENDIMENTO IMOBILIARIO SPE LTDA" at bounding box center [390, 254] width 260 height 32
click at [254, 240] on input "RESIDENCIAL ABSOLUTO EMPREENDIMENTO IMOBILIARIO SPE LTDA" at bounding box center [247, 247] width 12 height 12
checkbox input "true"
click at [451, 268] on button "Aplicar" at bounding box center [457, 268] width 87 height 29
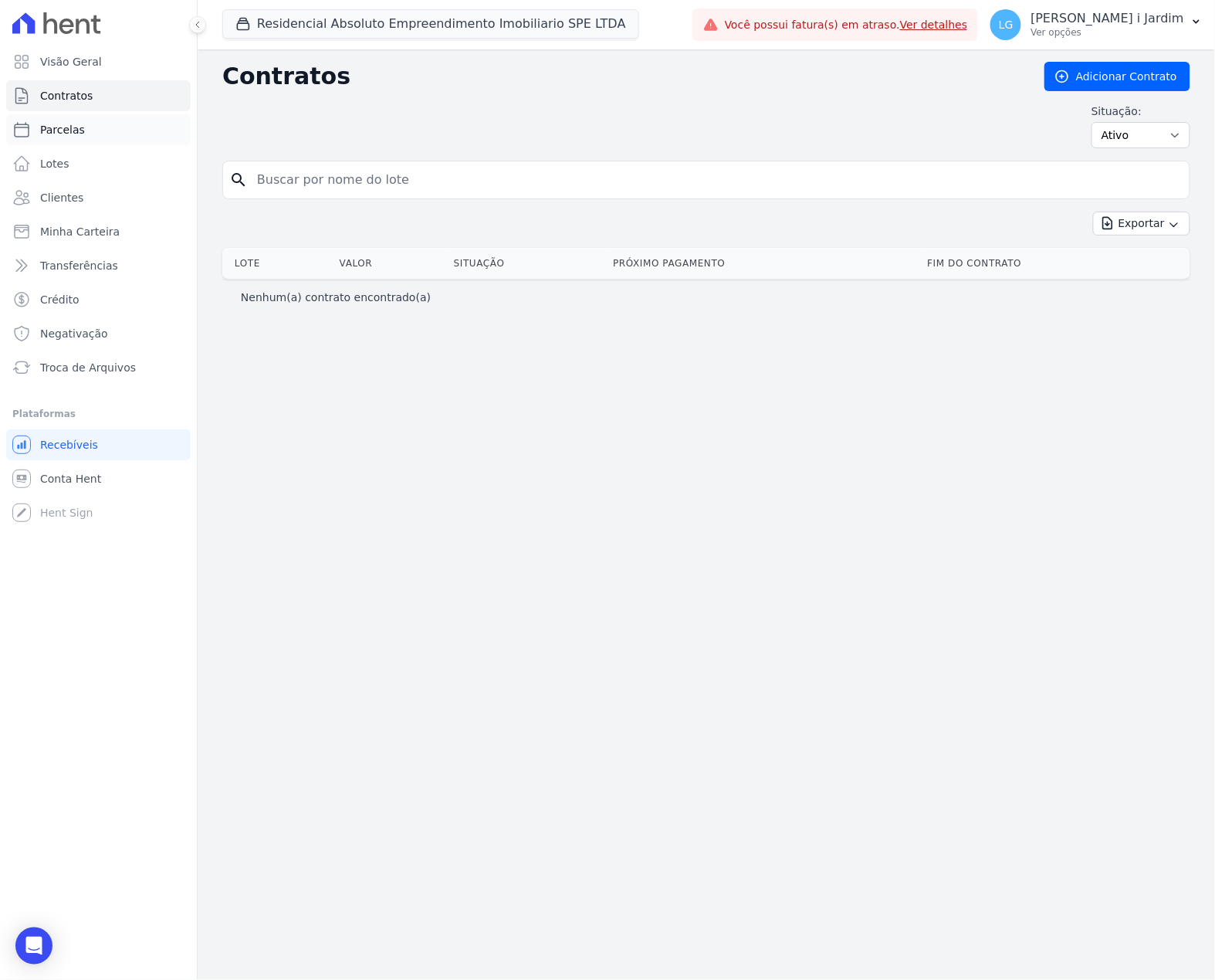
click at [106, 130] on link "Parcelas" at bounding box center [98, 129] width 184 height 31
select select
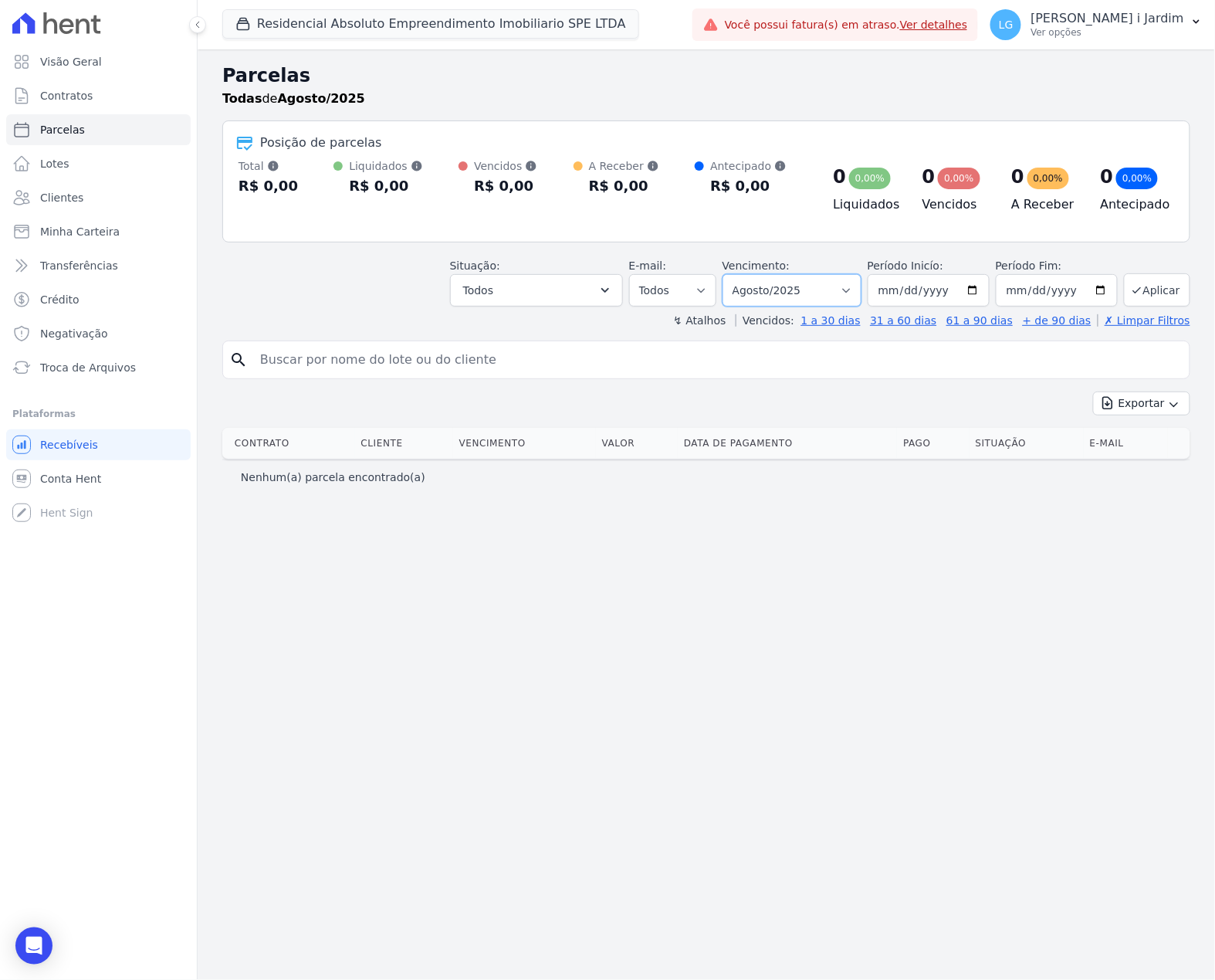
click at [792, 297] on select "Filtrar por período ──────── Todos os meses Agosto/2025" at bounding box center [792, 290] width 139 height 32
click at [708, 498] on div "Parcelas Todas de Agosto/2025 Posição de parcelas Total Soma das parcelas pagas…" at bounding box center [706, 514] width 1018 height 930
click at [97, 199] on link "Clientes" at bounding box center [98, 197] width 184 height 31
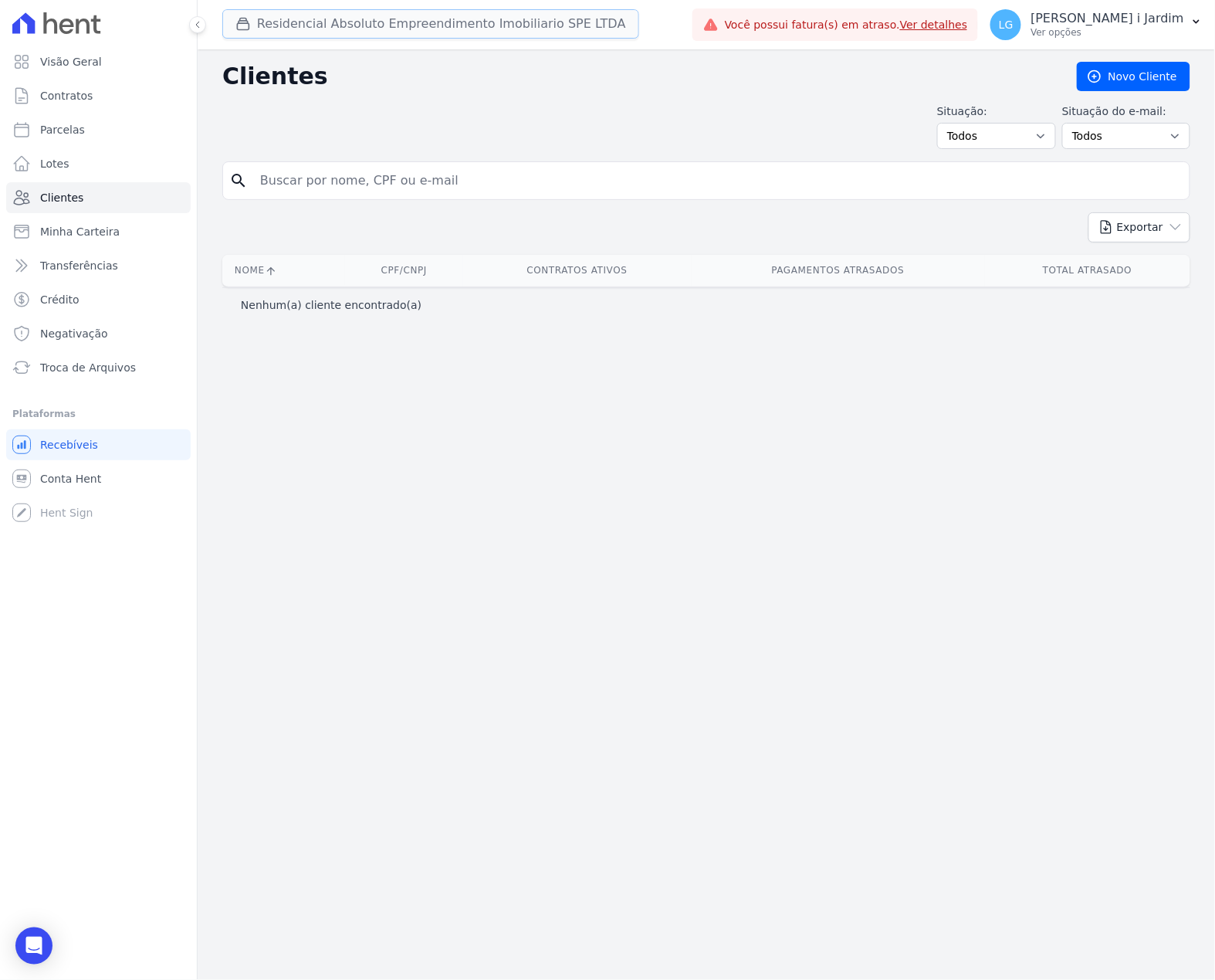
click at [343, 22] on button "Residencial Absoluto Empreendimento Imobiliario SPE LTDA" at bounding box center [430, 24] width 417 height 29
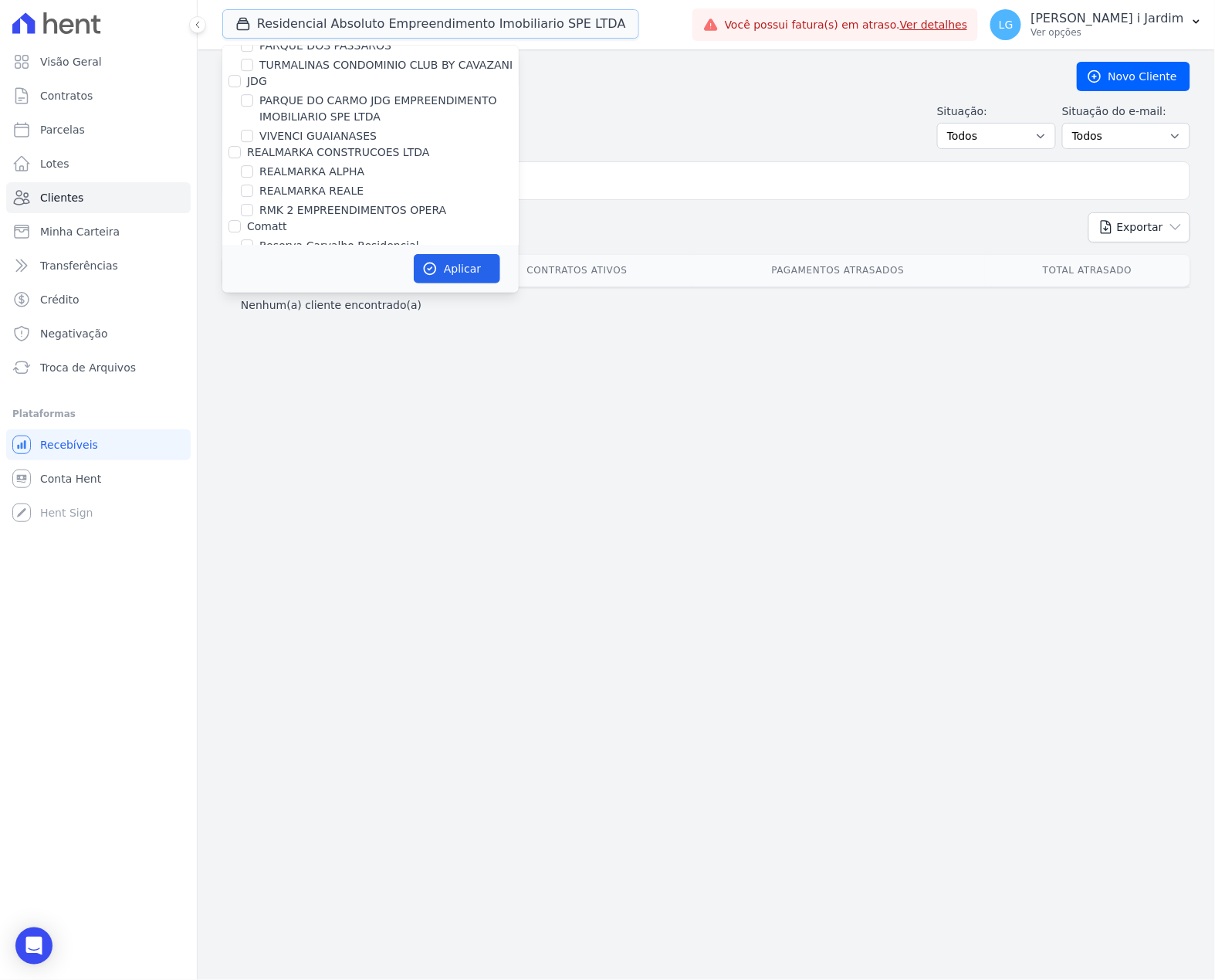
scroll to position [3294, 0]
click at [274, 258] on label "Árbore" at bounding box center [265, 264] width 36 height 12
click at [241, 258] on input "Árbore" at bounding box center [234, 264] width 12 height 12
checkbox input "false"
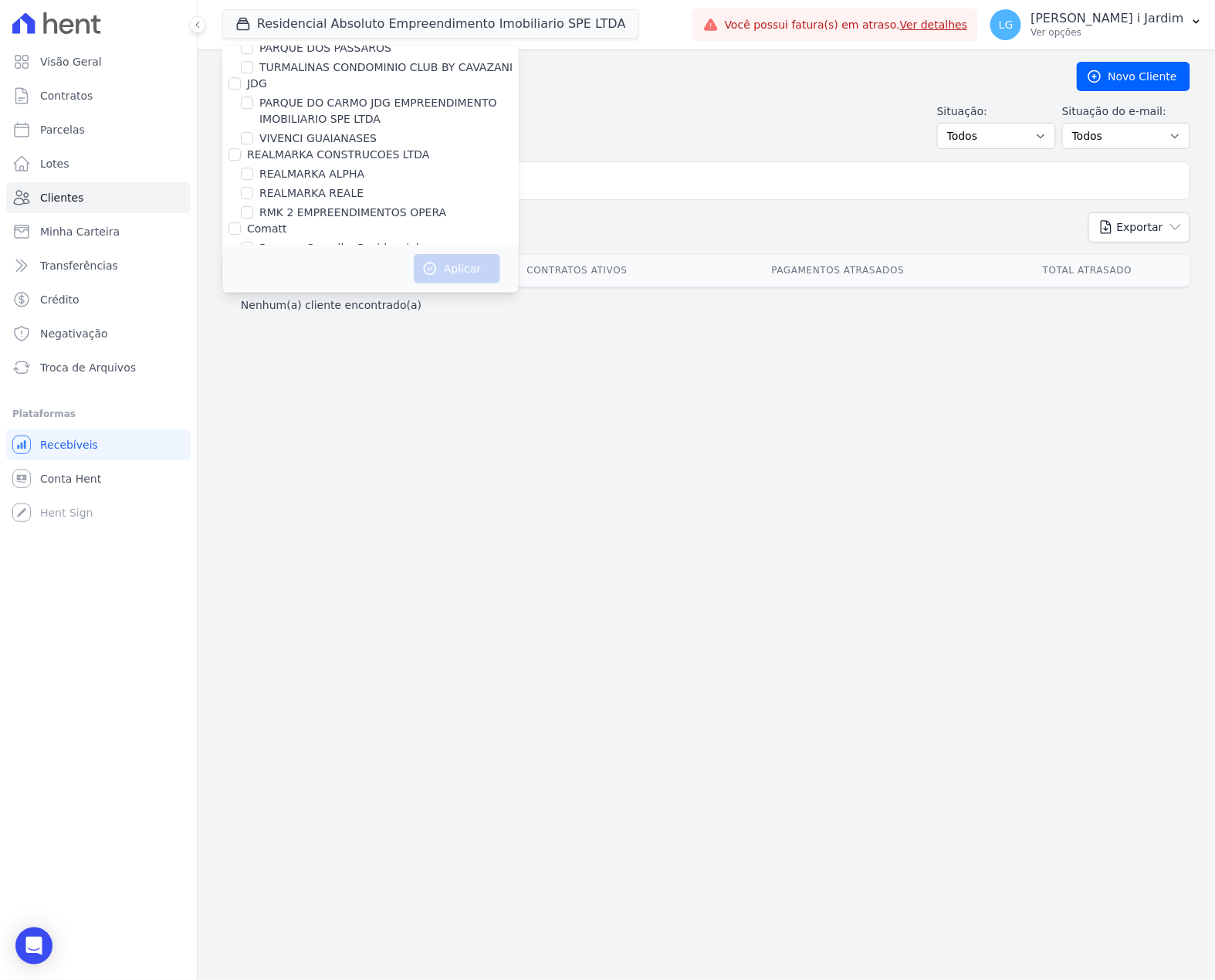
scroll to position [588, 0]
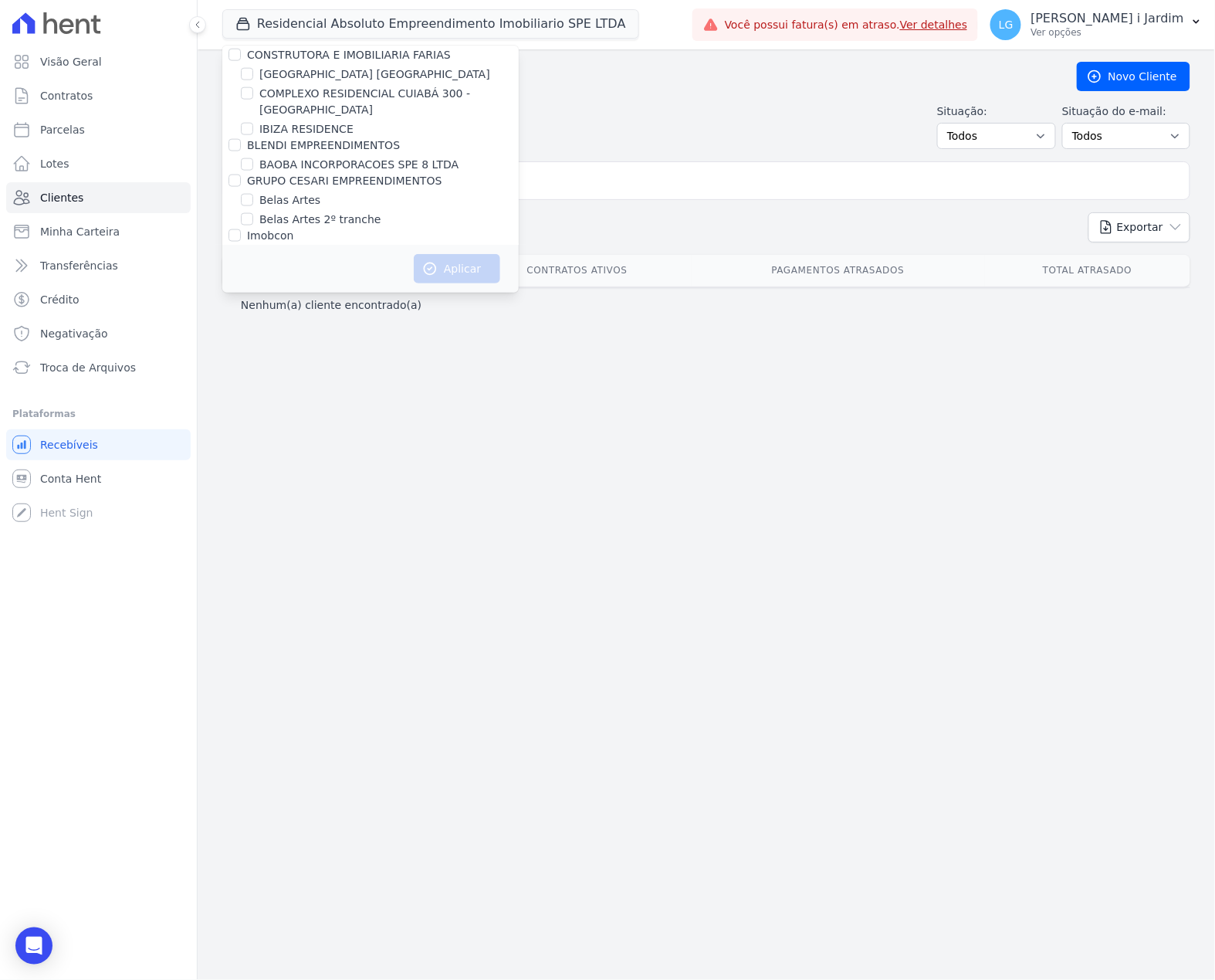
click at [303, 164] on label "BAOBA INCORPORACOES SPE 8 LTDA" at bounding box center [359, 165] width 199 height 16
click at [254, 164] on input "BAOBA INCORPORACOES SPE 8 LTDA" at bounding box center [247, 164] width 12 height 12
checkbox input "true"
click at [488, 261] on button "Aplicar" at bounding box center [457, 268] width 87 height 29
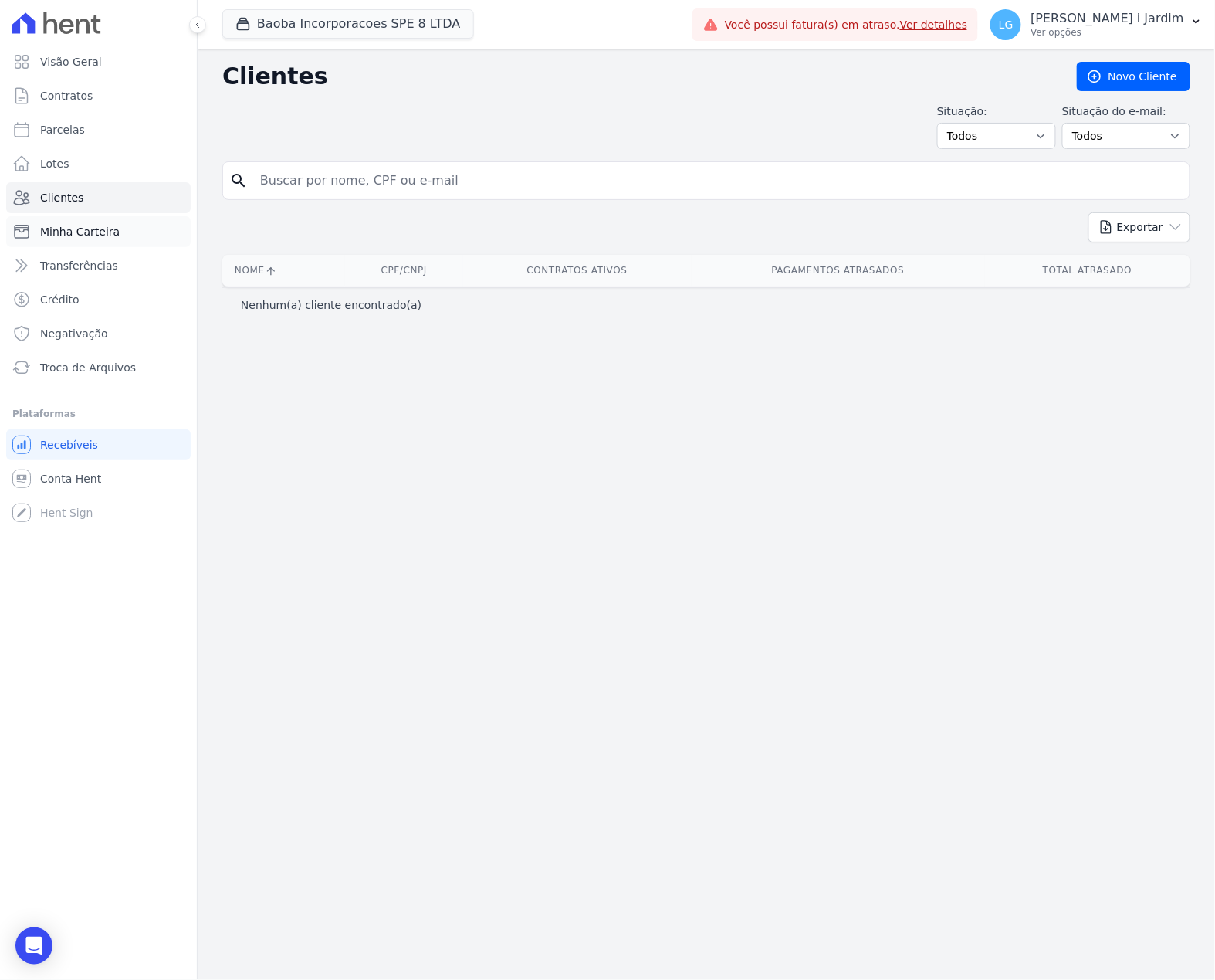
click at [126, 238] on link "Minha Carteira" at bounding box center [98, 231] width 184 height 31
click at [74, 62] on span "Visão Geral" at bounding box center [71, 62] width 61 height 16
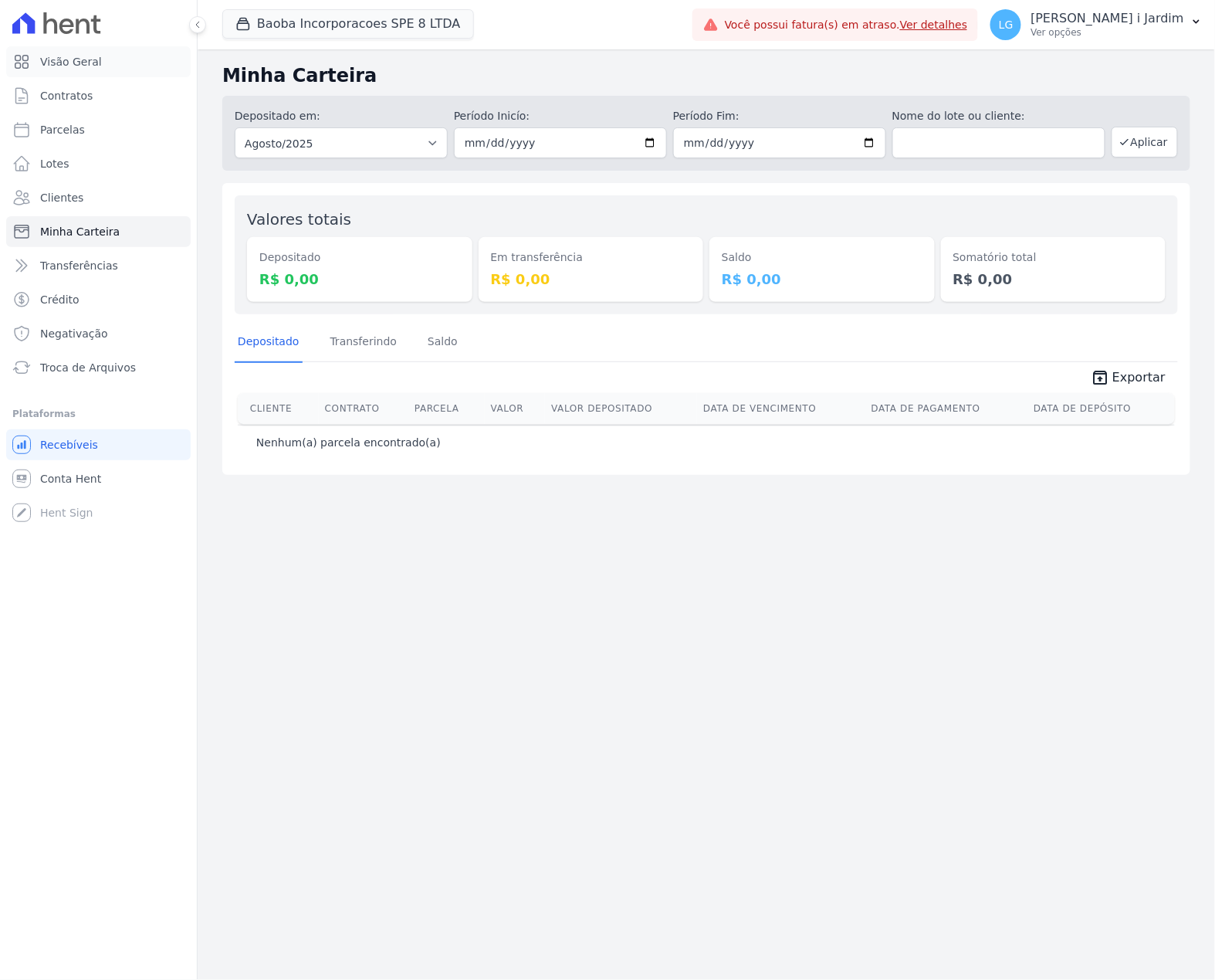
click at [75, 62] on span "Visão Geral" at bounding box center [71, 62] width 61 height 16
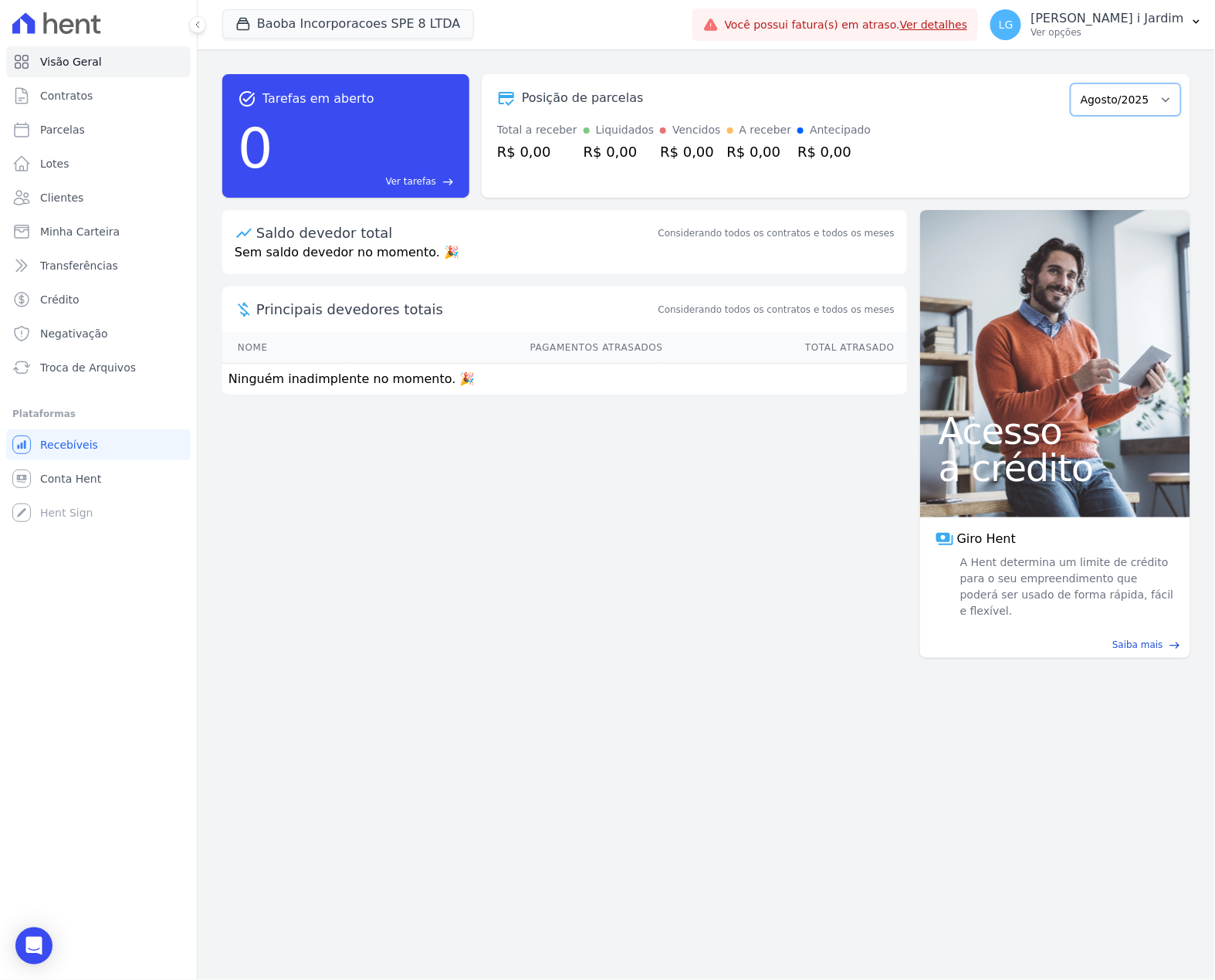
click at [1121, 106] on select "Agosto/2025" at bounding box center [1126, 99] width 111 height 32
click at [1129, 132] on div "Total a receber R$ 0,00 Liquidados R$ 0,00 Vencidos R$ 0,00 A receber R$ 0,00 A…" at bounding box center [836, 142] width 690 height 40
drag, startPoint x: 306, startPoint y: 40, endPoint x: 316, endPoint y: 28, distance: 15.6
click at [306, 40] on div "Baoba Incorporacoes SPE 8 LTDA Trapisa Engenharia Acaiá Residencial Icatu Resid…" at bounding box center [454, 25] width 464 height 51
click at [316, 25] on button "Baoba Incorporacoes SPE 8 LTDA" at bounding box center [347, 24] width 252 height 29
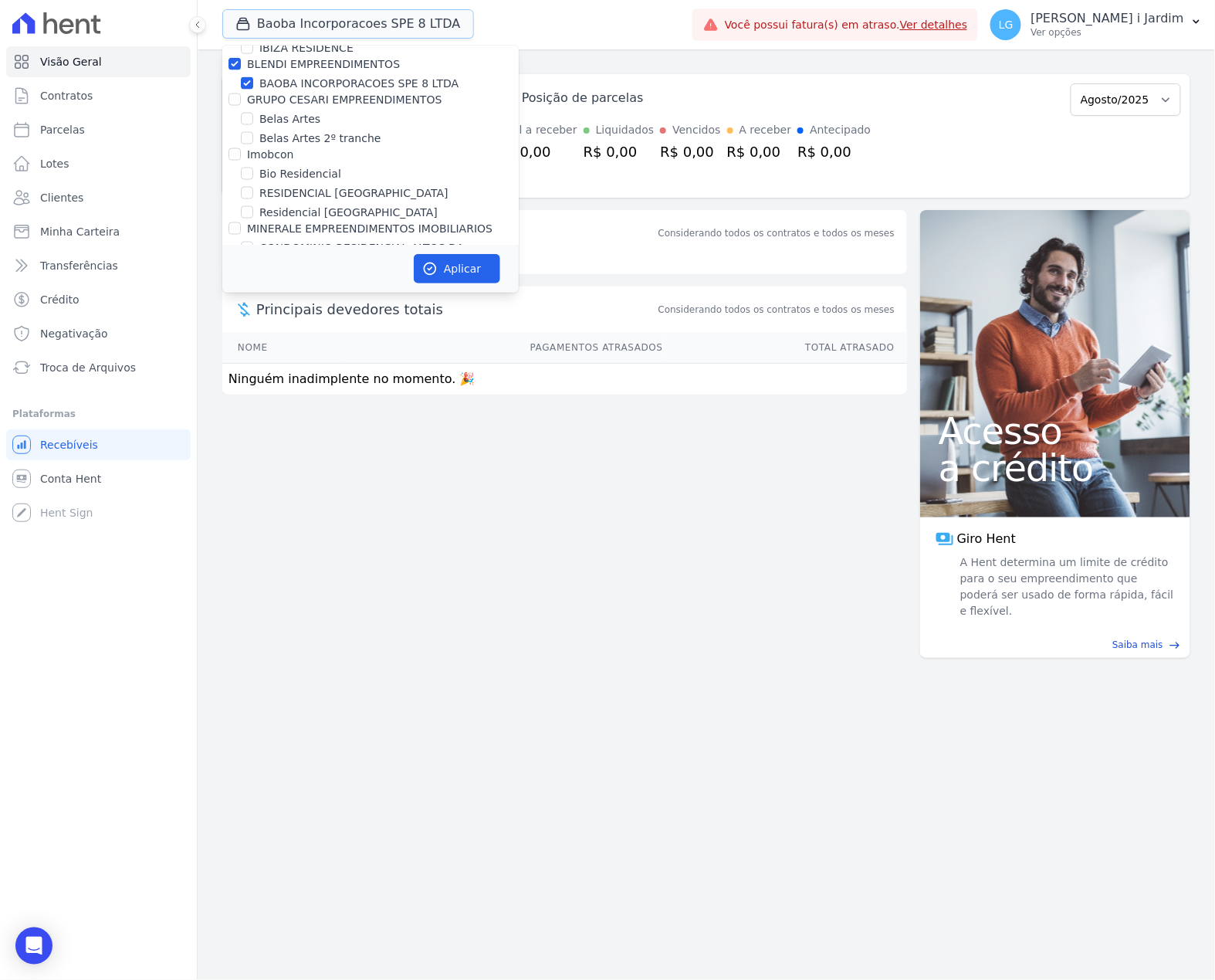
scroll to position [618, 0]
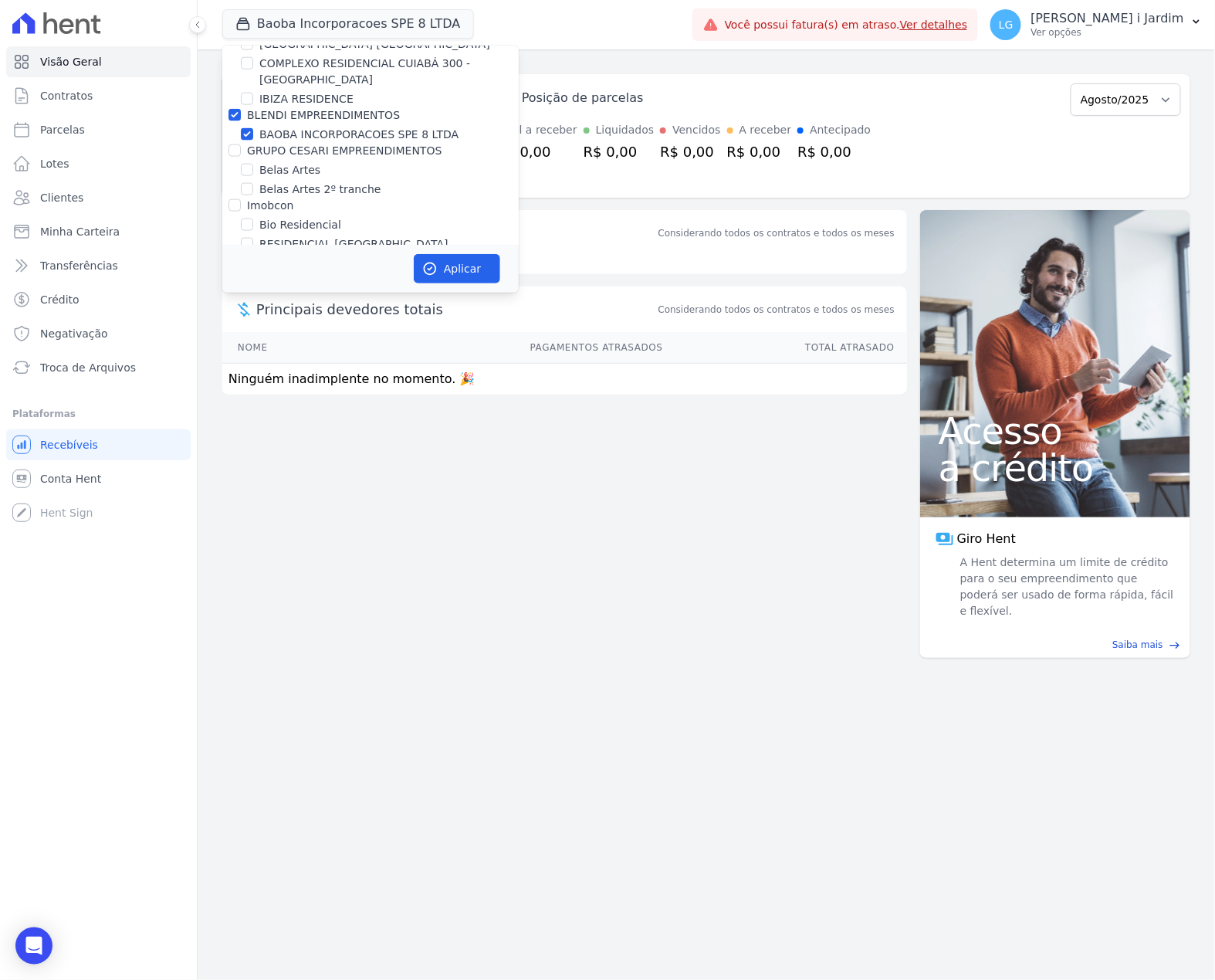
click at [333, 118] on label "BLENDI EMPREENDIMENTOS" at bounding box center [324, 115] width 153 height 12
click at [241, 118] on input "BLENDI EMPREENDIMENTOS" at bounding box center [234, 115] width 12 height 12
checkbox input "false"
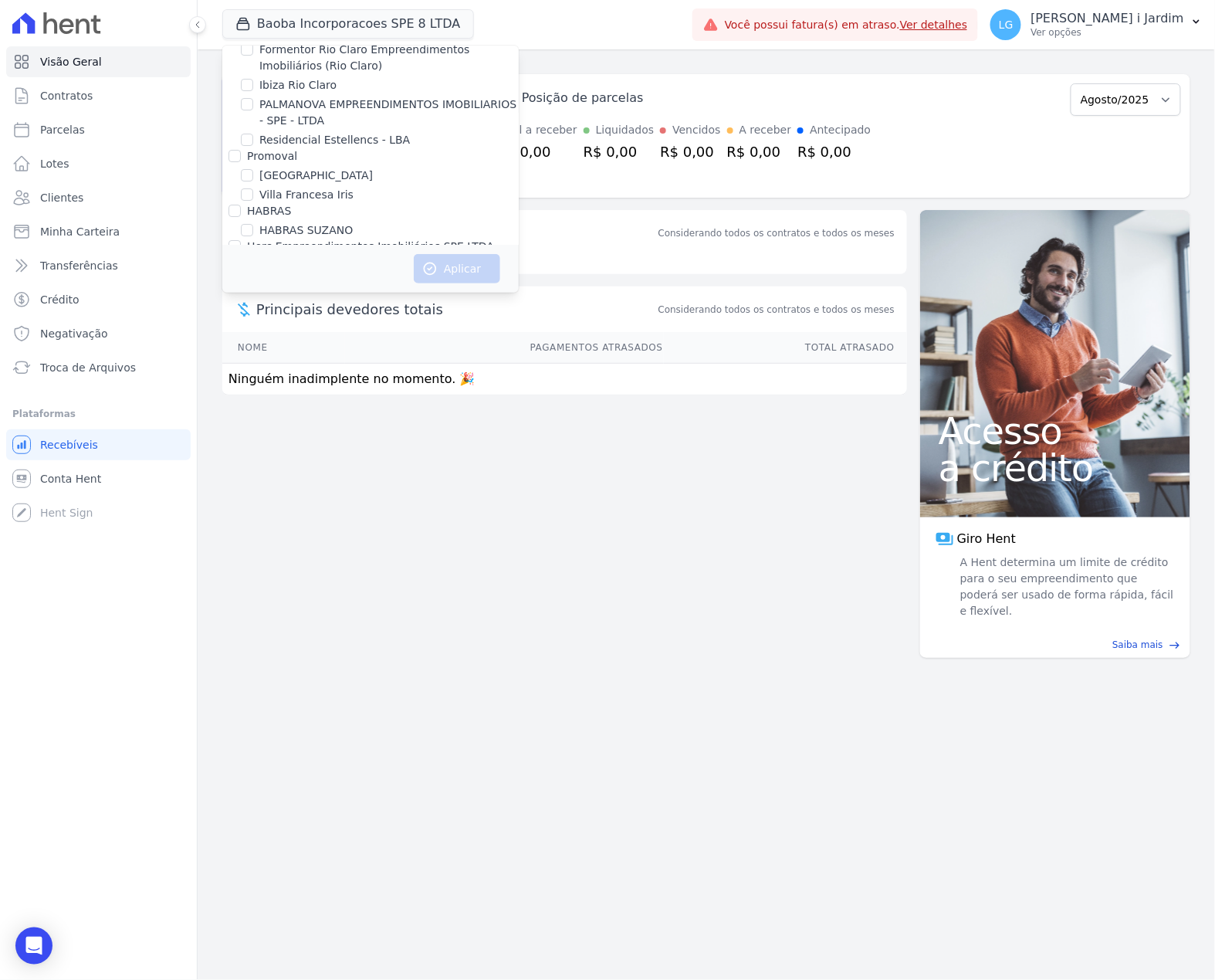
click at [331, 222] on label "HABRAS SUZANO" at bounding box center [306, 230] width 93 height 16
click at [254, 224] on input "HABRAS SUZANO" at bounding box center [247, 230] width 12 height 12
checkbox input "true"
click at [430, 278] on button "Aplicar" at bounding box center [457, 268] width 87 height 29
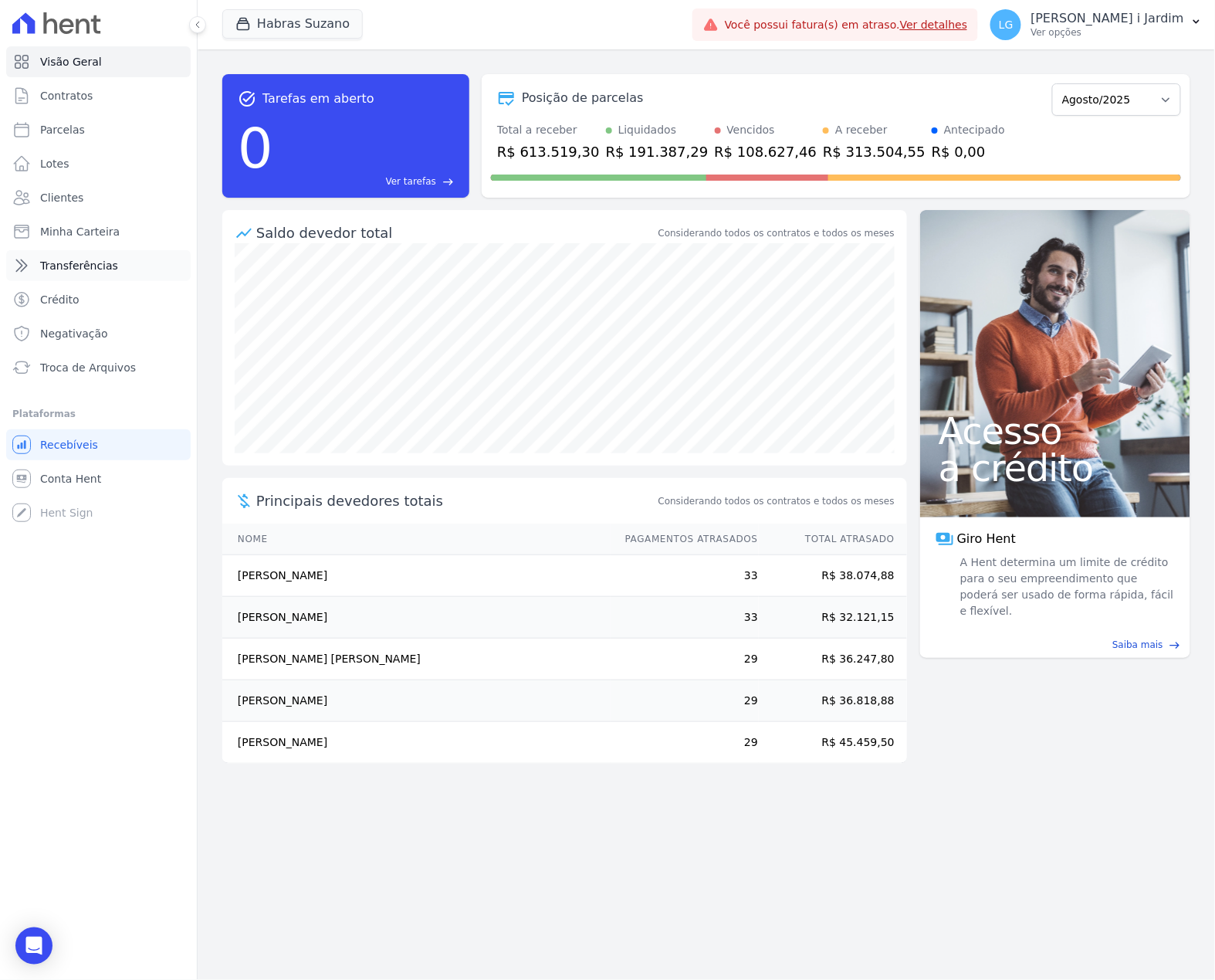
click at [114, 258] on link "Transferências" at bounding box center [98, 265] width 184 height 31
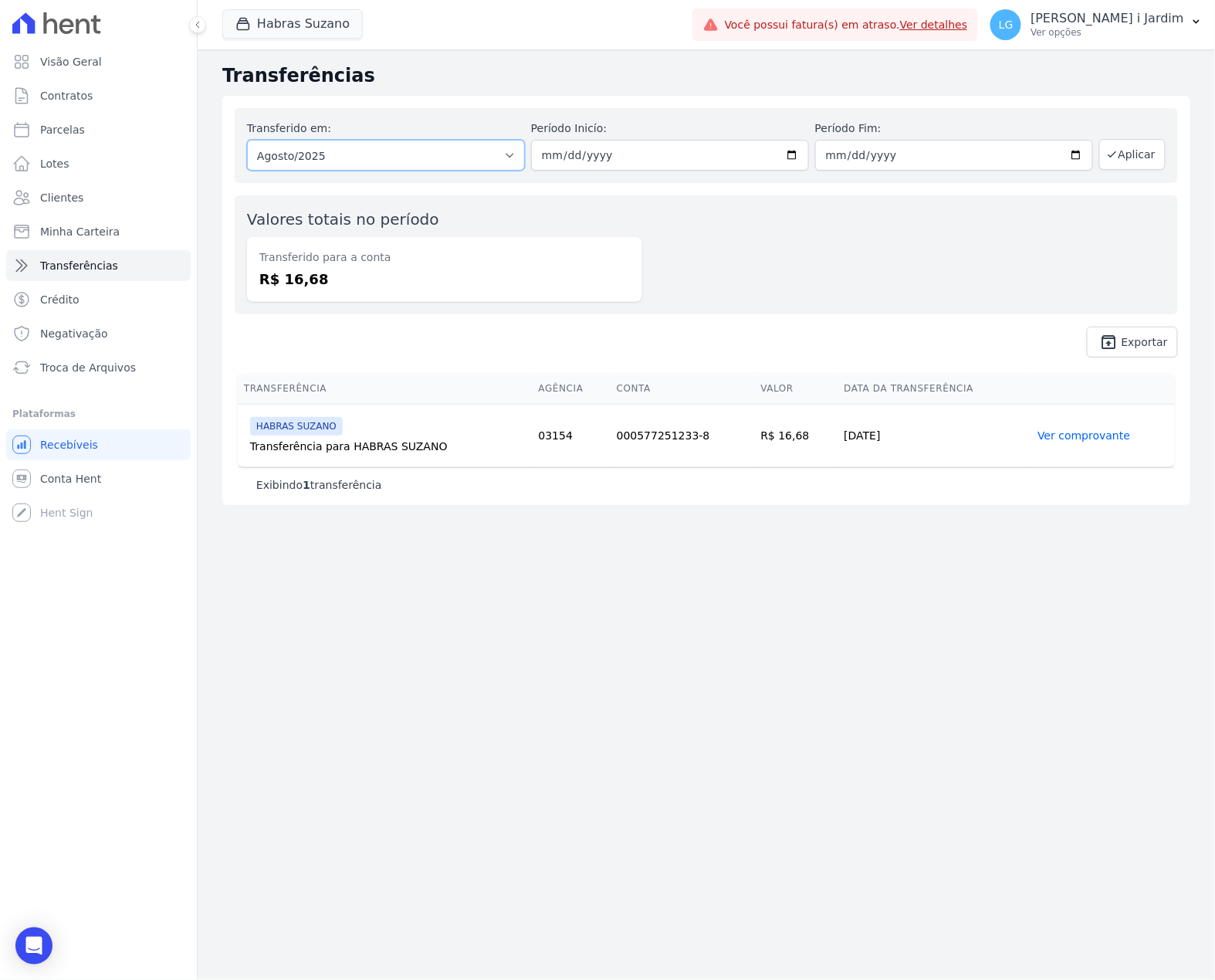
click at [454, 145] on select "Todos os meses Agosto/2025 Agosto/2025" at bounding box center [386, 154] width 278 height 31
click at [730, 242] on div "Valores totais no período Transferido para a conta R$ 16,68" at bounding box center [706, 255] width 943 height 119
click at [82, 132] on link "Parcelas" at bounding box center [98, 129] width 184 height 31
select select
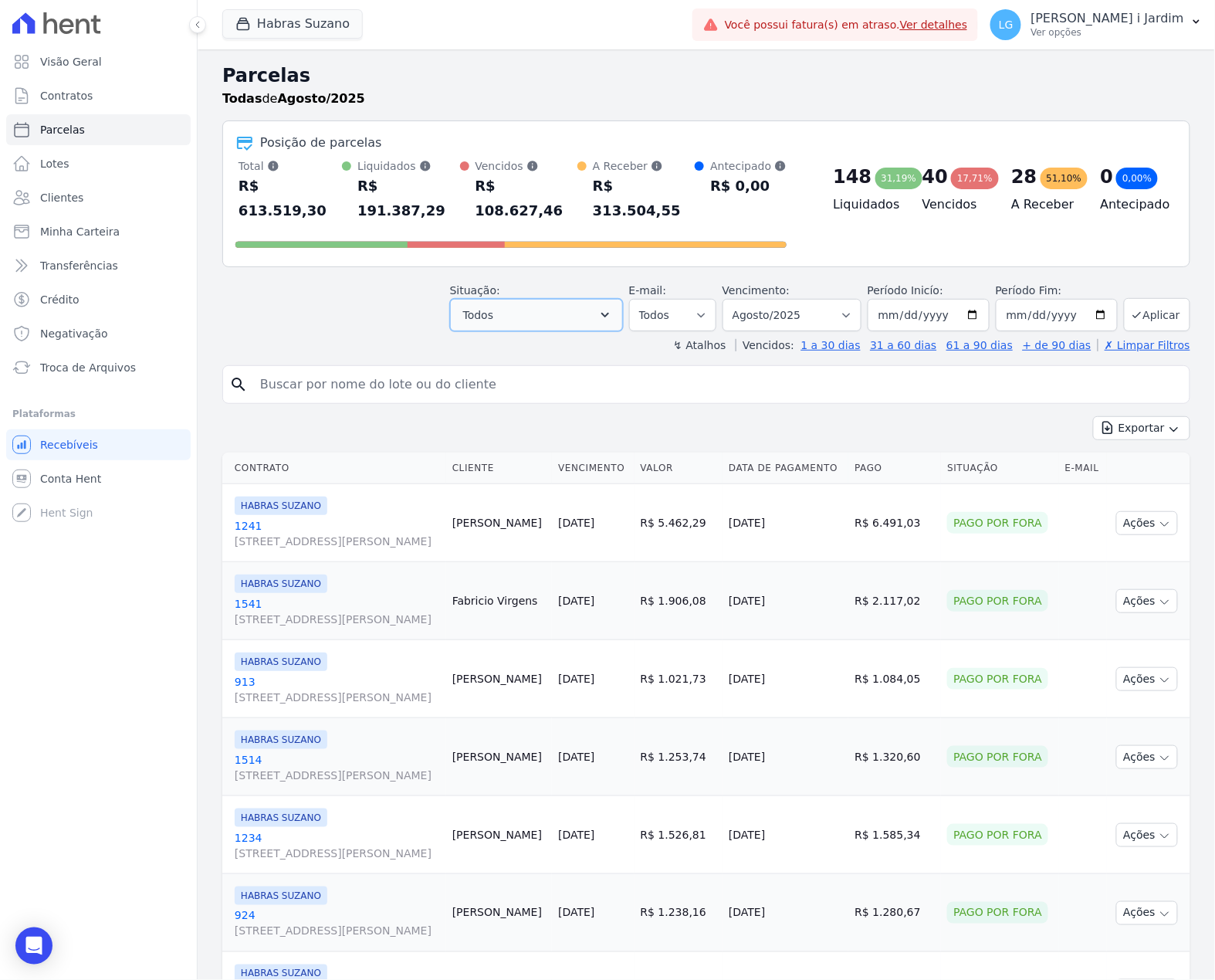
click at [504, 306] on button "Todos" at bounding box center [536, 315] width 173 height 32
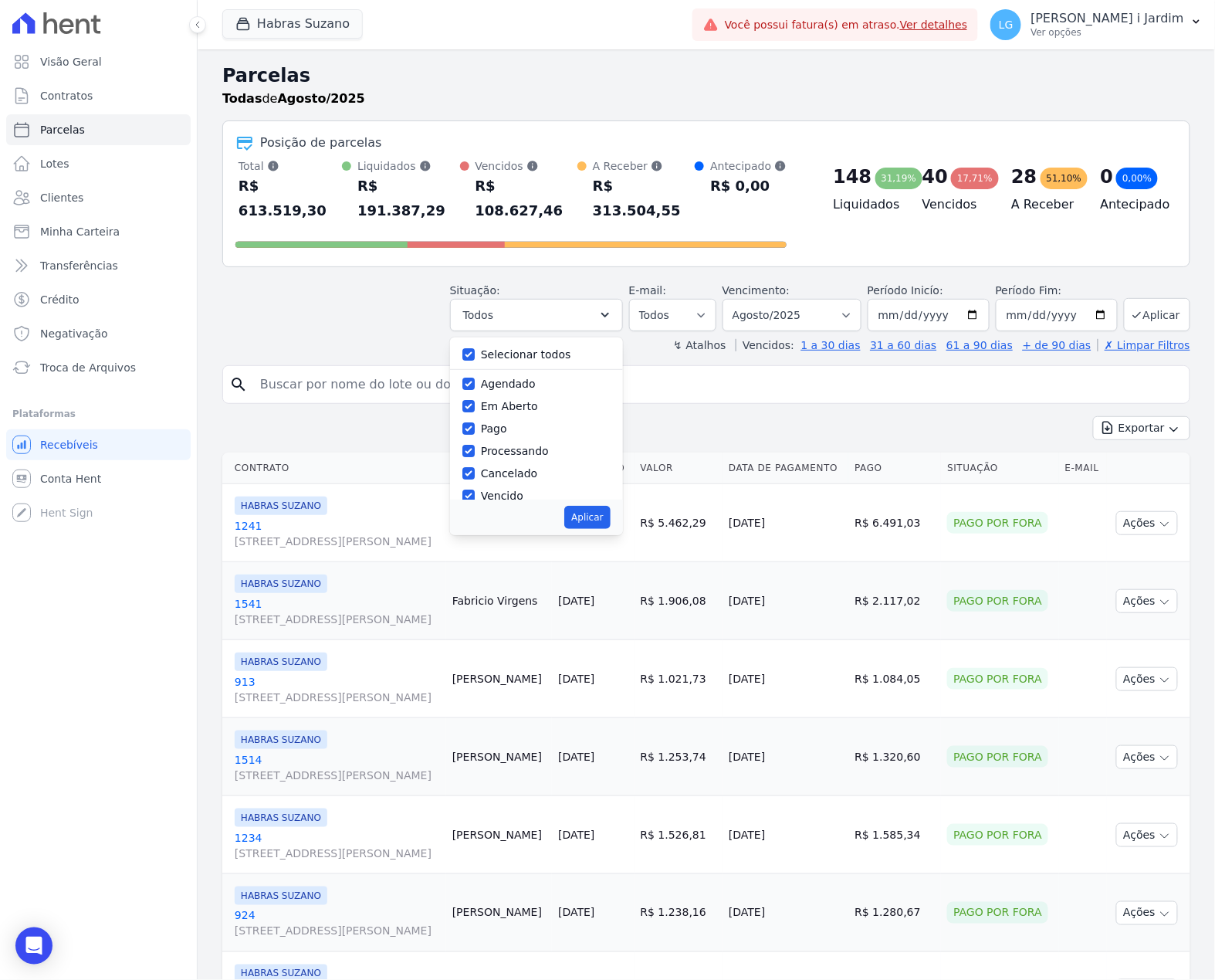
click at [520, 348] on label "Selecionar todos" at bounding box center [525, 354] width 90 height 12
click at [475, 348] on input "Selecionar todos" at bounding box center [468, 354] width 12 height 12
checkbox input "false"
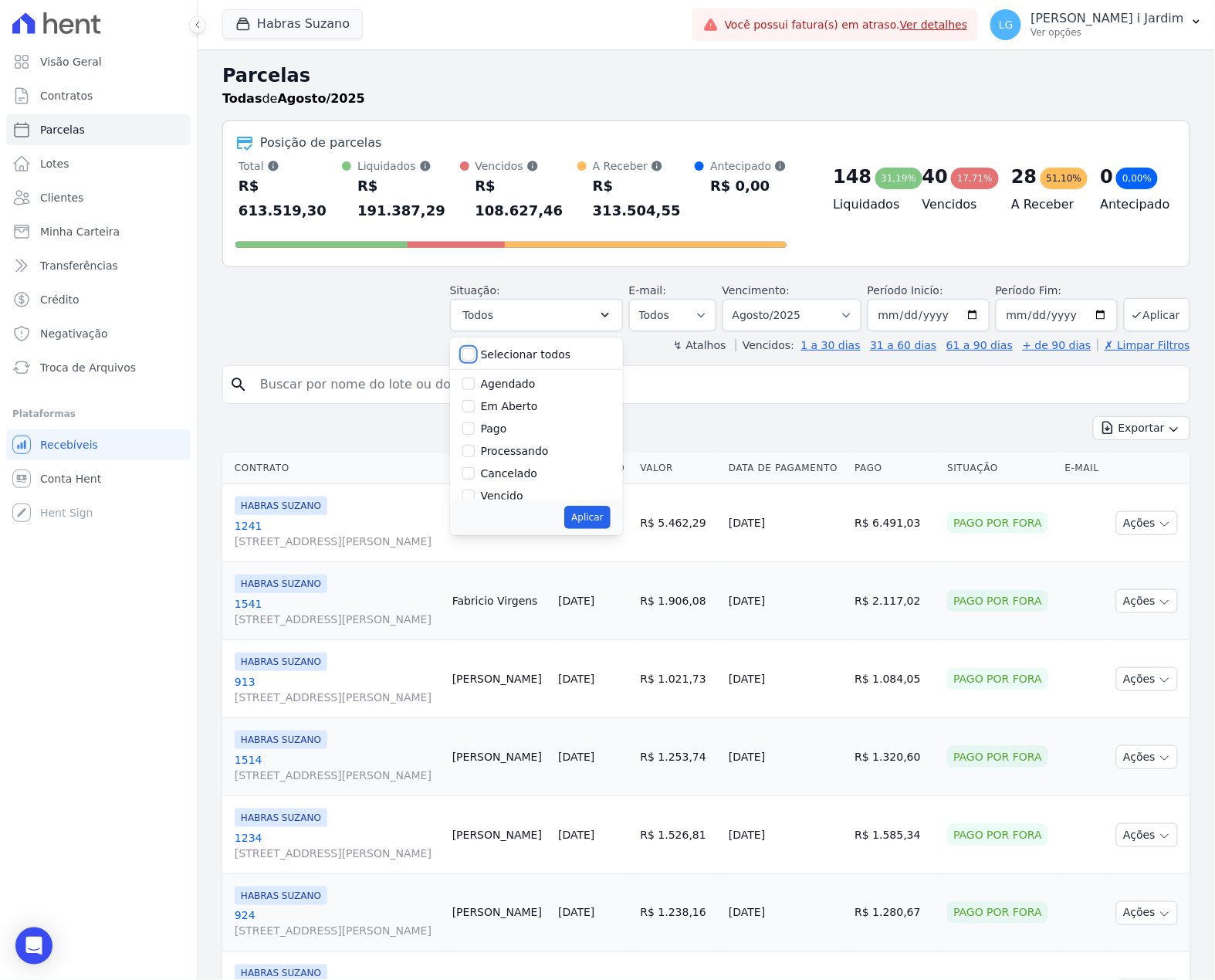
checkbox input "false"
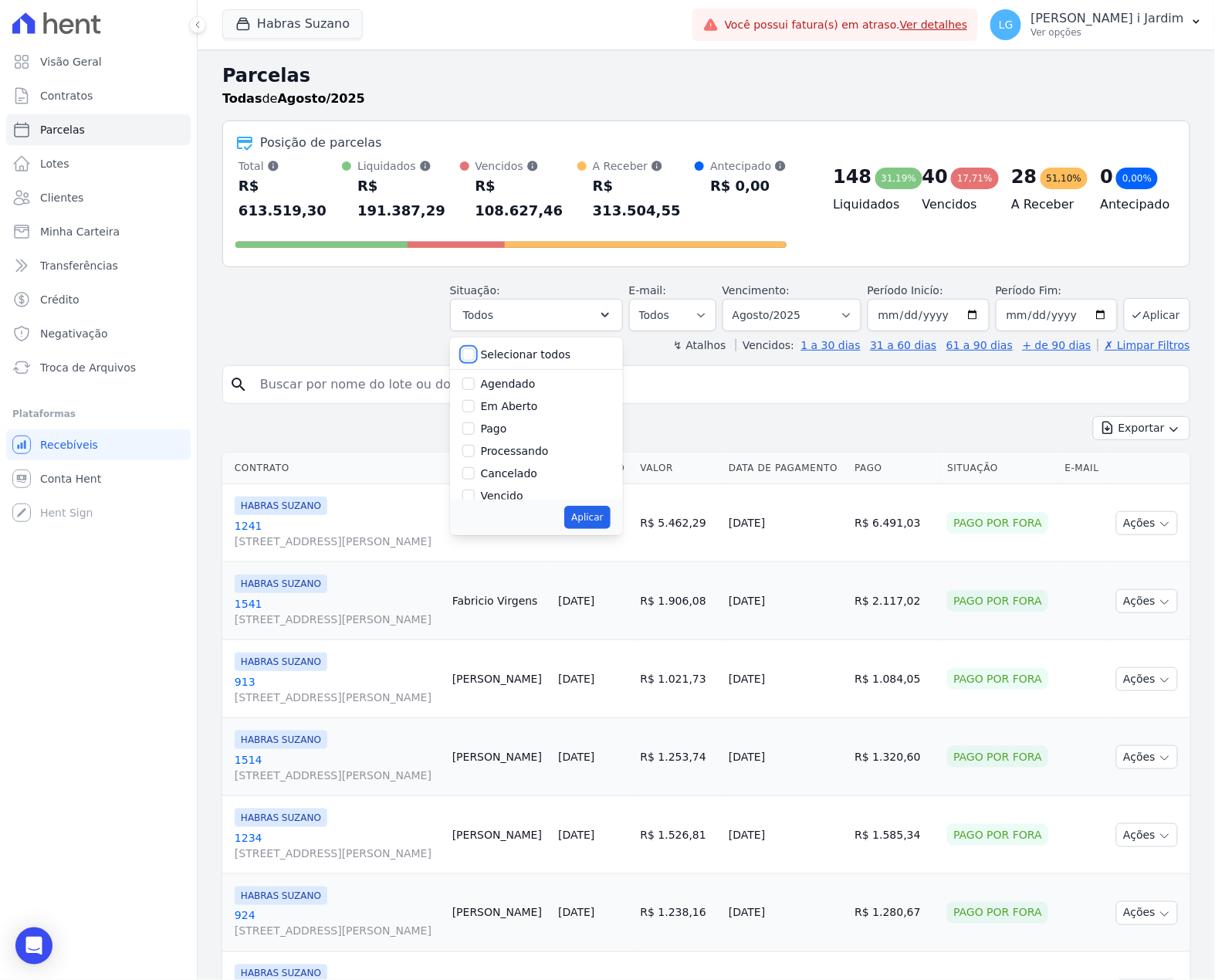
checkbox input "false"
click at [520, 400] on label "Em Aberto" at bounding box center [509, 406] width 57 height 12
click at [475, 400] on input "Em Aberto" at bounding box center [468, 406] width 12 height 12
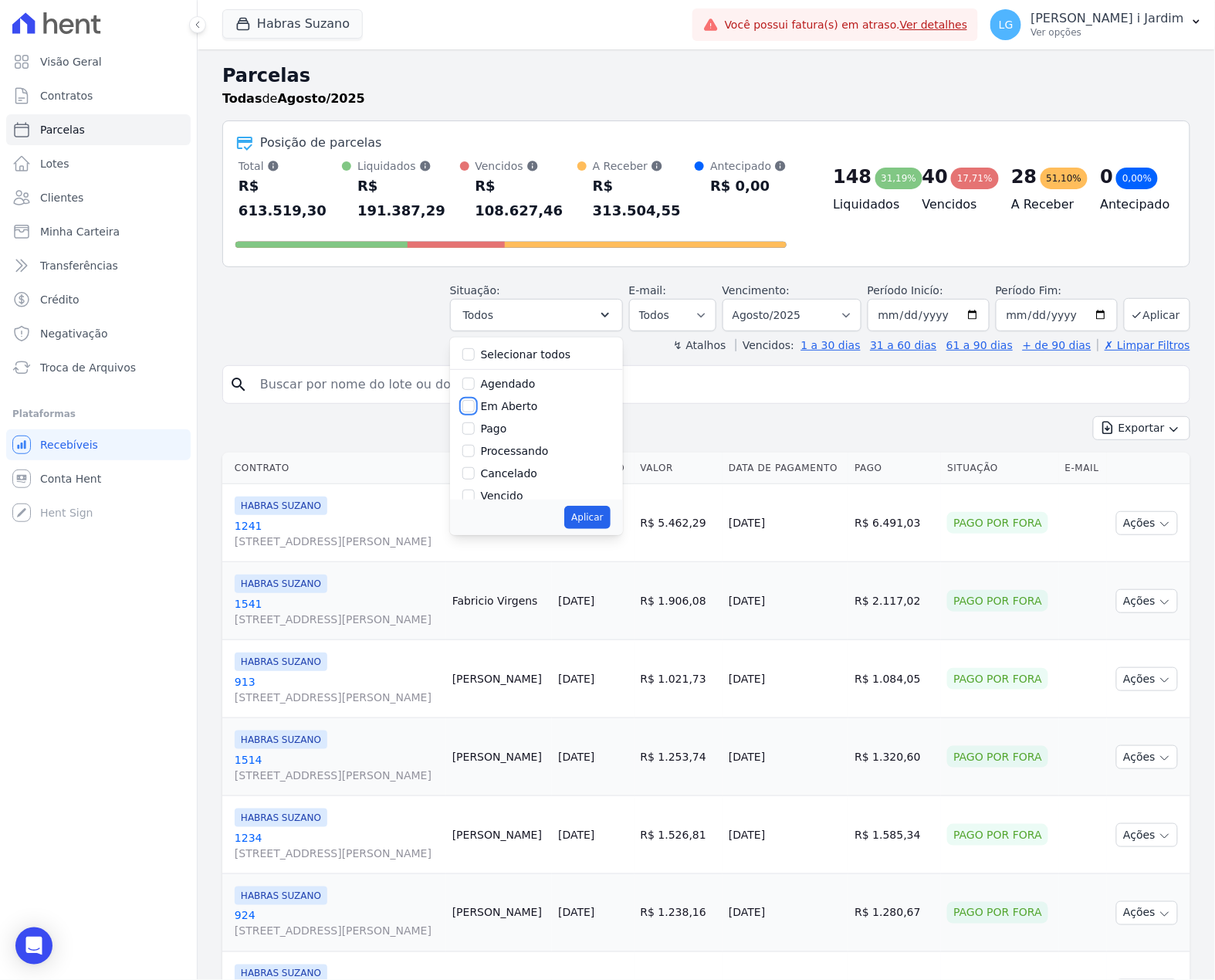
checkbox input "true"
click at [591, 505] on button "Aplicar" at bounding box center [587, 517] width 46 height 23
select select "pending"
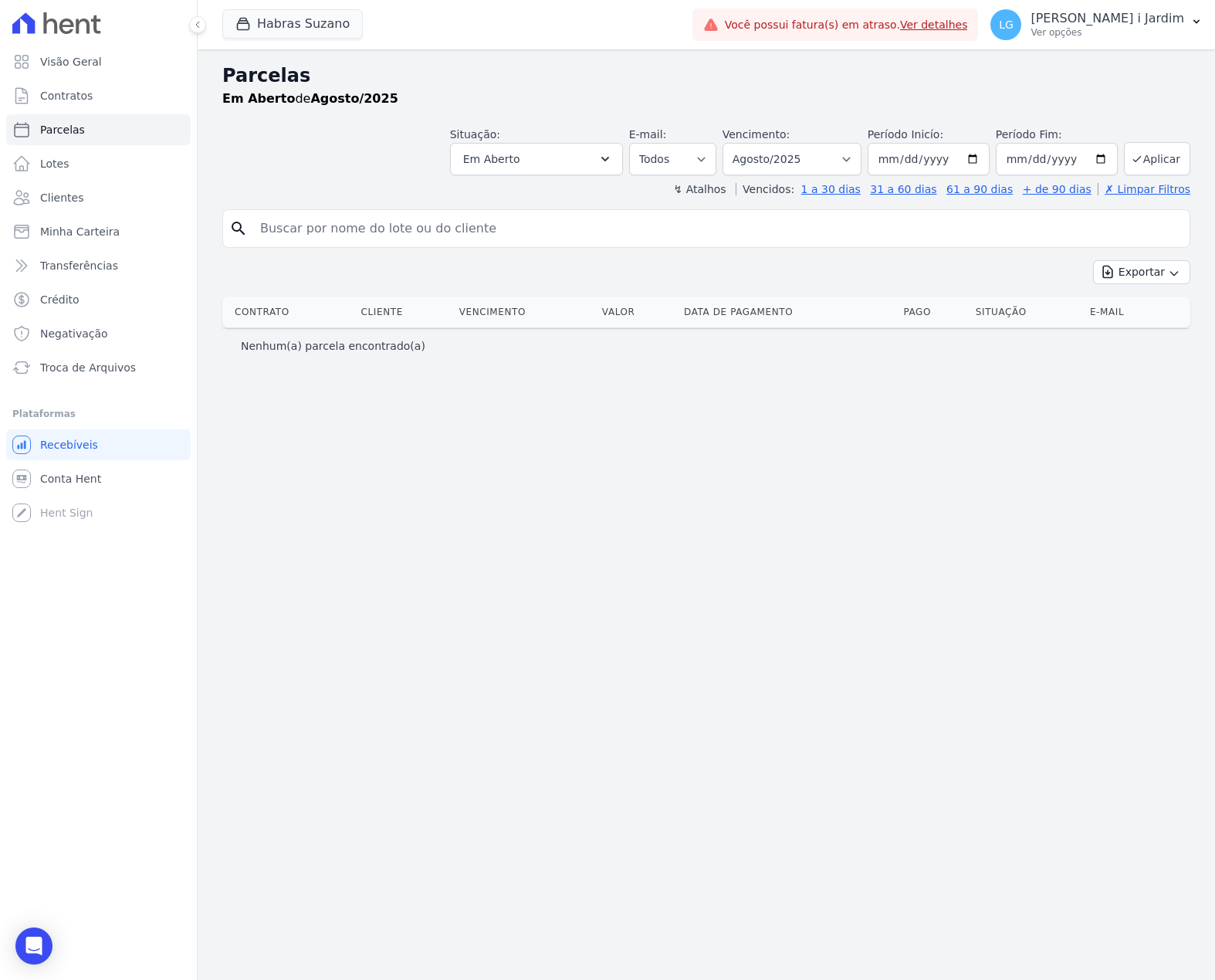
select select
click at [773, 161] on select "[GEOGRAPHIC_DATA] por período ──────── Todos os meses Julho/2022 Agosto/2022 Se…" at bounding box center [792, 159] width 139 height 32
select select "09/2025"
click at [742, 143] on select "[GEOGRAPHIC_DATA] por período ──────── Todos os meses Julho/2022 Agosto/2022 Se…" at bounding box center [792, 159] width 139 height 32
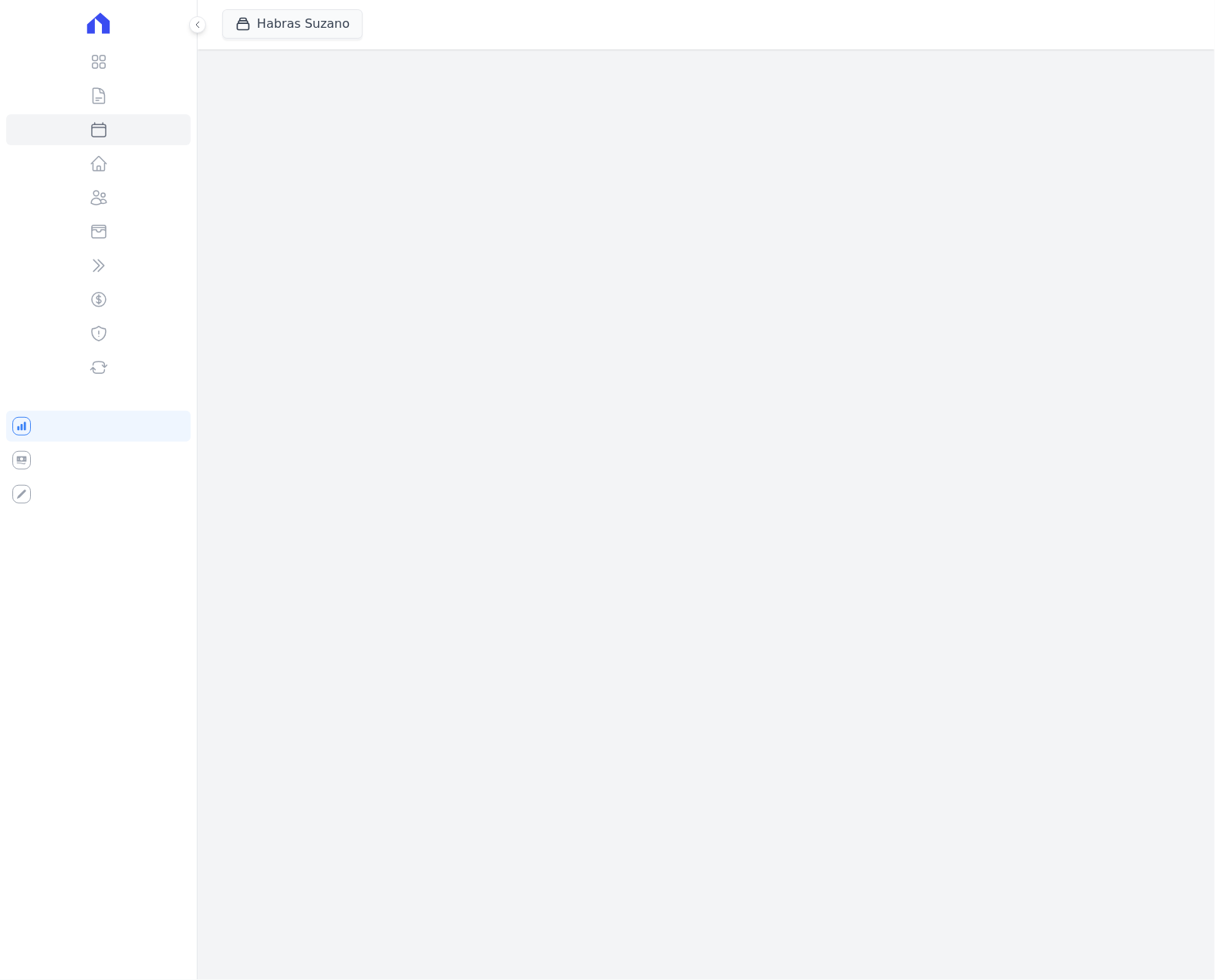
select select
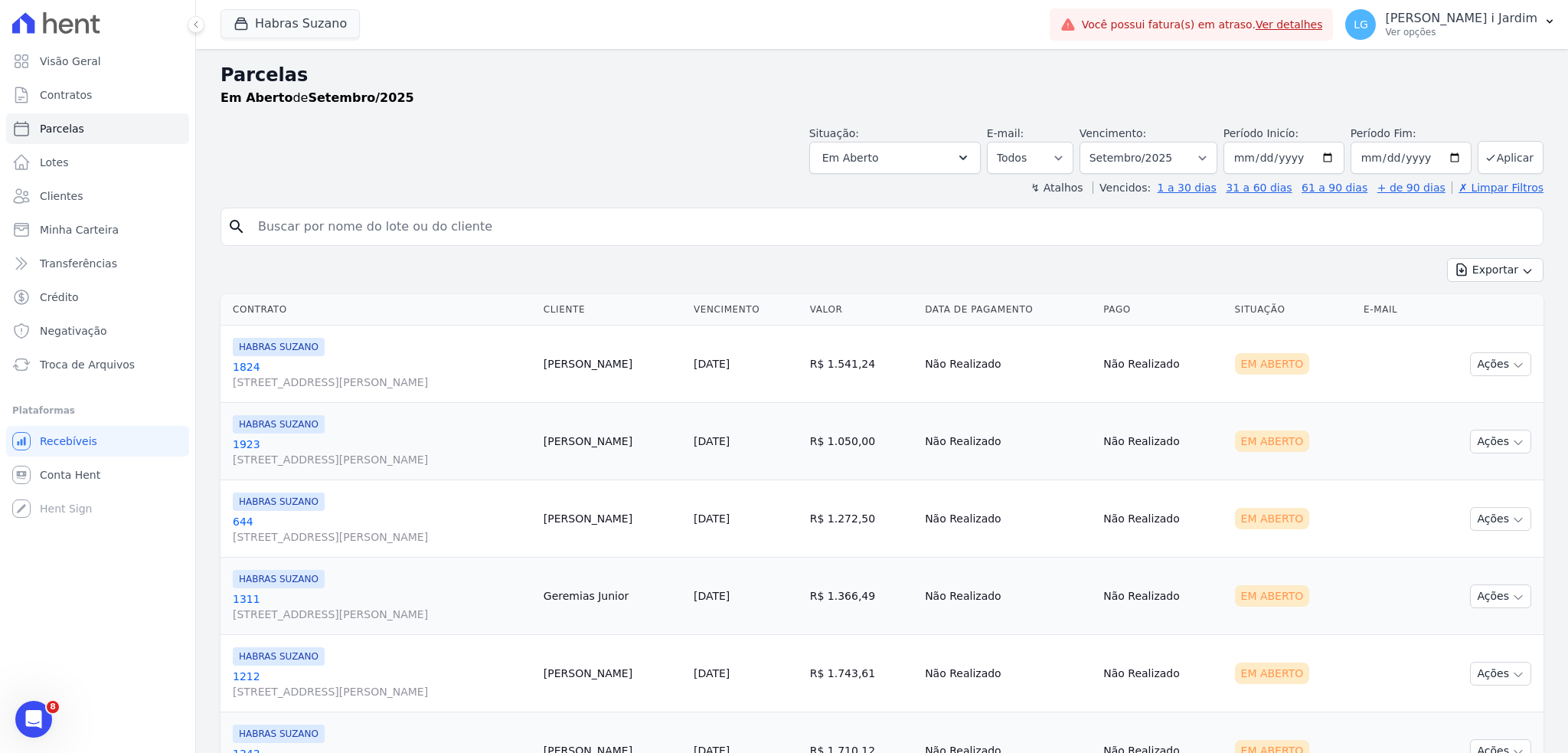
drag, startPoint x: 803, startPoint y: 72, endPoint x: 900, endPoint y: 80, distance: 97.3
click at [803, 72] on h2 "Parcelas" at bounding box center [881, 75] width 1323 height 28
click at [737, 115] on div "Parcelas Em [GEOGRAPHIC_DATA] de Setembro/2025" at bounding box center [881, 90] width 1323 height 58
